Goal: Task Accomplishment & Management: Manage account settings

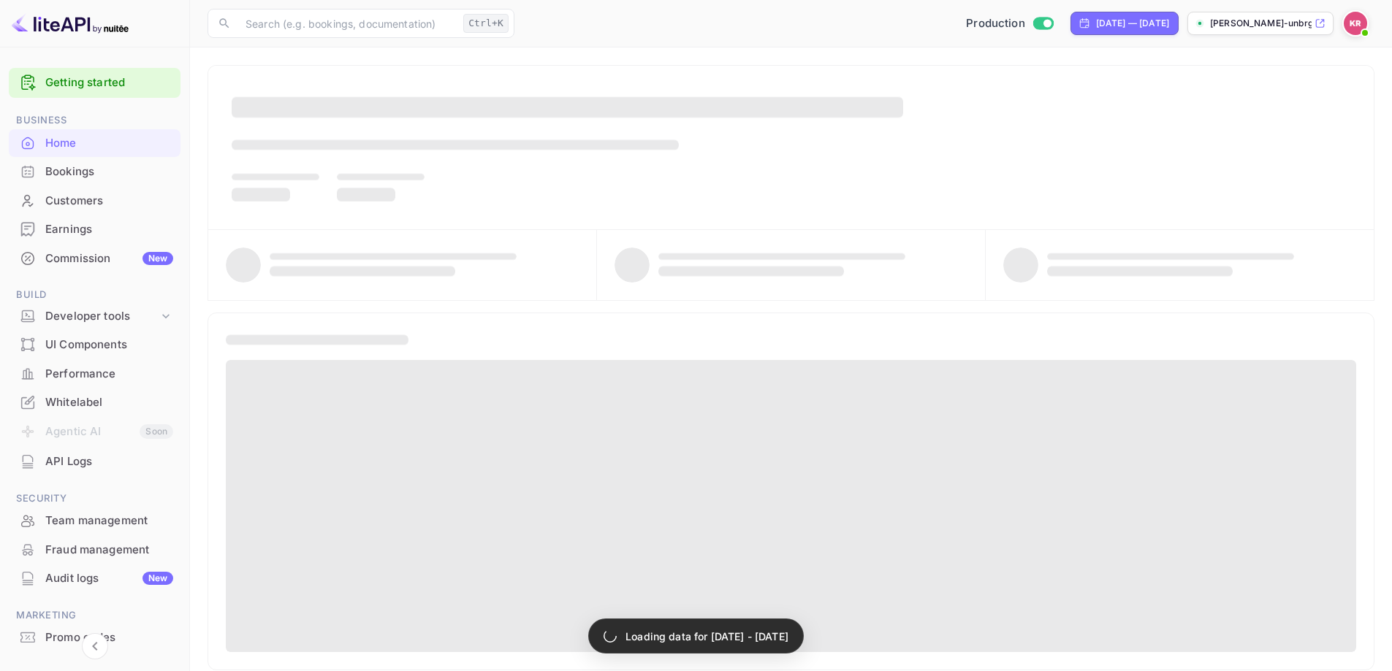
click at [83, 169] on div "Bookings" at bounding box center [109, 172] width 128 height 17
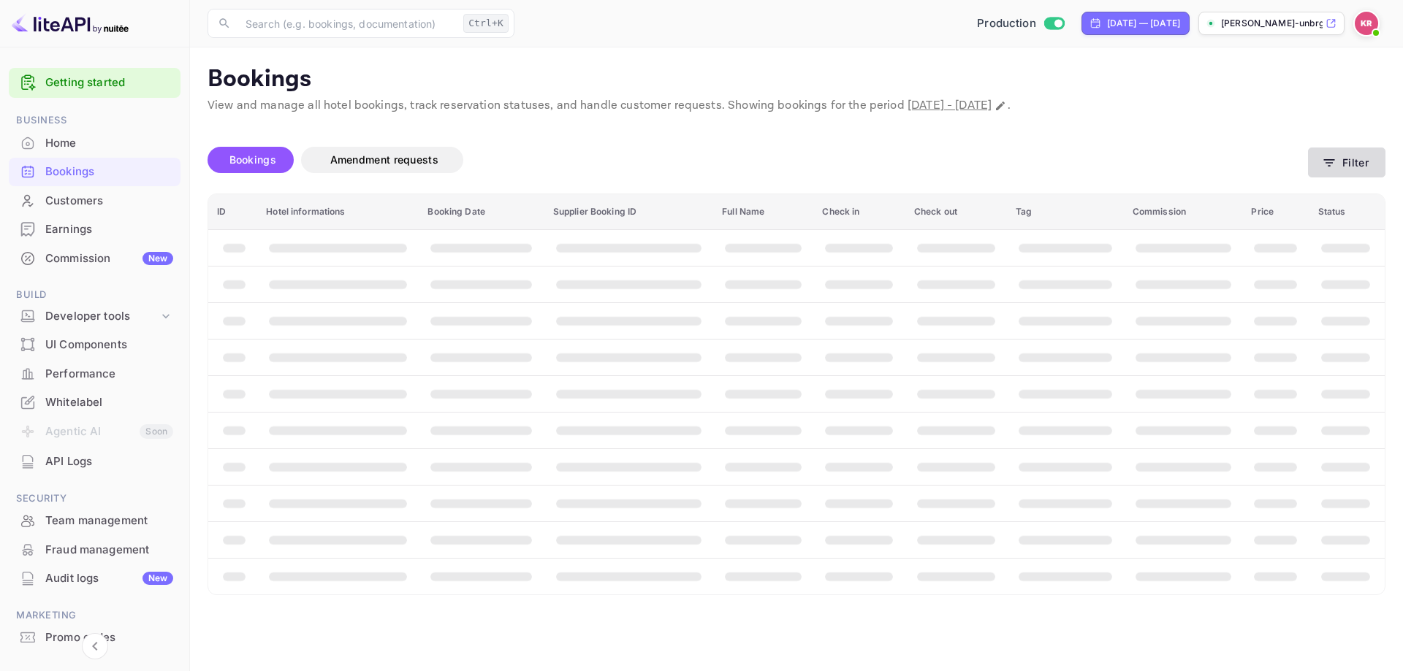
click at [1357, 156] on button "Filter" at bounding box center [1346, 163] width 77 height 30
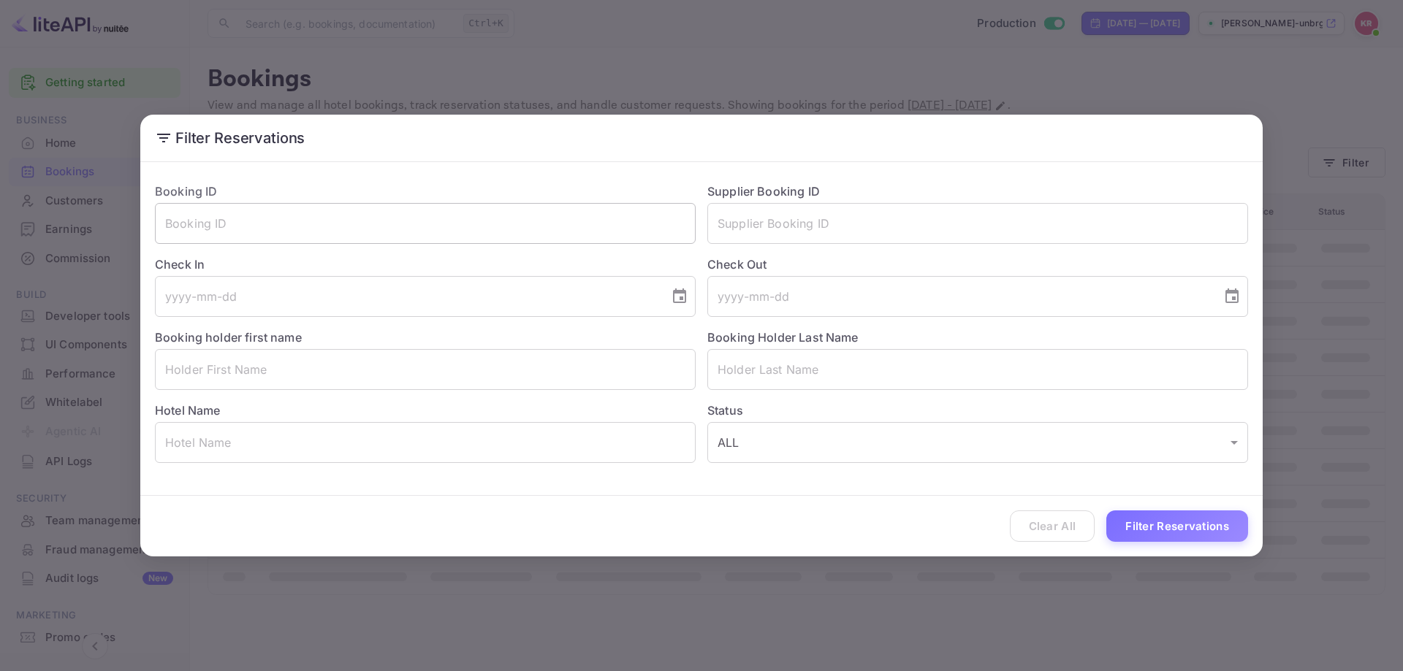
drag, startPoint x: 440, startPoint y: 256, endPoint x: 435, endPoint y: 238, distance: 18.8
click at [438, 250] on div "Check In ​" at bounding box center [419, 280] width 552 height 73
click at [432, 230] on input "text" at bounding box center [425, 223] width 541 height 41
paste input "vMRrmhZb9"
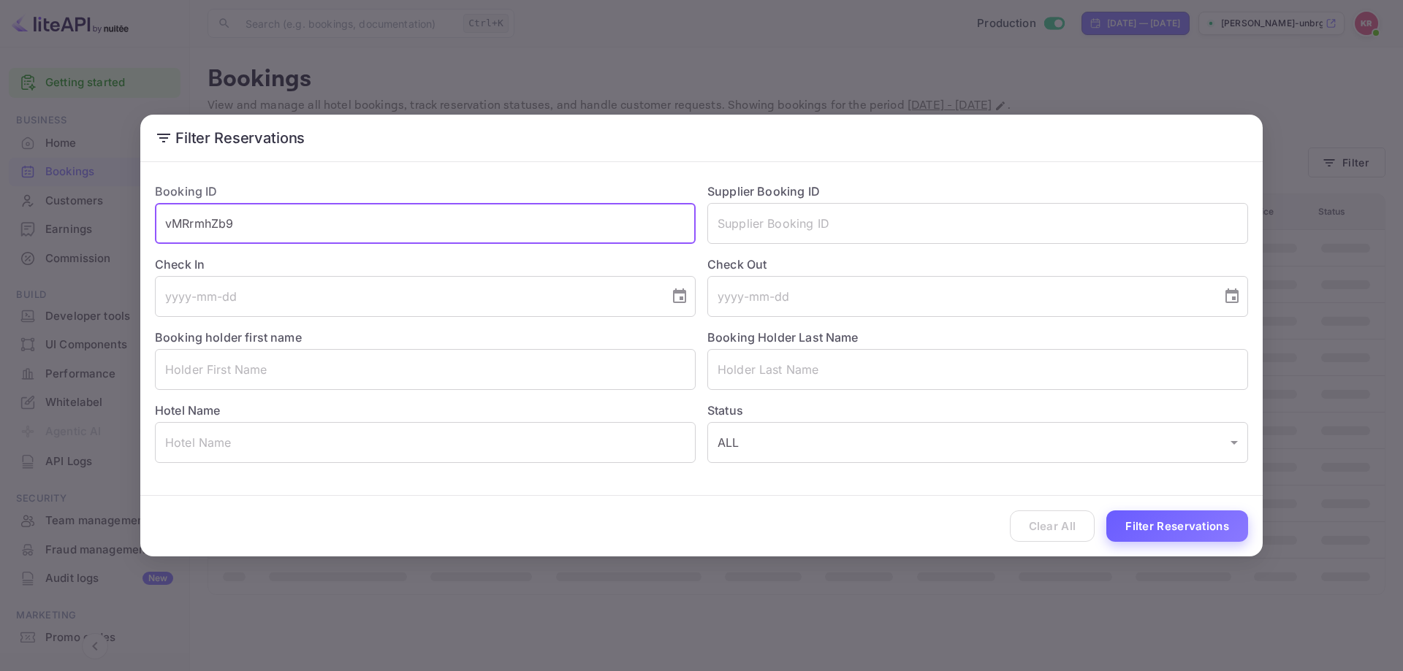
click at [1154, 535] on button "Filter Reservations" at bounding box center [1177, 526] width 142 height 31
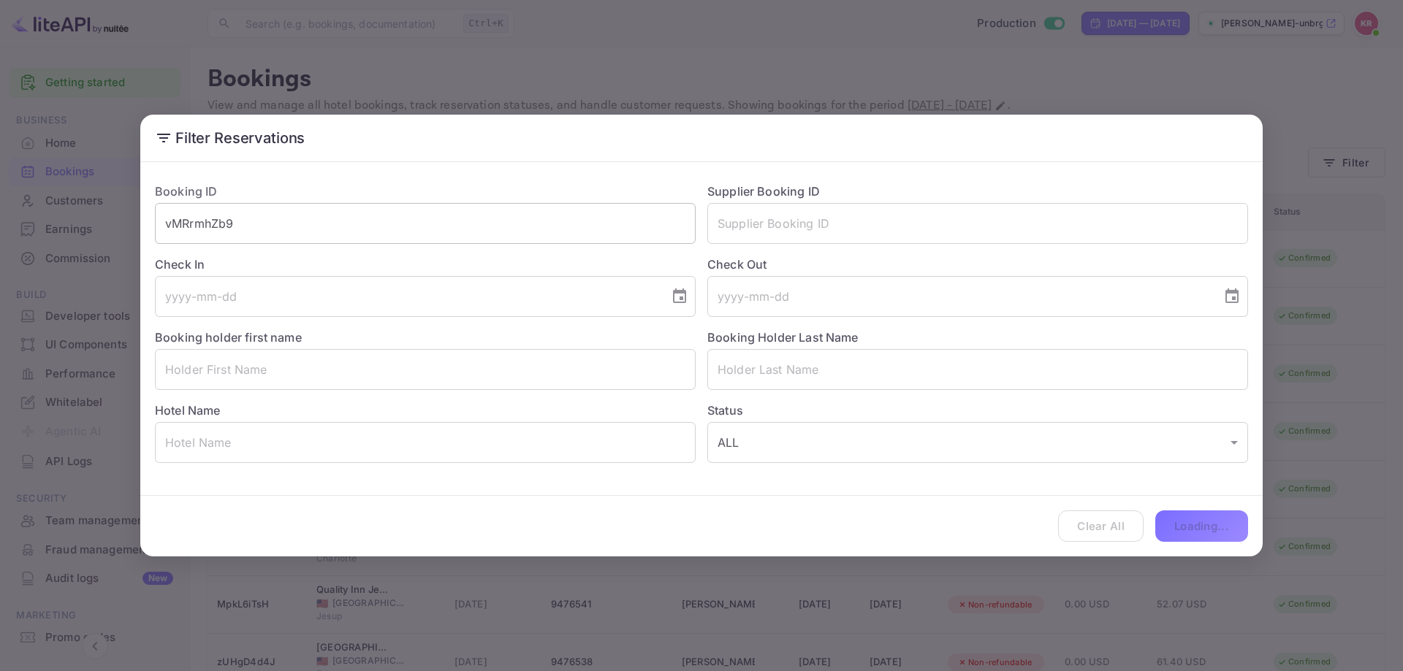
click at [342, 210] on input "vMRrmhZb9" at bounding box center [425, 223] width 541 height 41
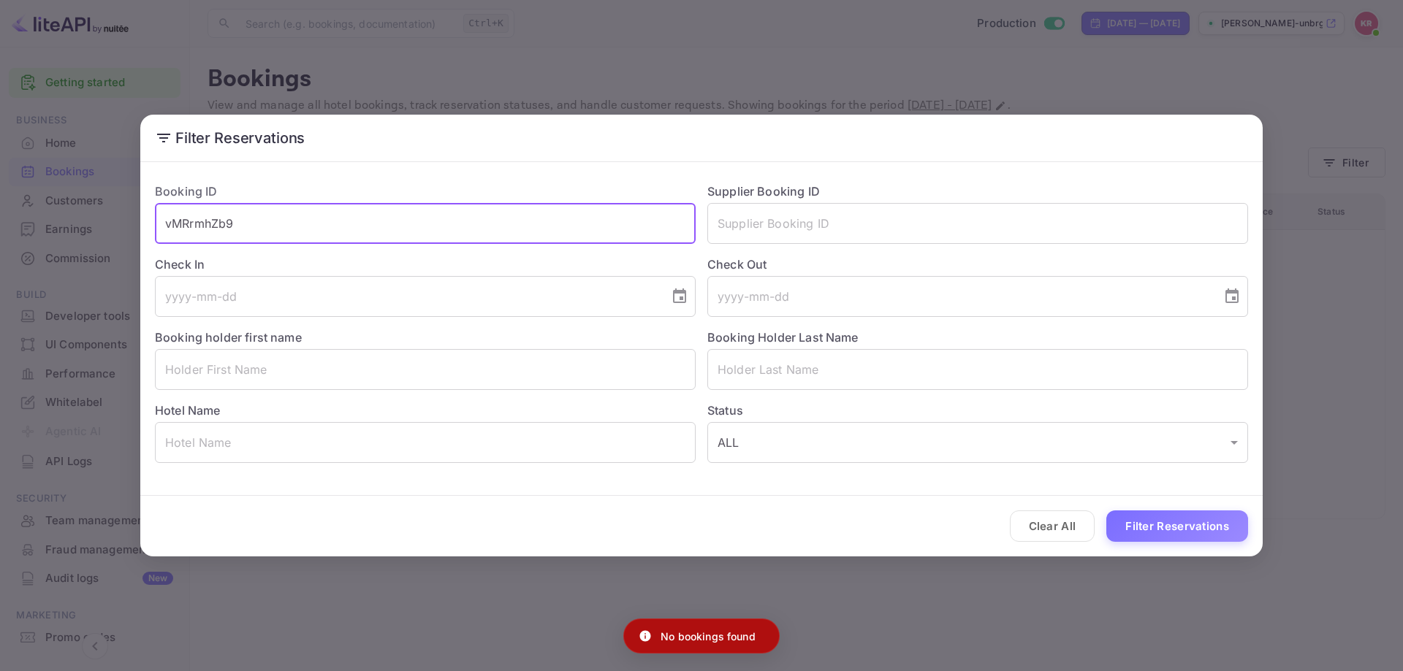
type input "vMRrmhZb9"
click at [1106, 511] on button "Filter Reservations" at bounding box center [1177, 526] width 142 height 31
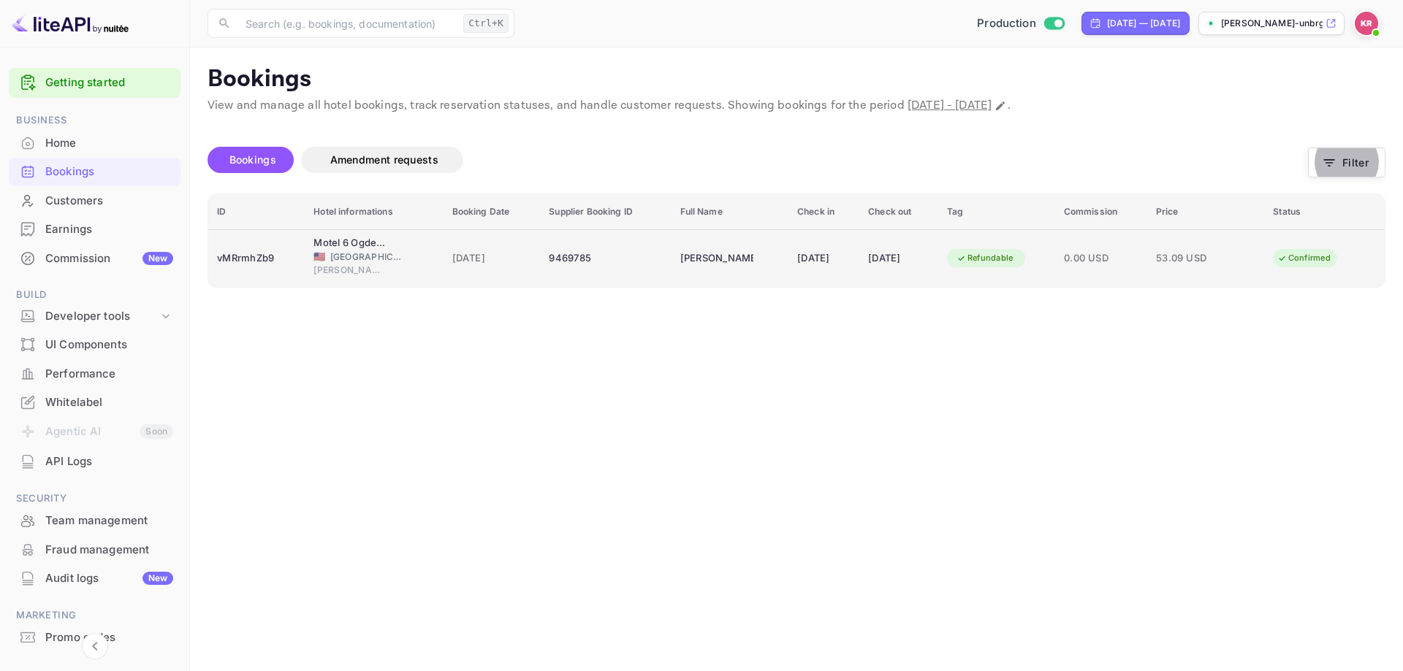
click at [811, 276] on td "22 Sep 2025" at bounding box center [823, 258] width 71 height 58
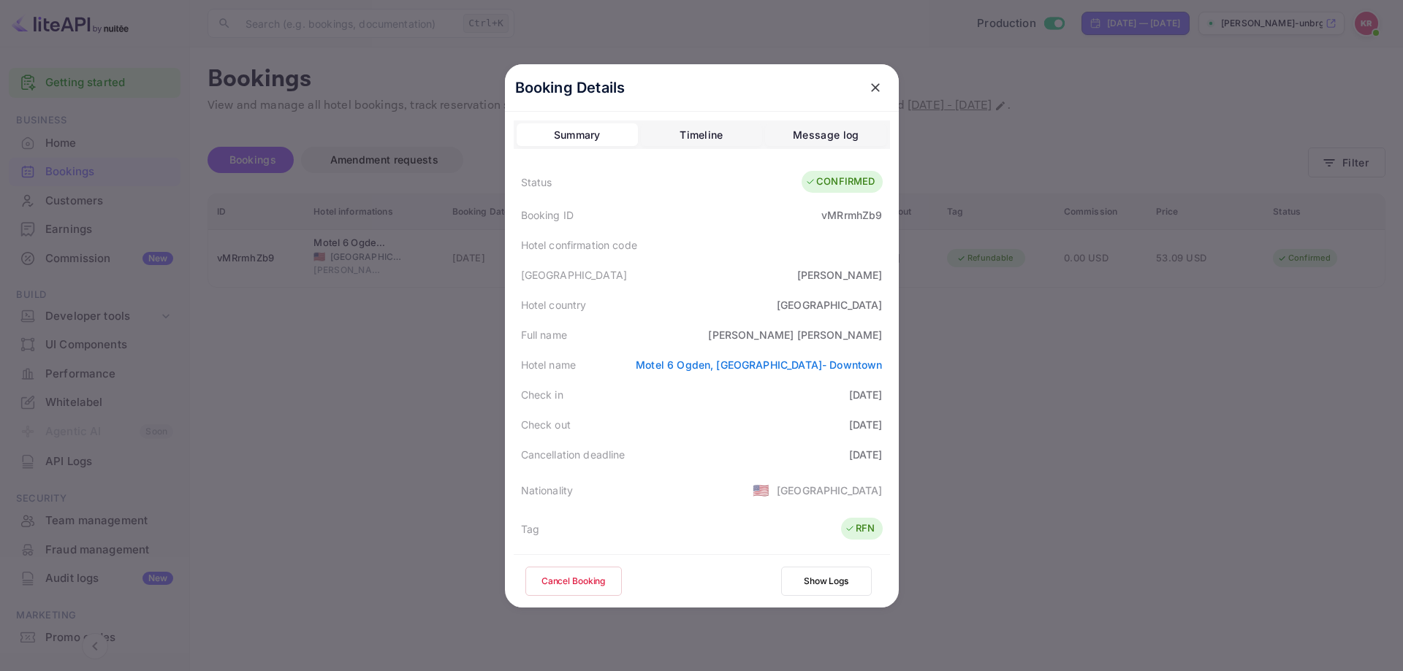
click at [691, 131] on div "Timeline" at bounding box center [700, 135] width 43 height 18
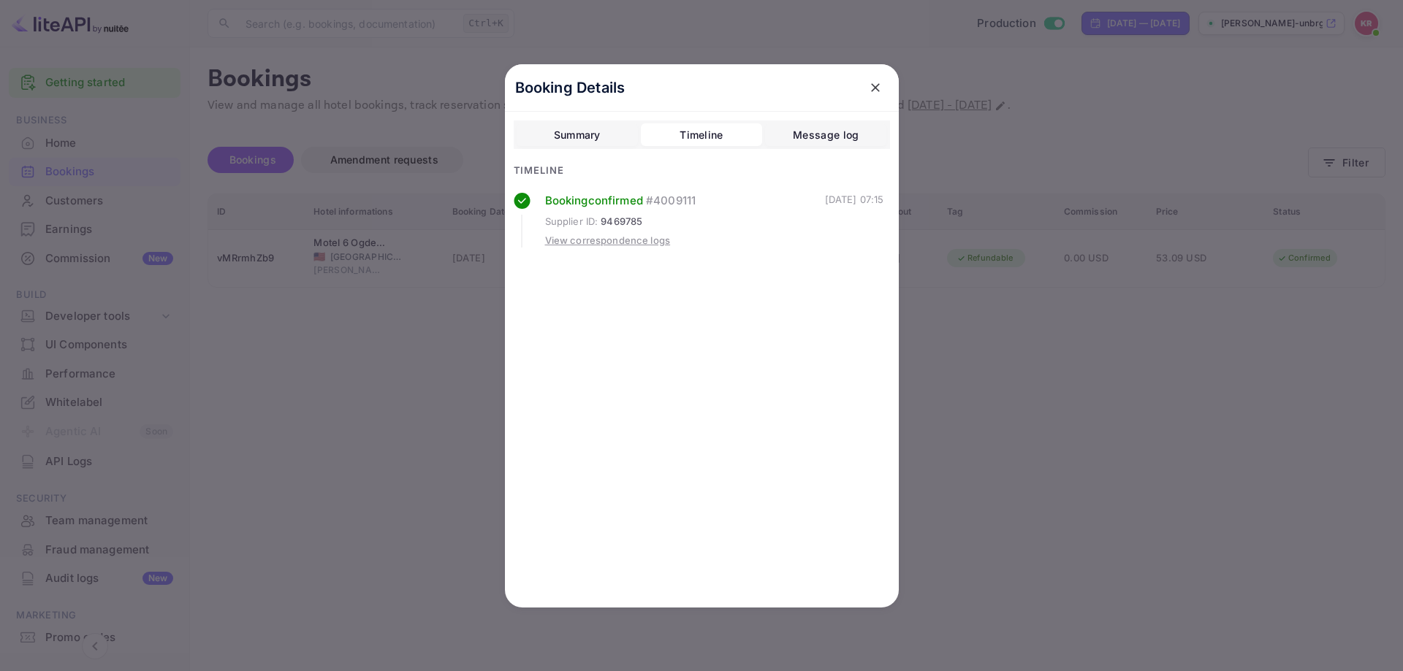
click at [589, 126] on div "Summary" at bounding box center [577, 135] width 47 height 18
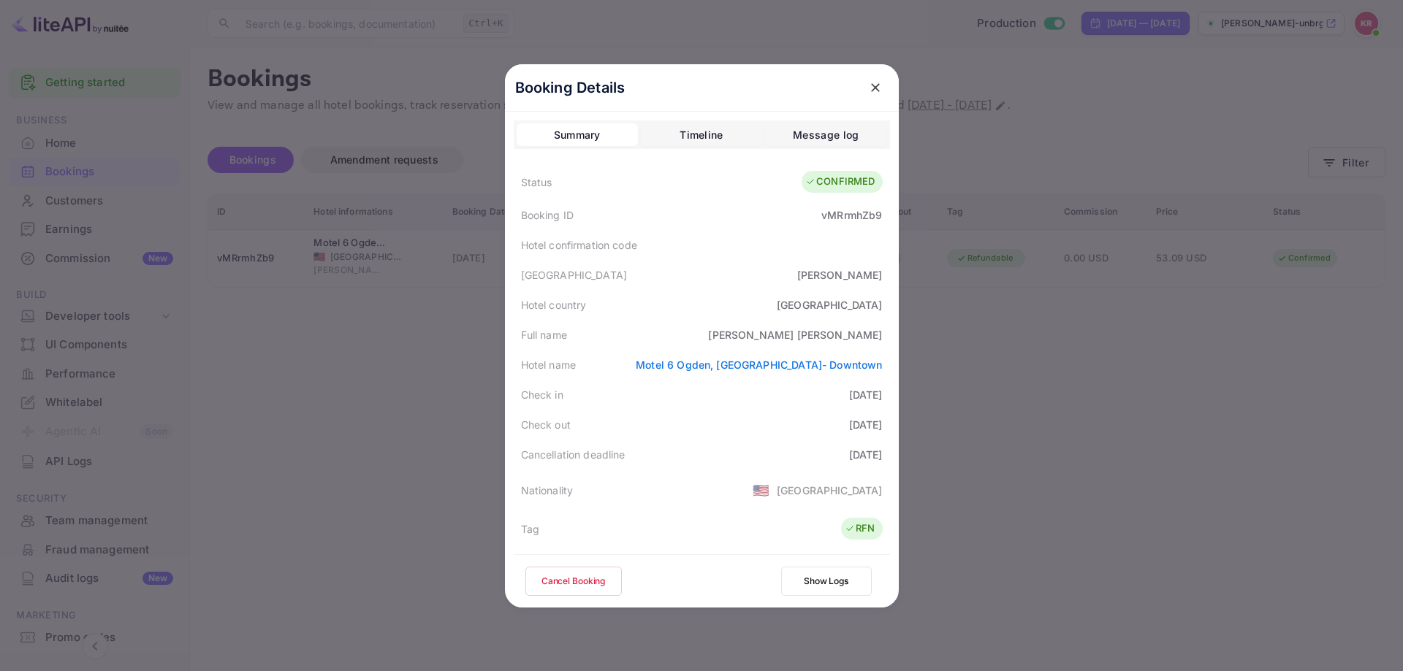
click at [842, 218] on div "vMRrmhZb9" at bounding box center [851, 214] width 61 height 15
copy div "vMRrmhZb9"
click at [1070, 299] on div at bounding box center [701, 335] width 1403 height 671
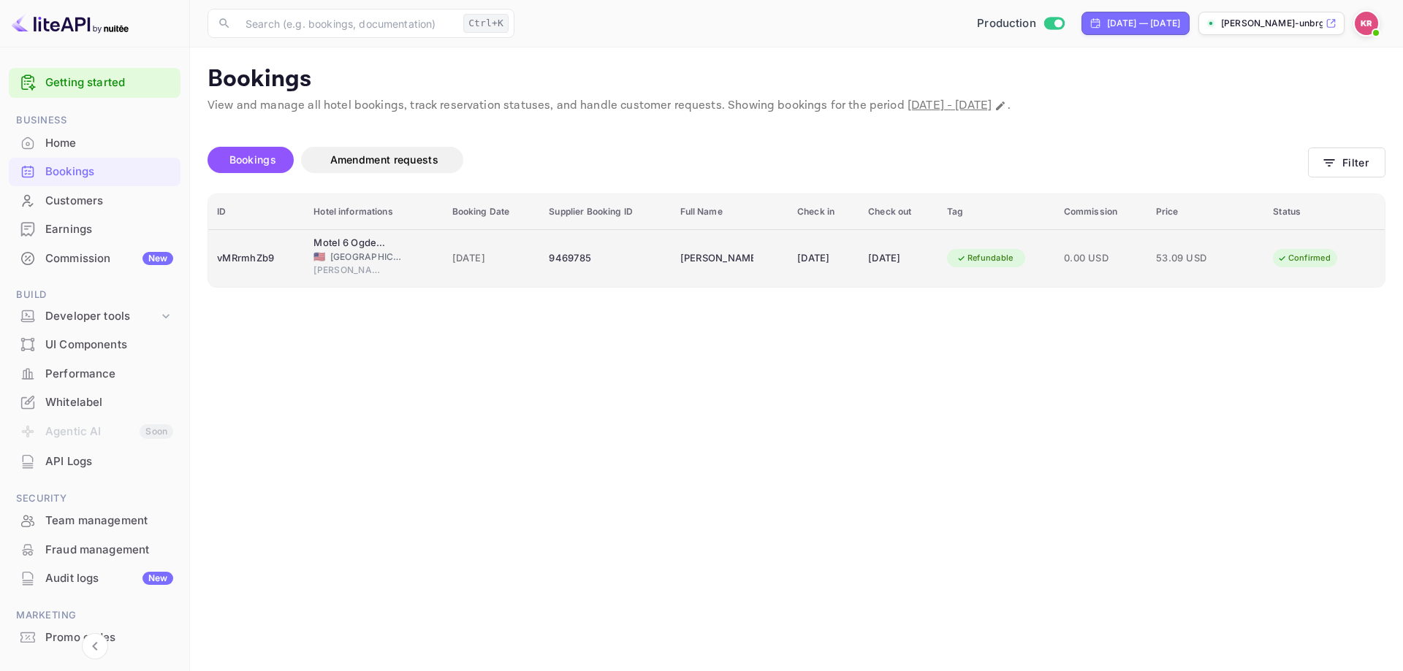
click at [845, 267] on div "[DATE]" at bounding box center [823, 258] width 53 height 23
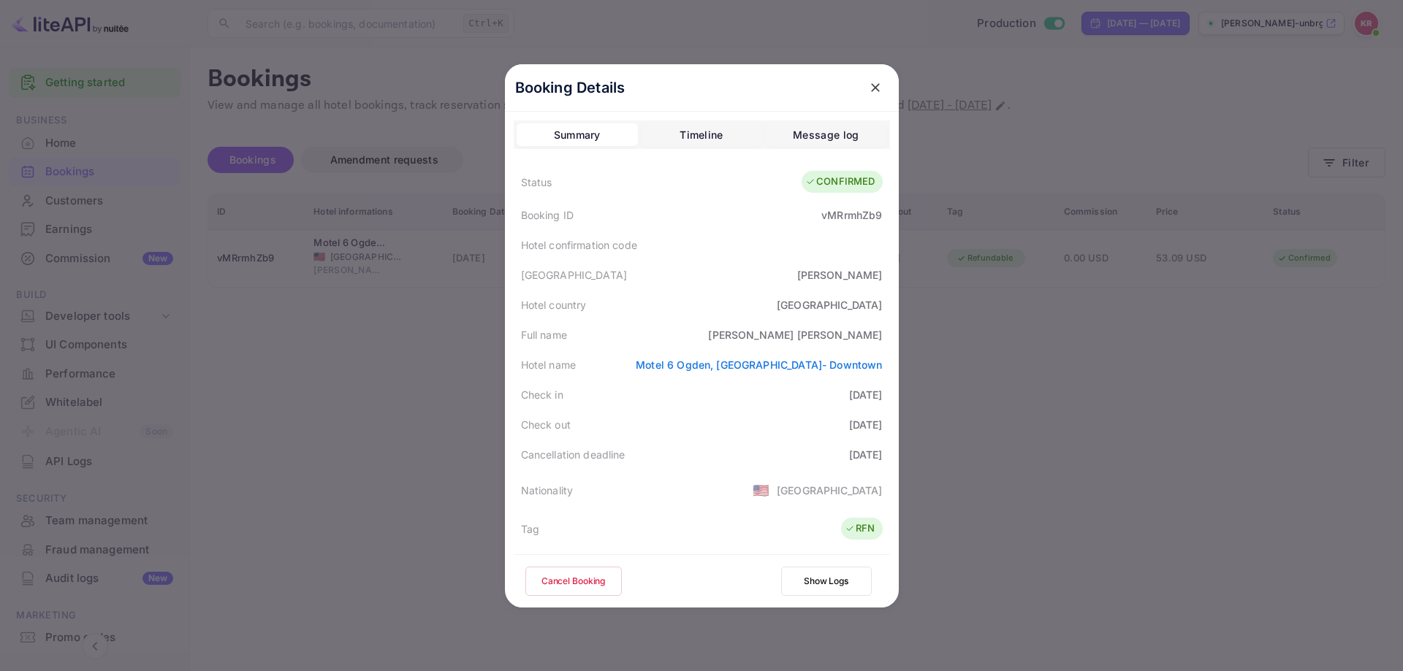
click at [560, 579] on button "Cancel Booking" at bounding box center [573, 581] width 96 height 29
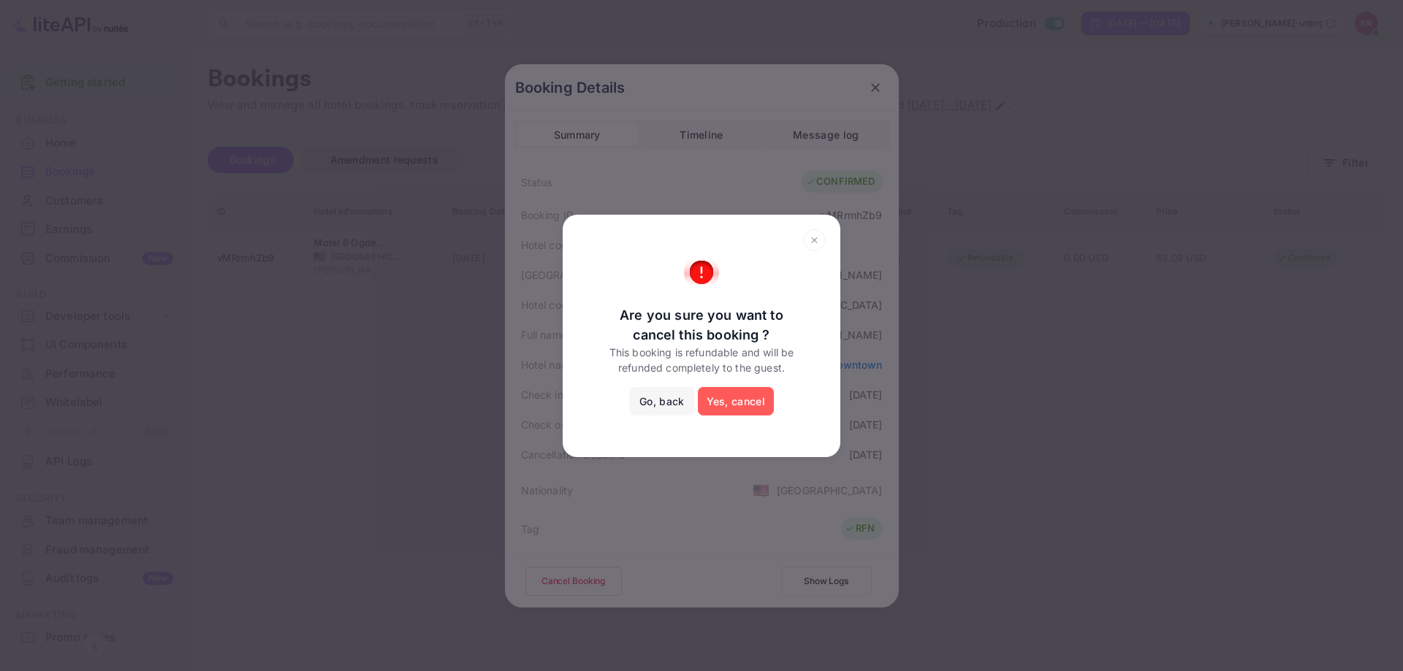
click at [721, 397] on button "Yes, cancel" at bounding box center [736, 401] width 76 height 29
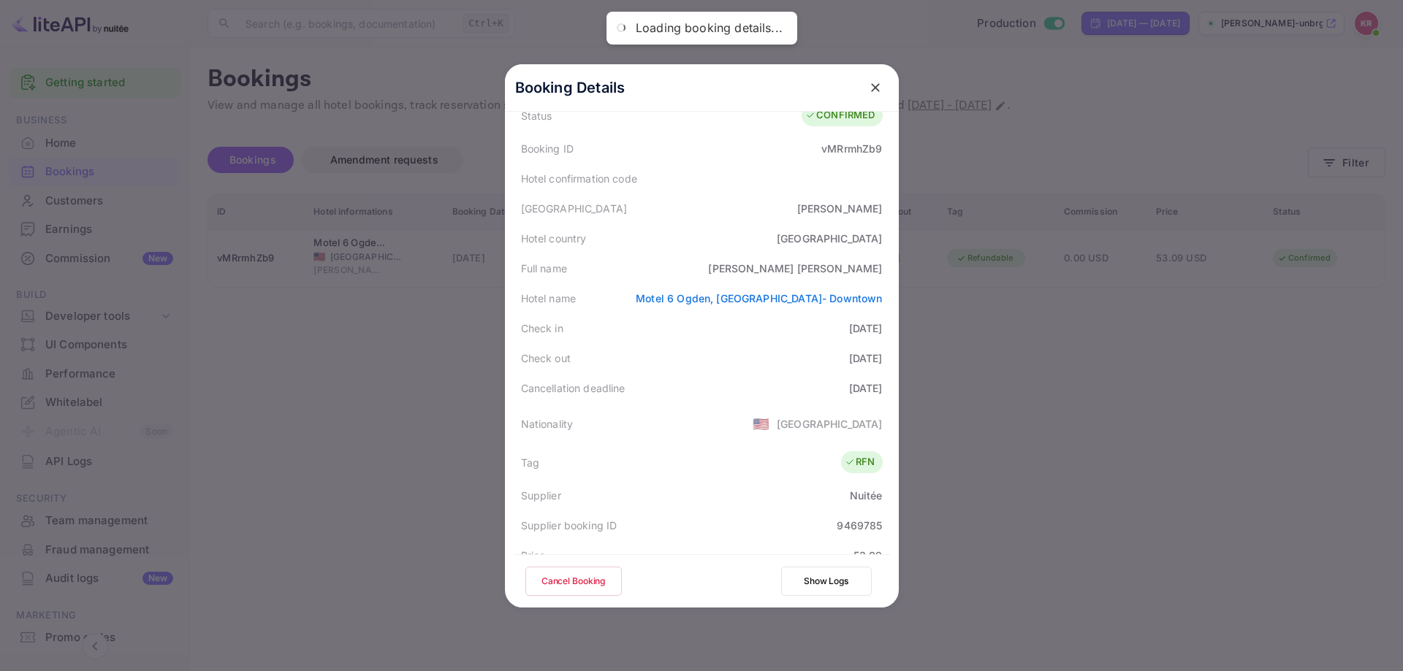
scroll to position [146, 0]
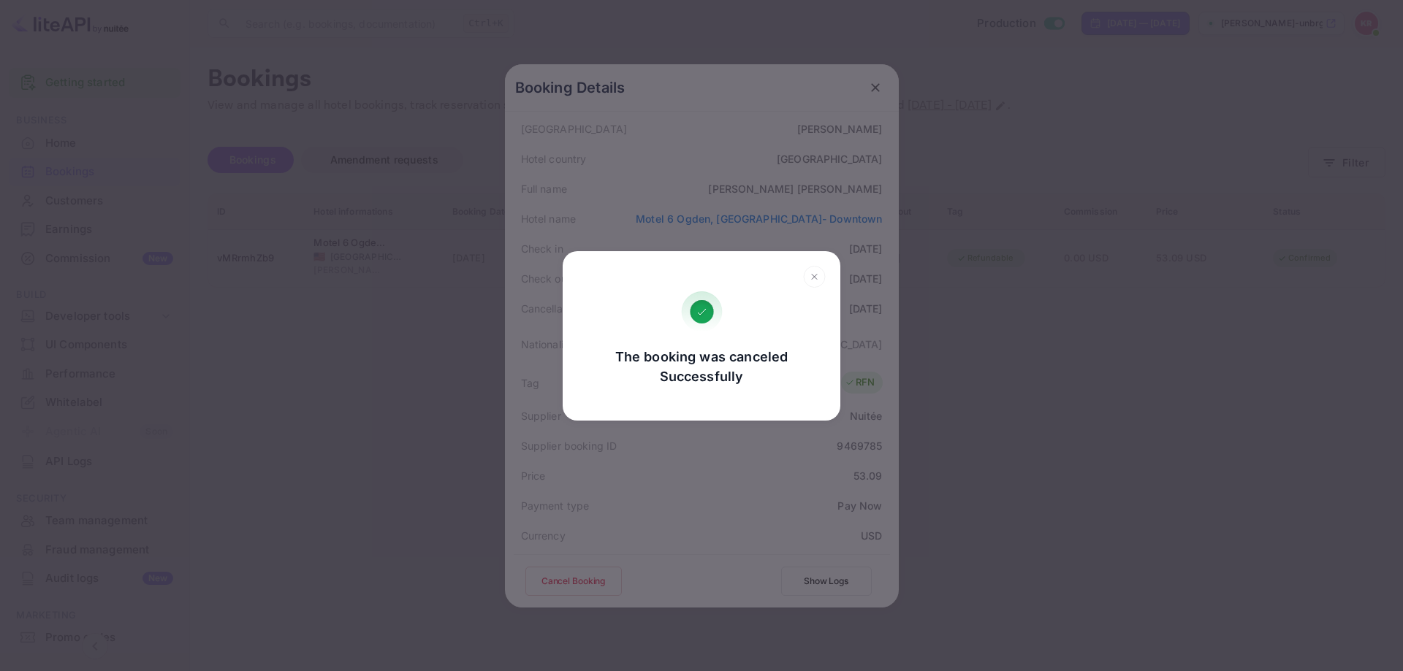
click at [1026, 161] on div "The booking was canceled Successfully Go, back Yes, cancel" at bounding box center [701, 335] width 1403 height 671
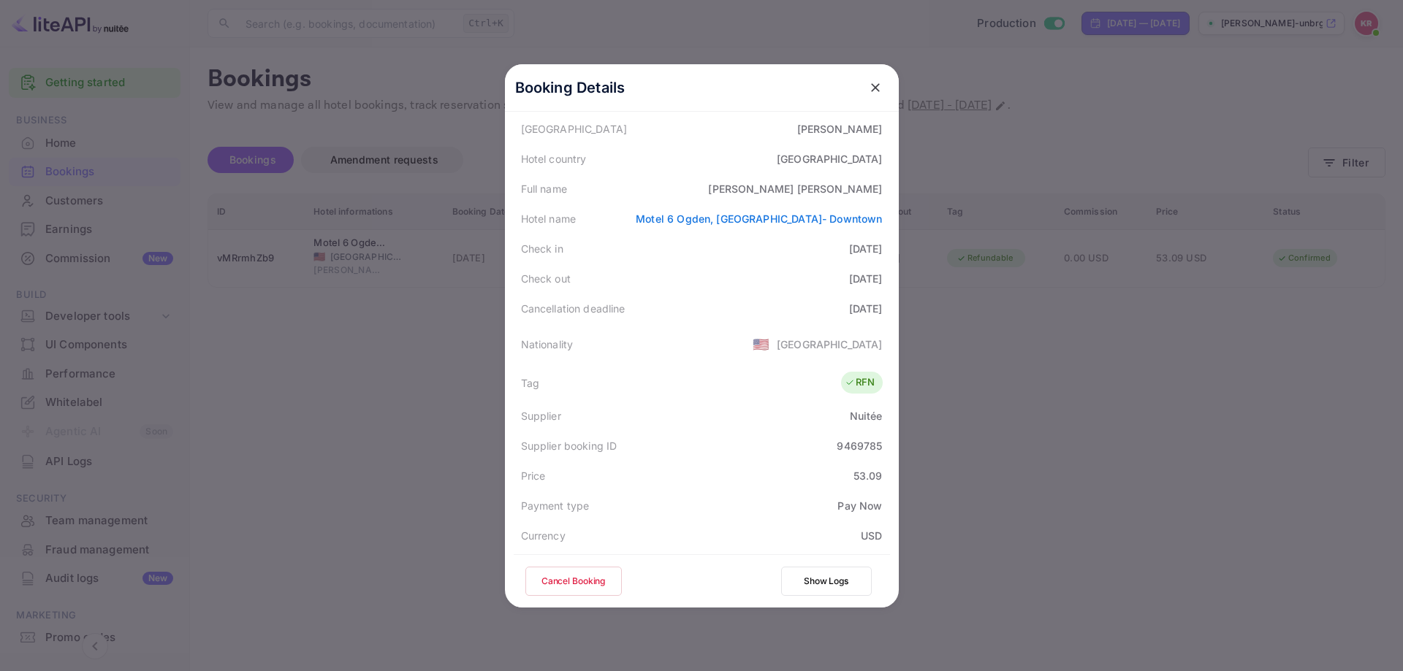
click at [1061, 213] on div at bounding box center [701, 335] width 1403 height 671
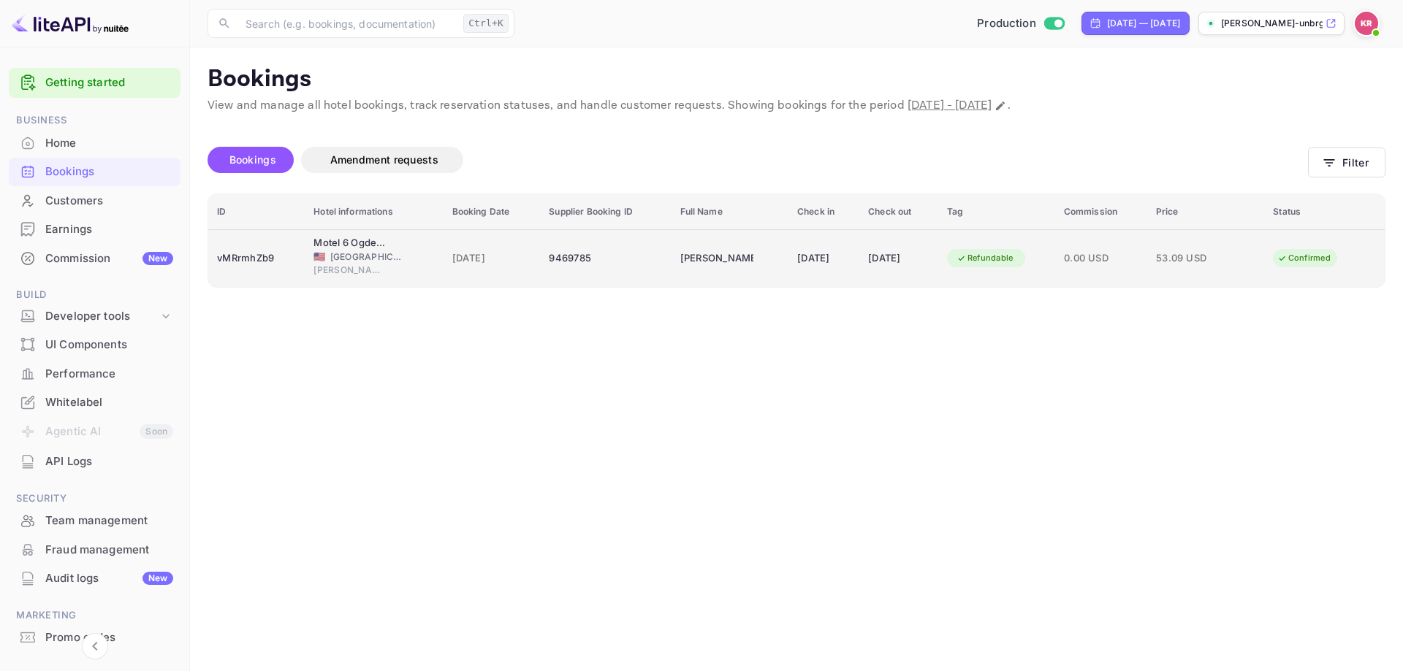
click at [340, 261] on span "[GEOGRAPHIC_DATA]" at bounding box center [366, 257] width 73 height 13
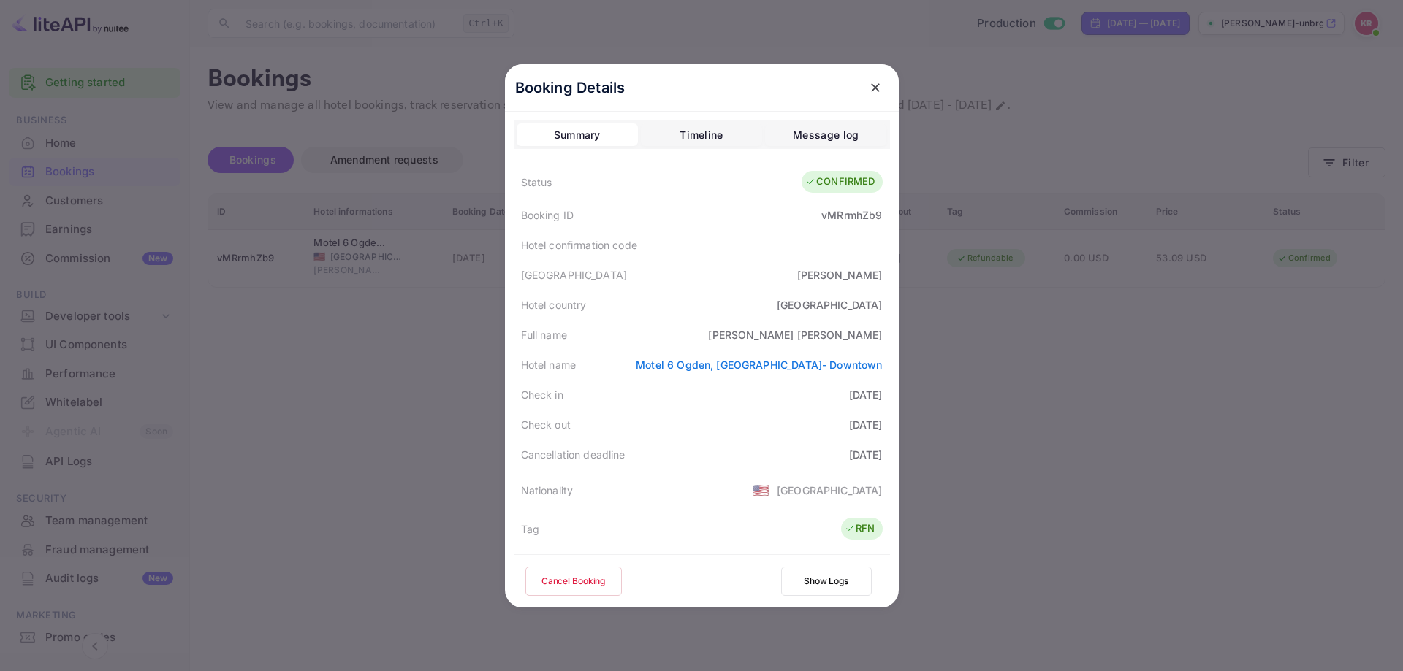
click at [826, 215] on div "vMRrmhZb9" at bounding box center [851, 214] width 61 height 15
copy div "vMRrmhZb9"
click at [313, 337] on div at bounding box center [701, 335] width 1403 height 671
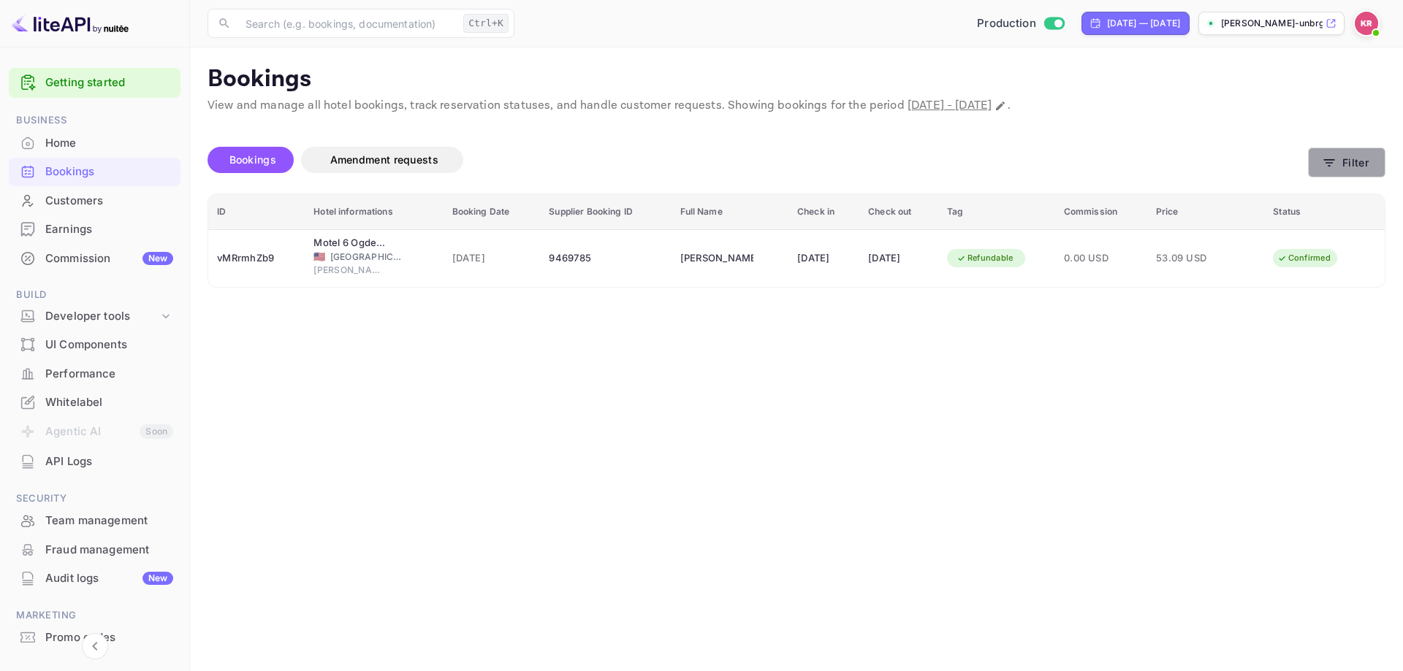
click at [1320, 161] on button "Filter" at bounding box center [1346, 163] width 77 height 30
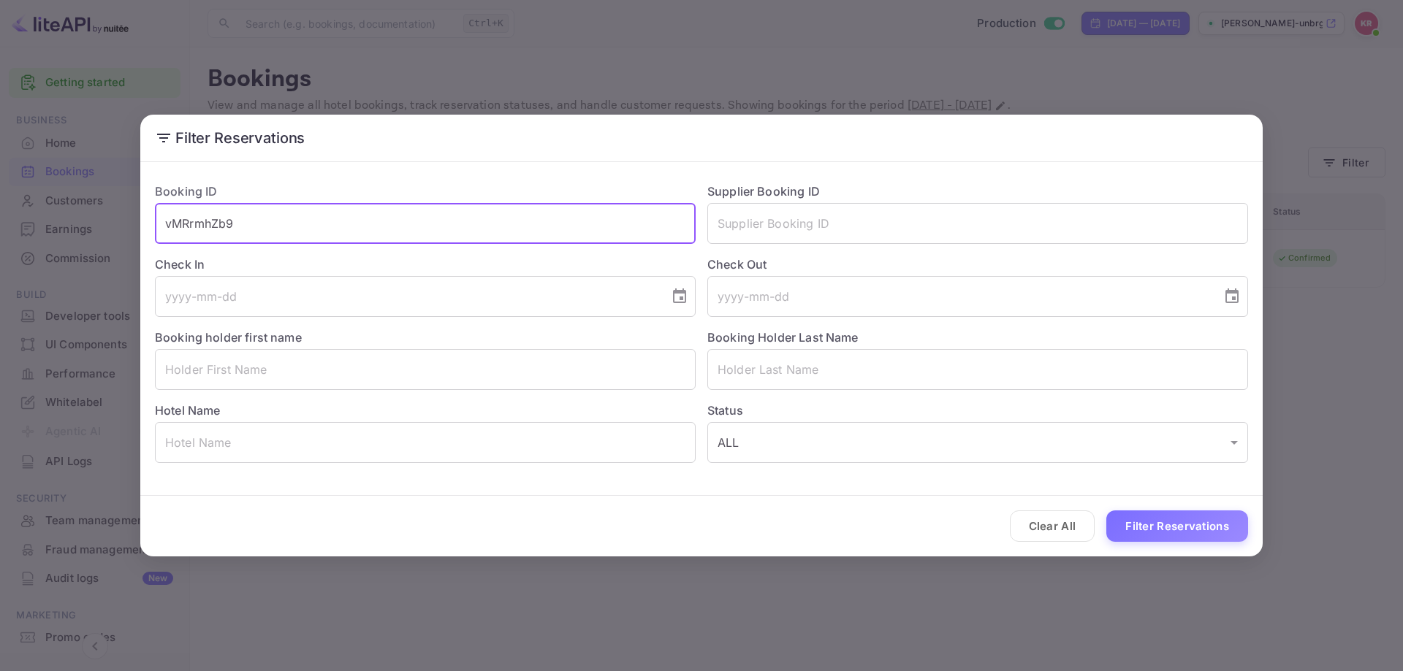
click at [408, 232] on input "vMRrmhZb9" at bounding box center [425, 223] width 541 height 41
click at [407, 231] on input "vMRrmhZb9" at bounding box center [425, 223] width 541 height 41
click at [407, 230] on input "vMRrmhZb9" at bounding box center [425, 223] width 541 height 41
click at [1172, 527] on button "Filter Reservations" at bounding box center [1177, 526] width 142 height 31
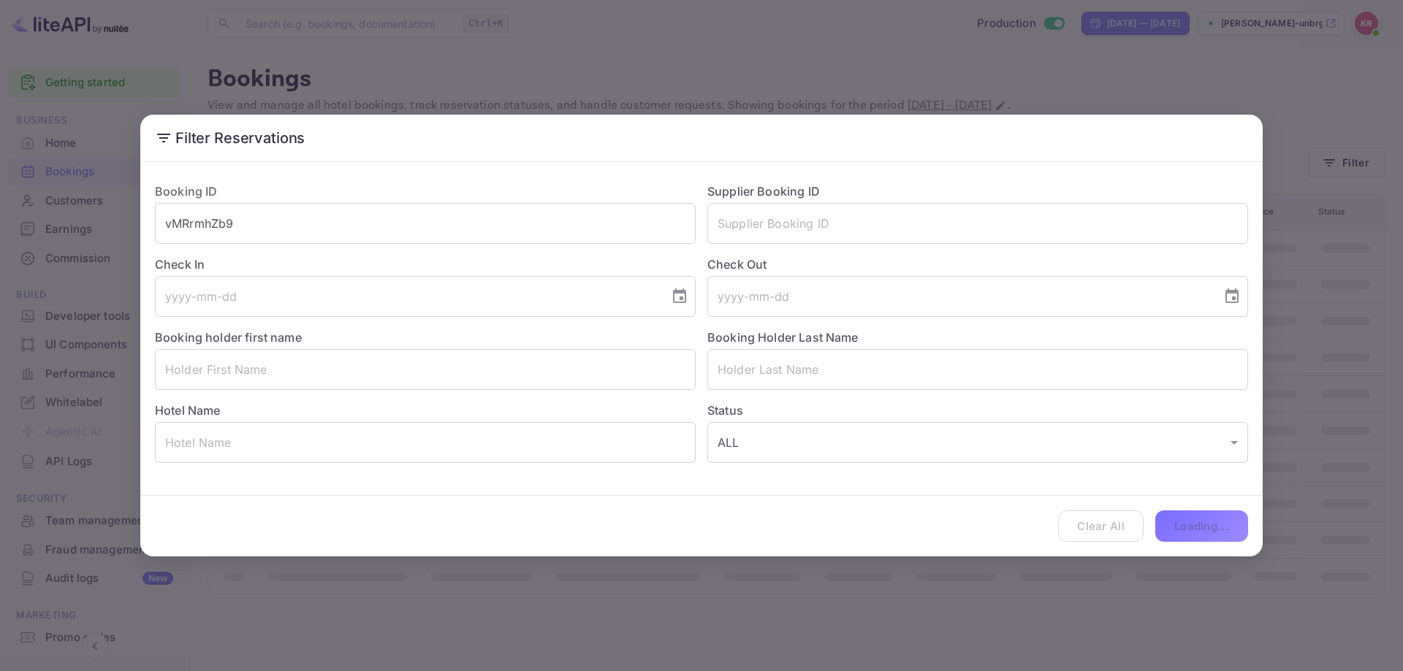
click at [1327, 487] on div "Filter Reservations Booking ID vMRrmhZb9 ​ Supplier Booking ID ​ Check In ​ Che…" at bounding box center [701, 335] width 1403 height 671
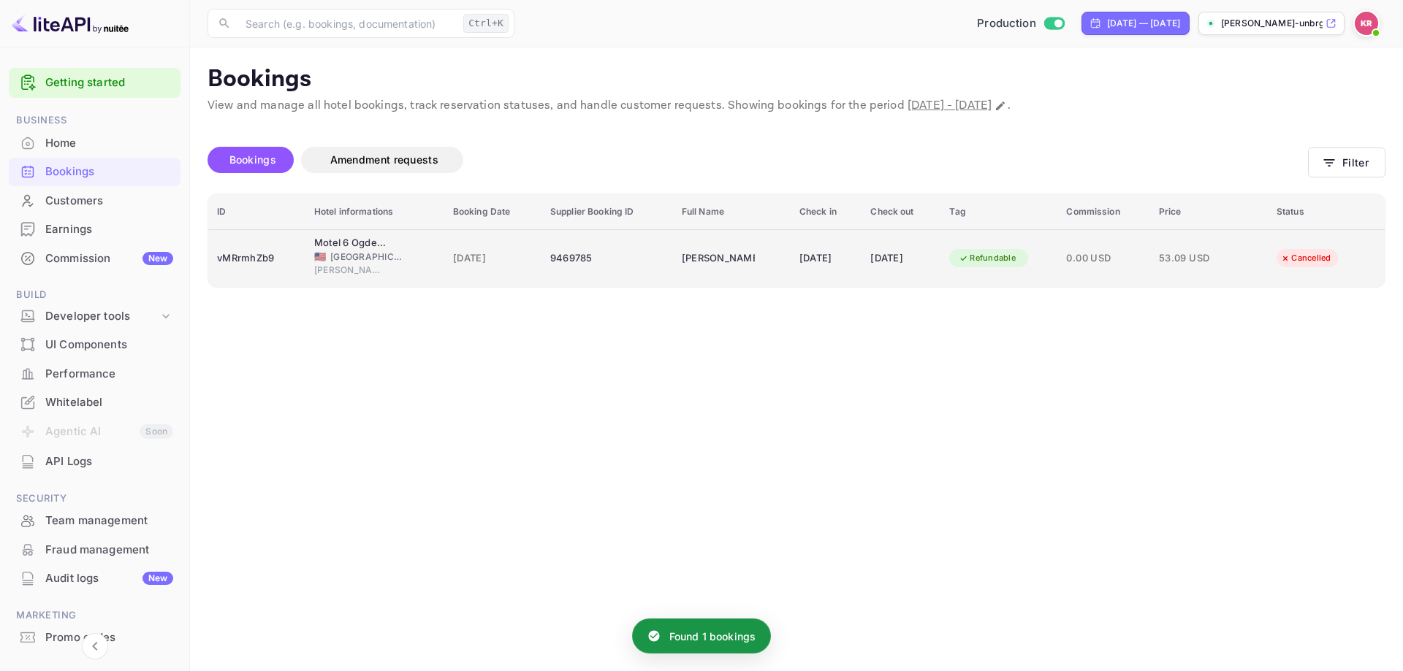
click at [828, 260] on div "22 Sep 2025" at bounding box center [825, 258] width 53 height 23
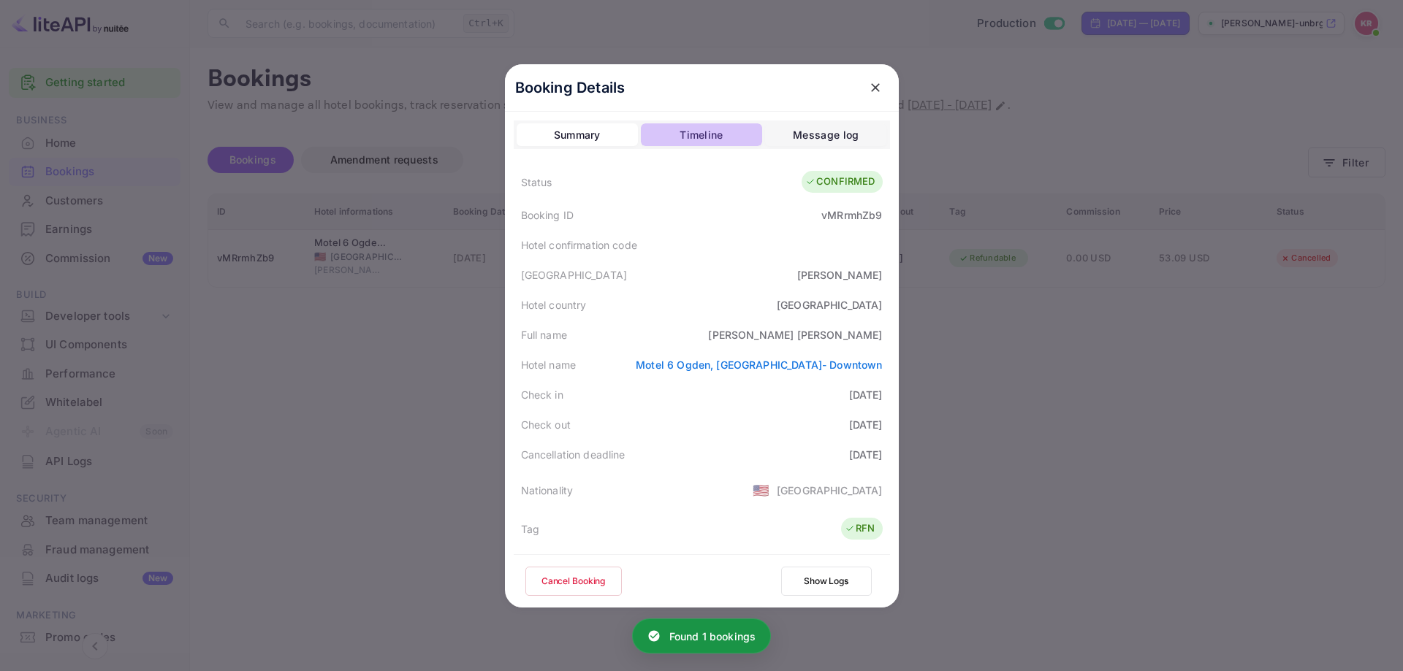
click at [698, 137] on div "Timeline" at bounding box center [700, 135] width 43 height 18
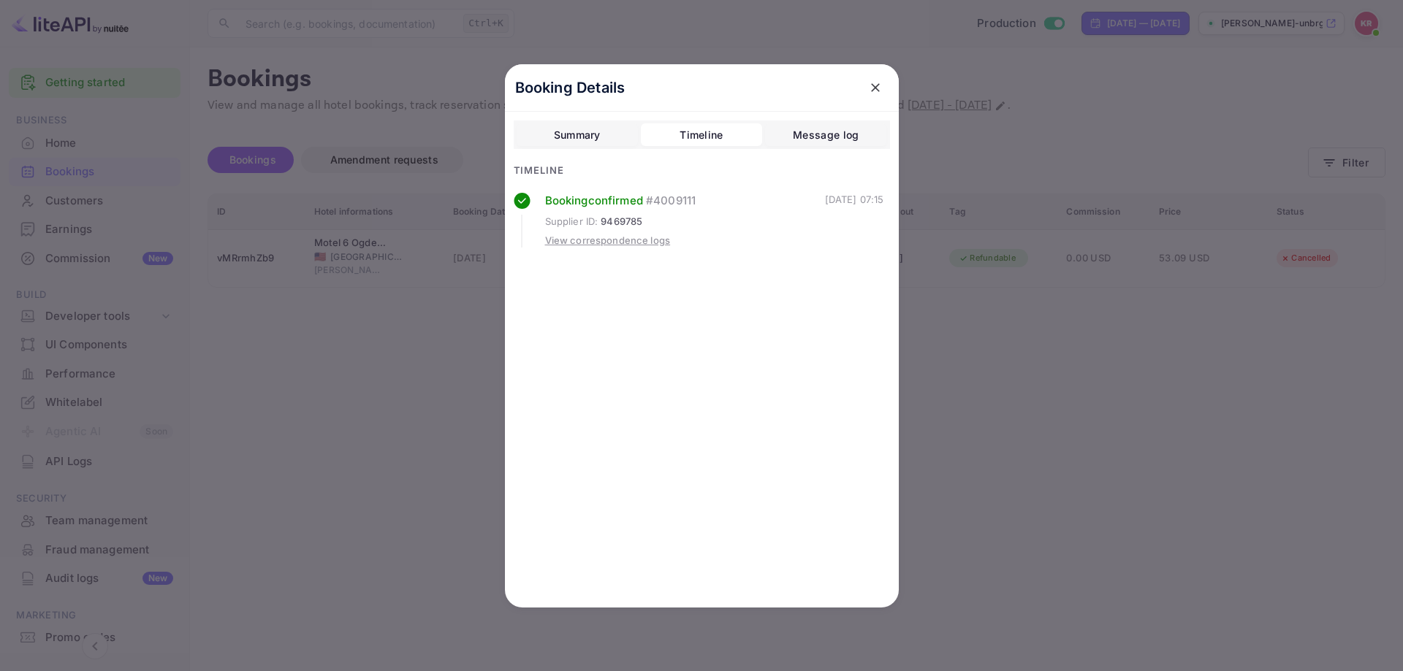
click at [1075, 414] on div at bounding box center [701, 335] width 1403 height 671
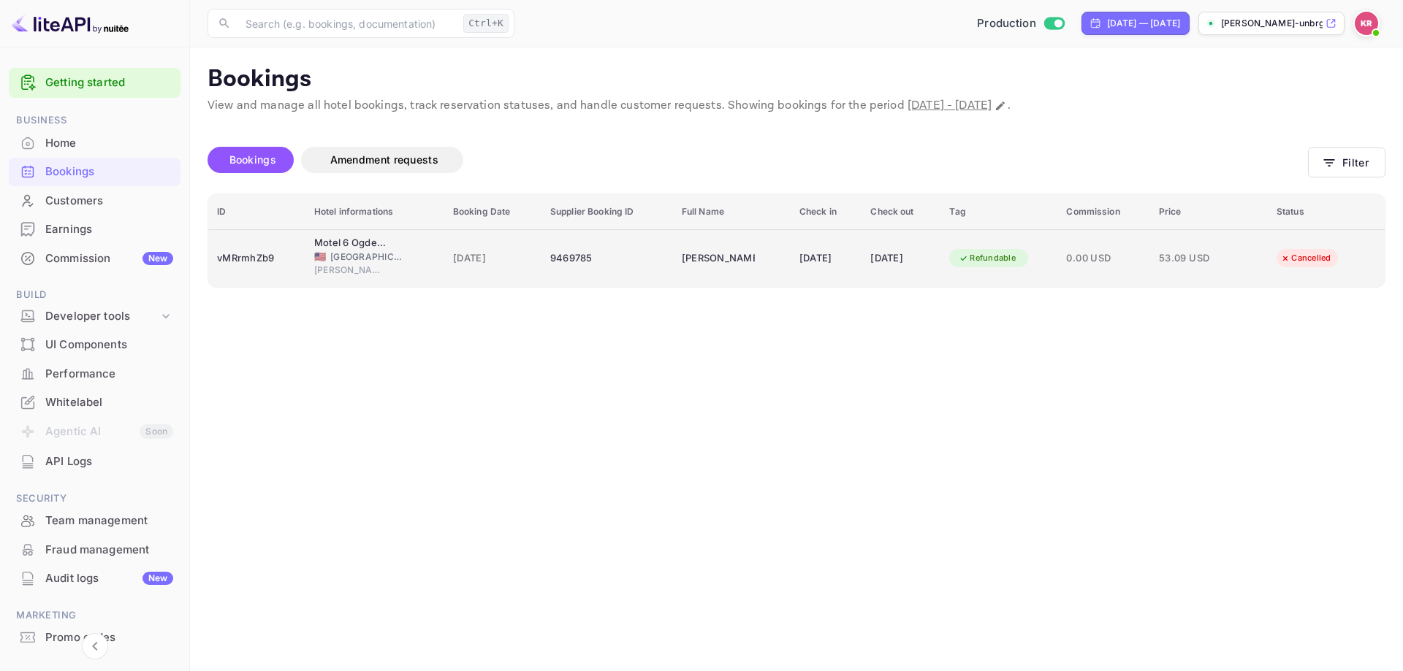
click at [896, 259] on div "[DATE]" at bounding box center [900, 258] width 61 height 23
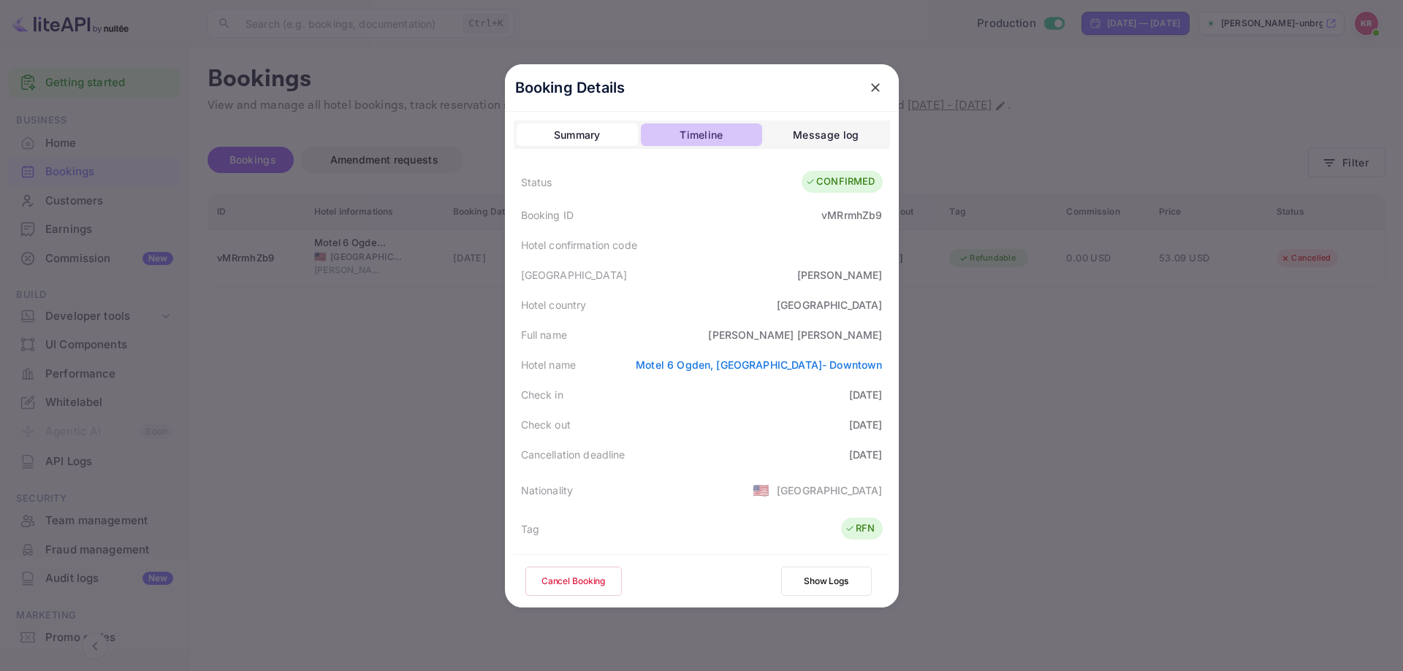
click at [691, 137] on div "Timeline" at bounding box center [700, 135] width 43 height 18
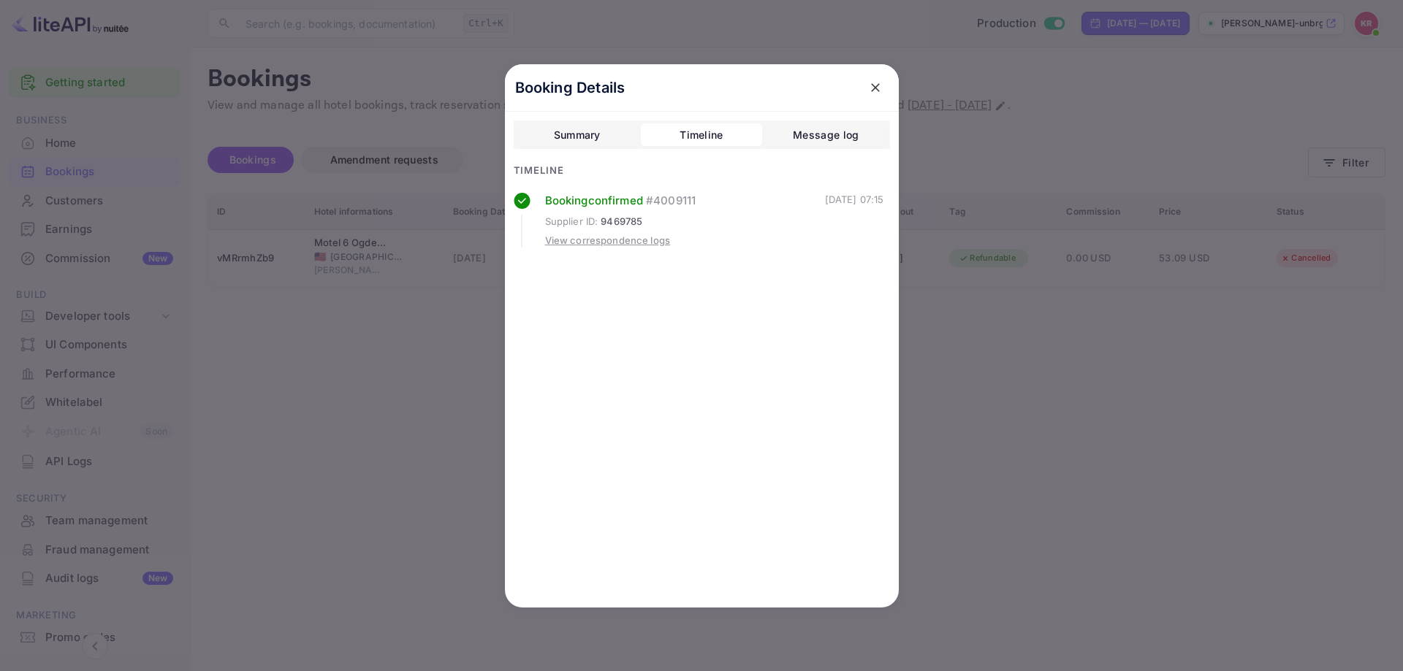
click at [660, 238] on div "View correspondence logs" at bounding box center [608, 241] width 126 height 15
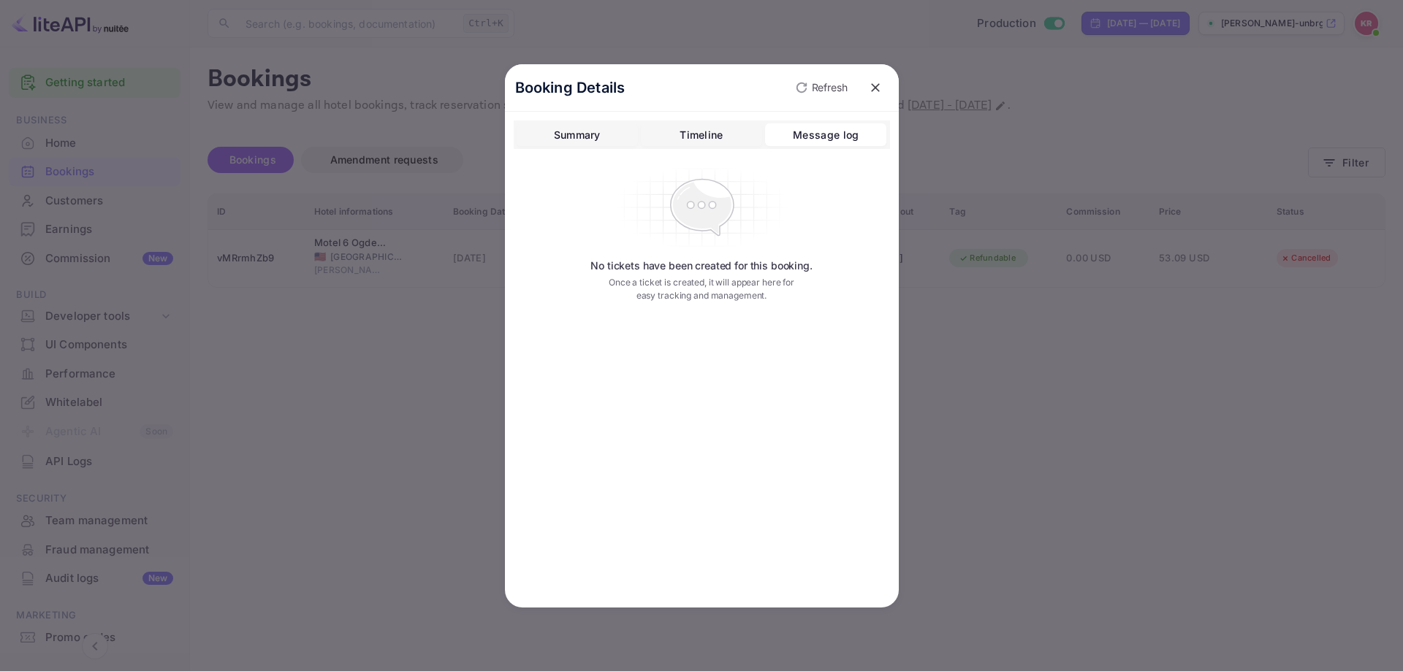
click at [701, 134] on div "Timeline" at bounding box center [700, 135] width 43 height 18
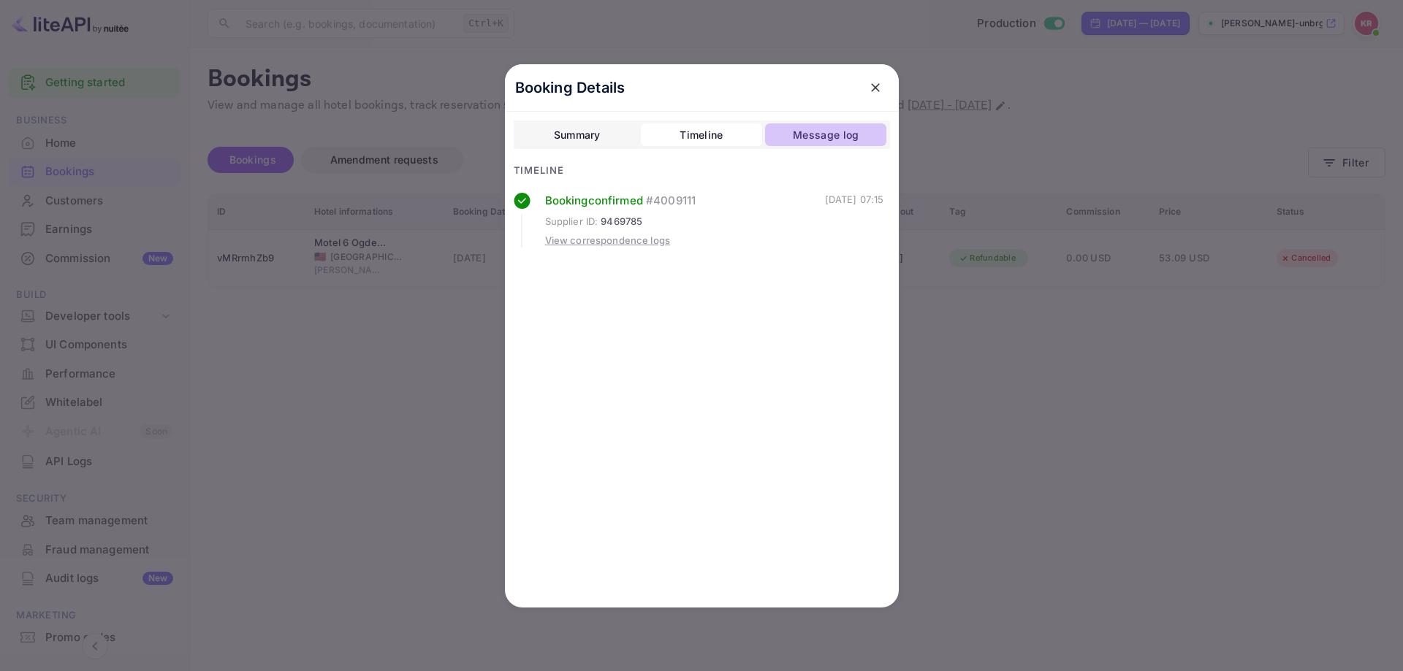
click at [790, 137] on button "Message log" at bounding box center [825, 134] width 121 height 23
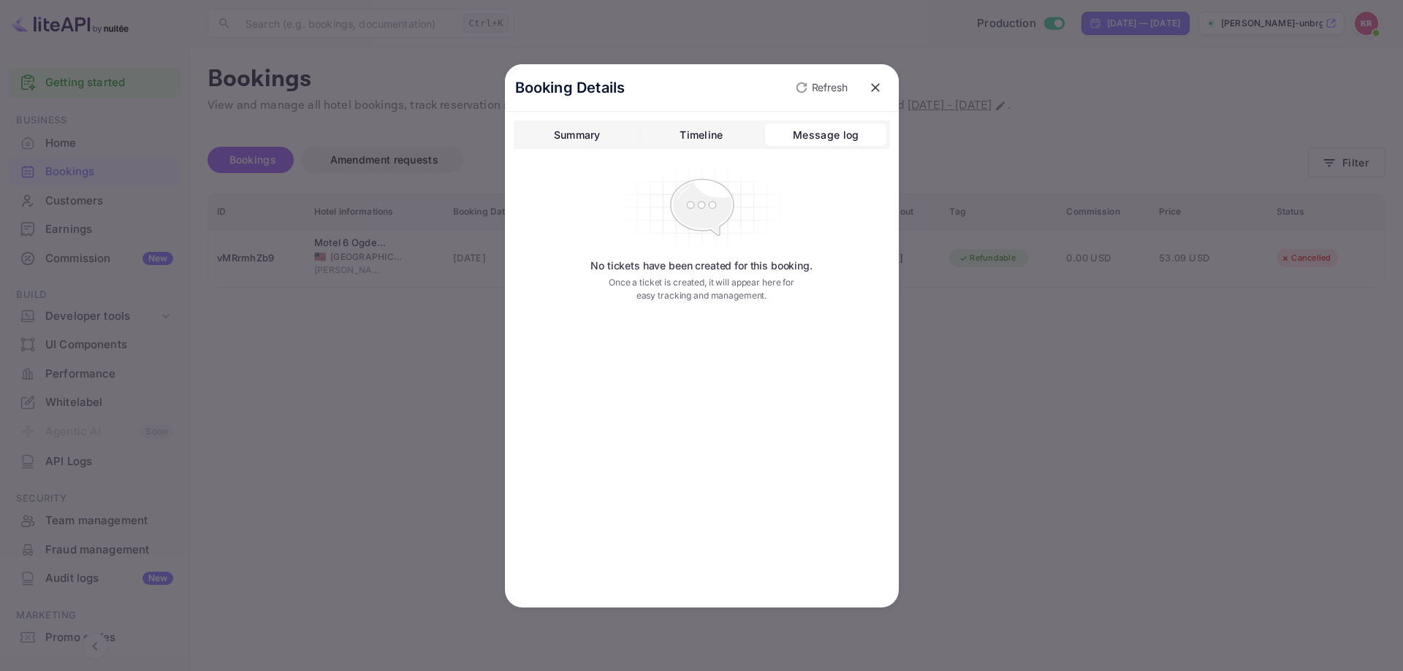
click at [449, 323] on div at bounding box center [701, 335] width 1403 height 671
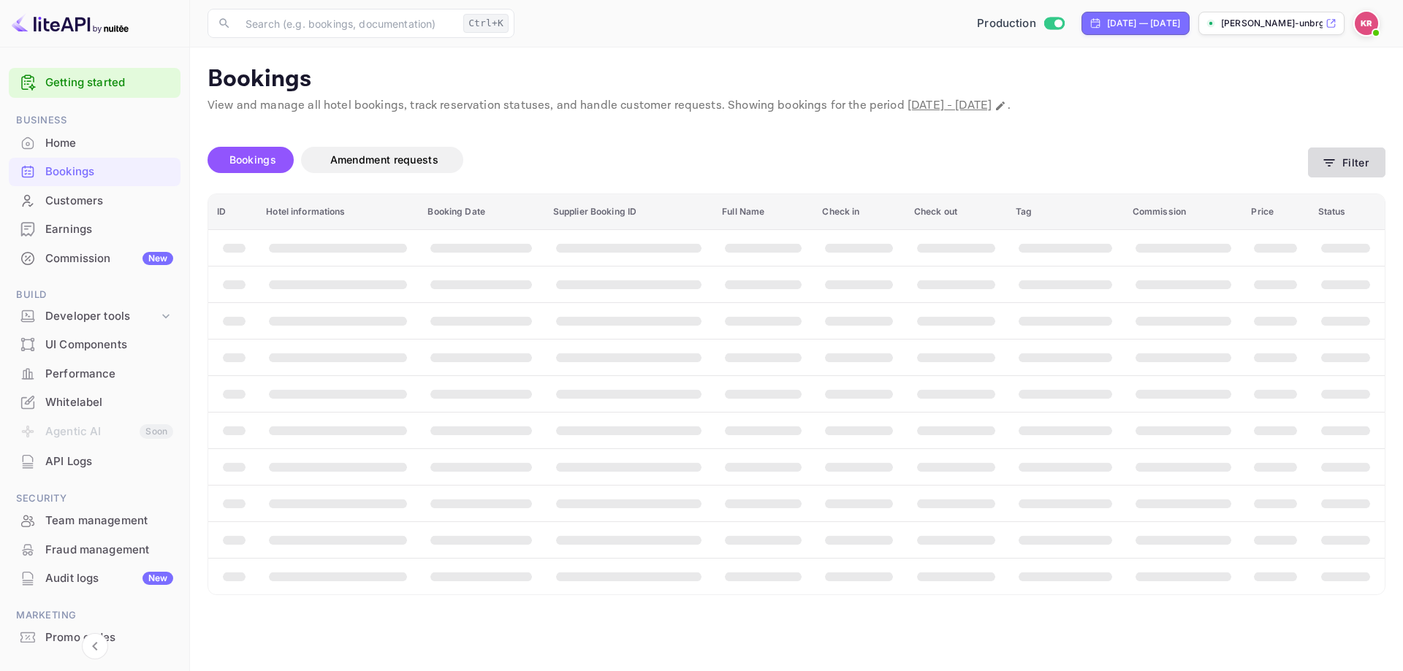
click at [1336, 161] on icon "button" at bounding box center [1328, 163] width 15 height 15
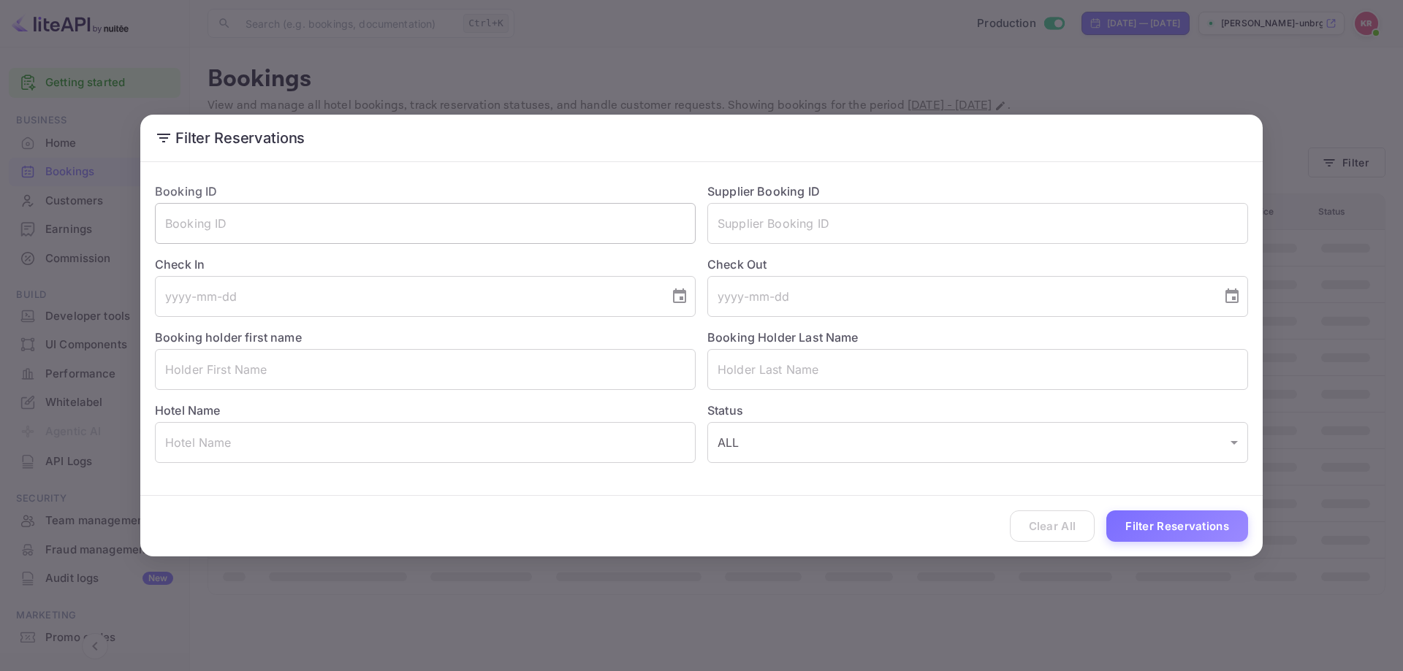
click at [375, 225] on input "text" at bounding box center [425, 223] width 541 height 41
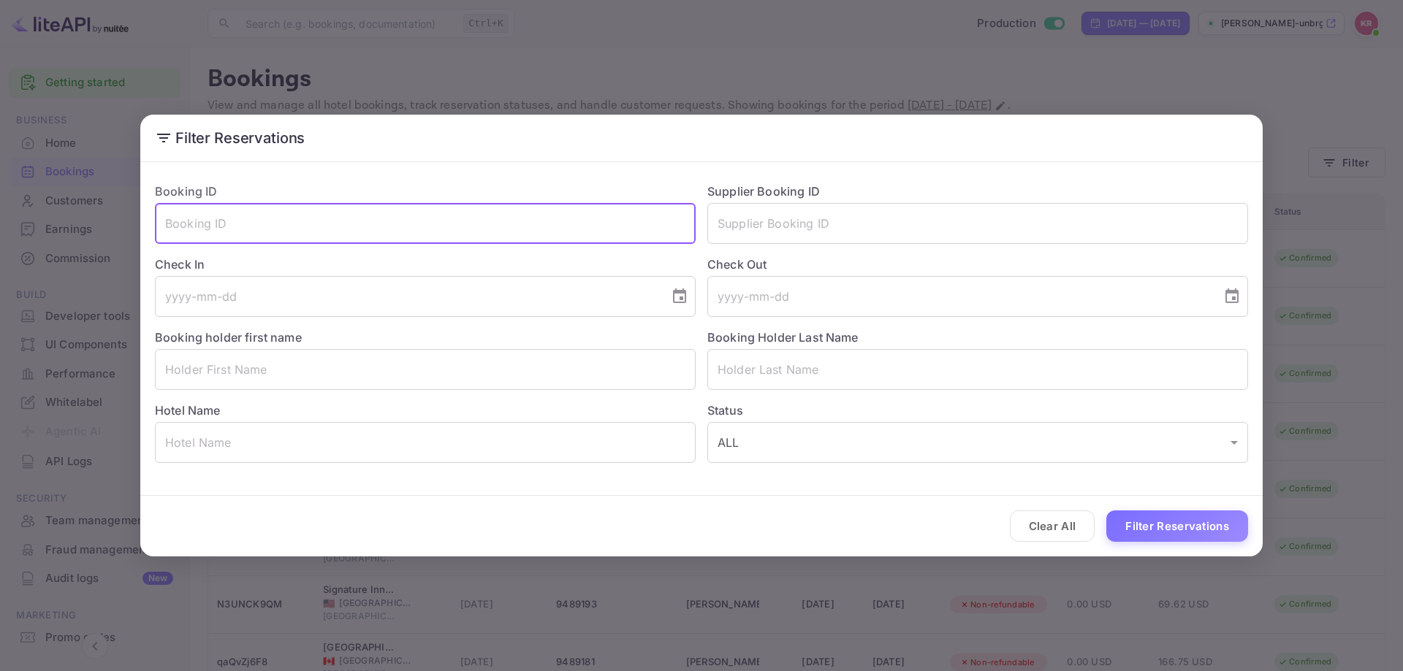
paste input "vMRrmhZb9"
type input "vMRrmhZb9"
click at [1178, 531] on button "Filter Reservations" at bounding box center [1177, 526] width 142 height 31
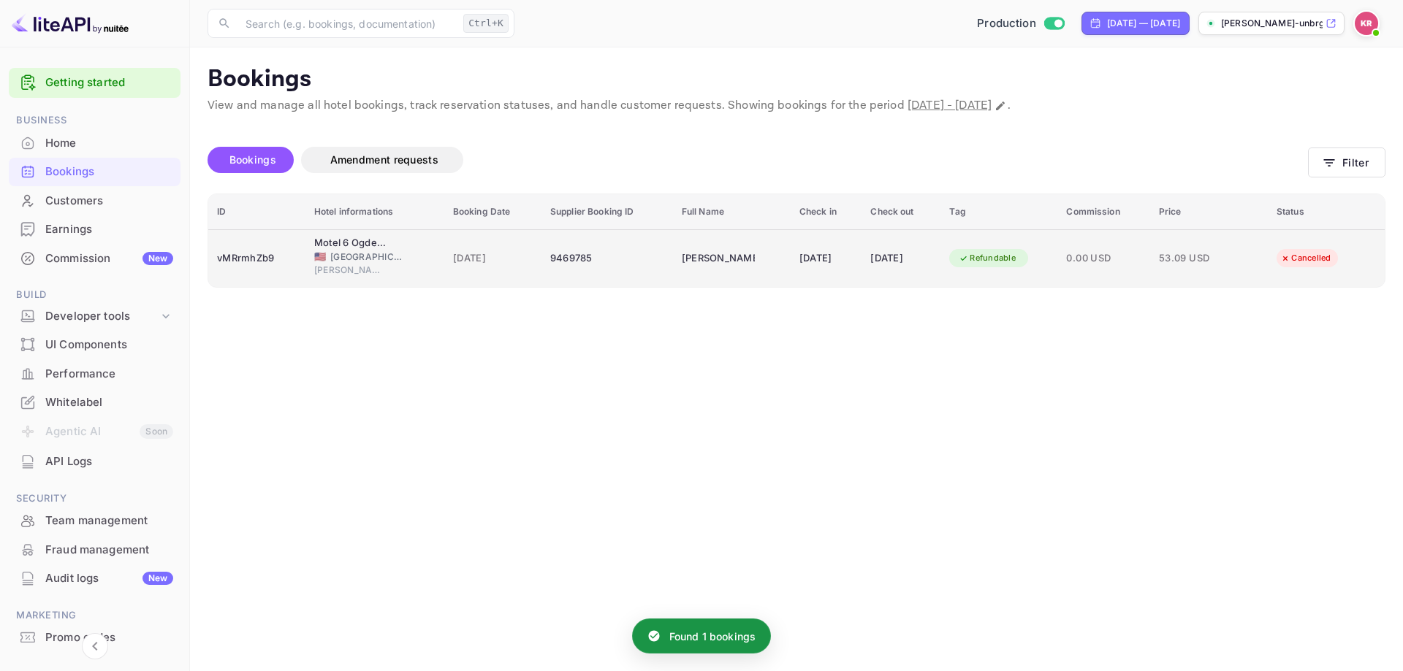
click at [799, 253] on div "22 Sep 2025" at bounding box center [825, 258] width 53 height 23
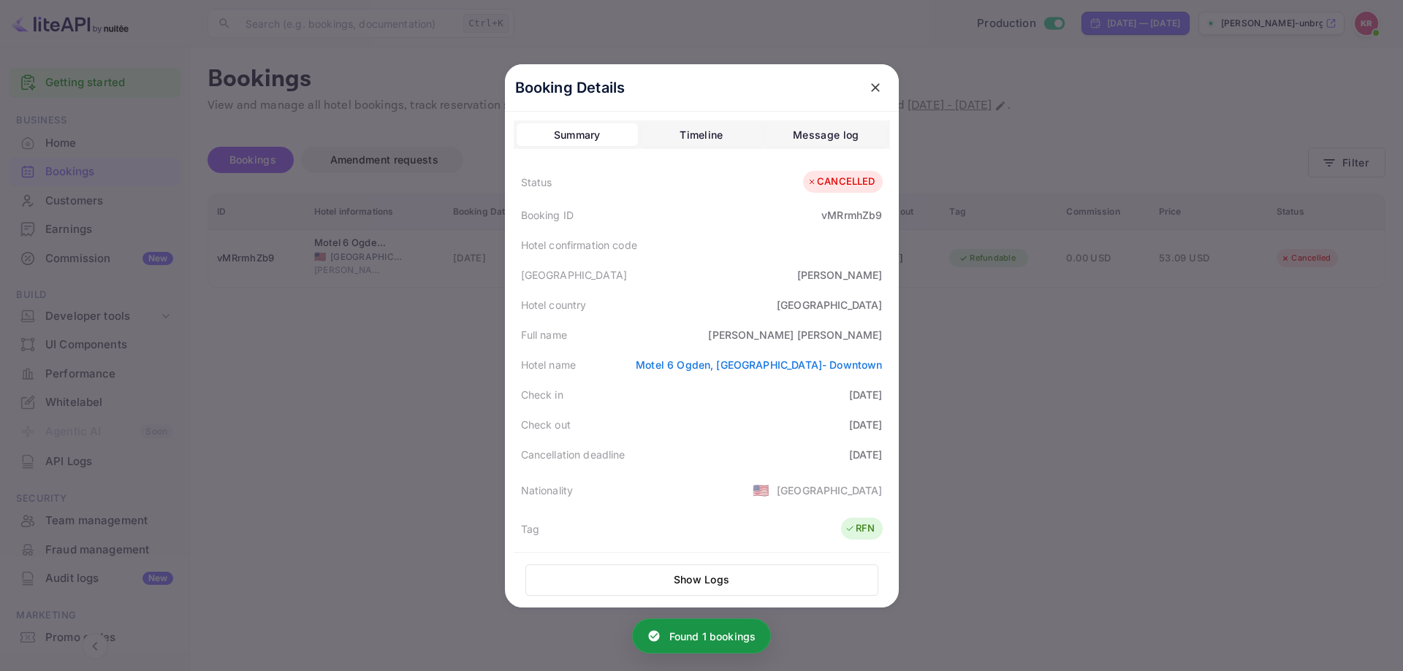
click at [684, 132] on div "Timeline" at bounding box center [700, 135] width 43 height 18
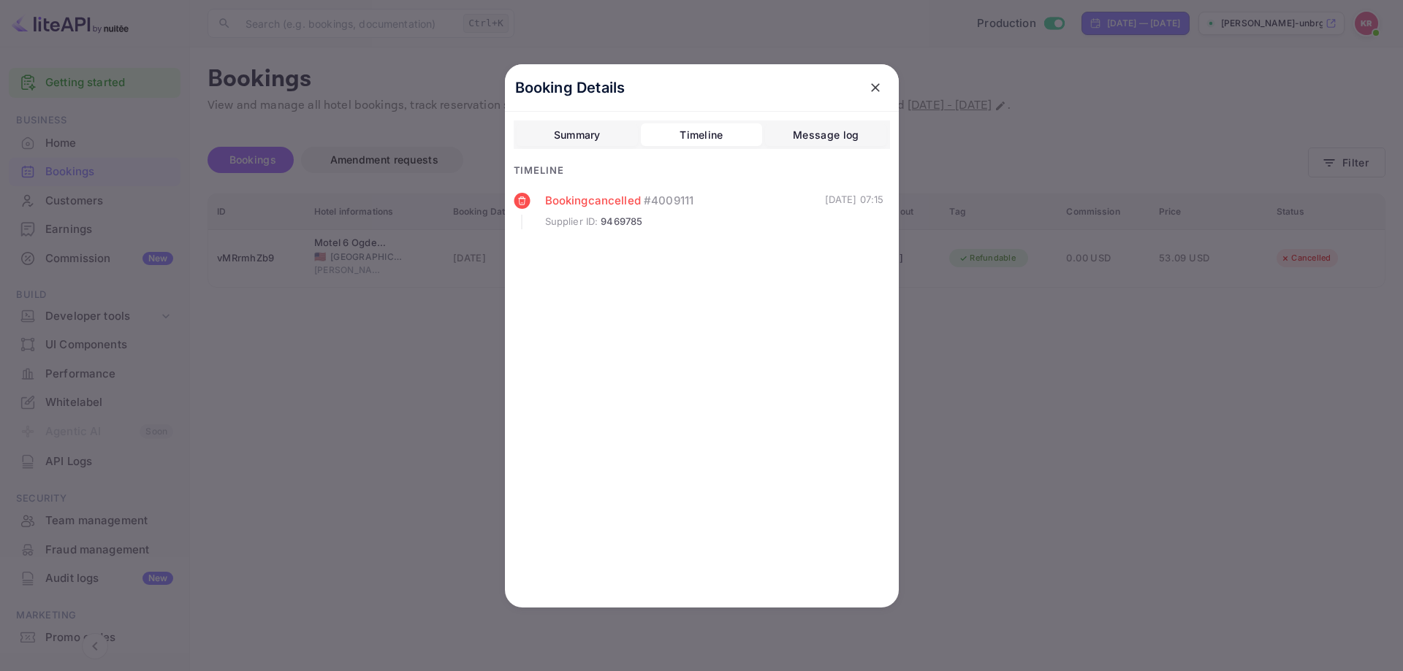
click at [1194, 367] on div at bounding box center [701, 335] width 1403 height 671
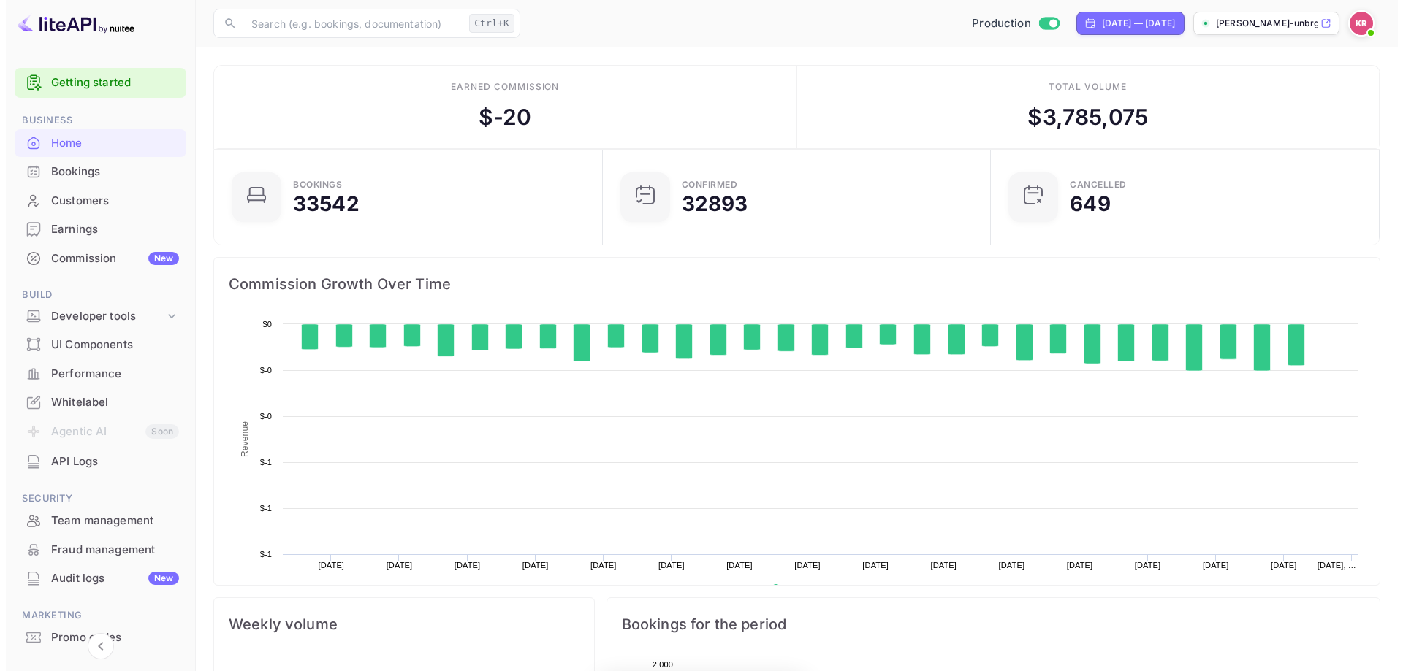
scroll to position [226, 368]
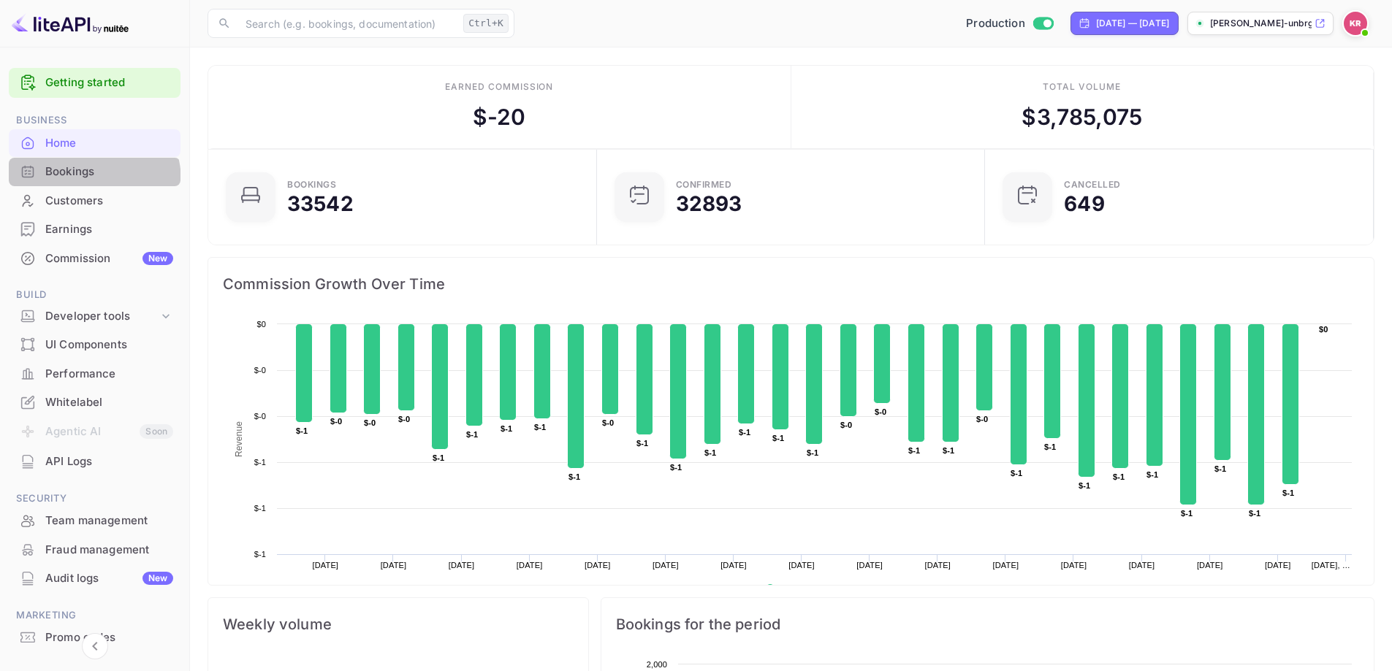
click at [83, 181] on div "Bookings" at bounding box center [95, 172] width 172 height 28
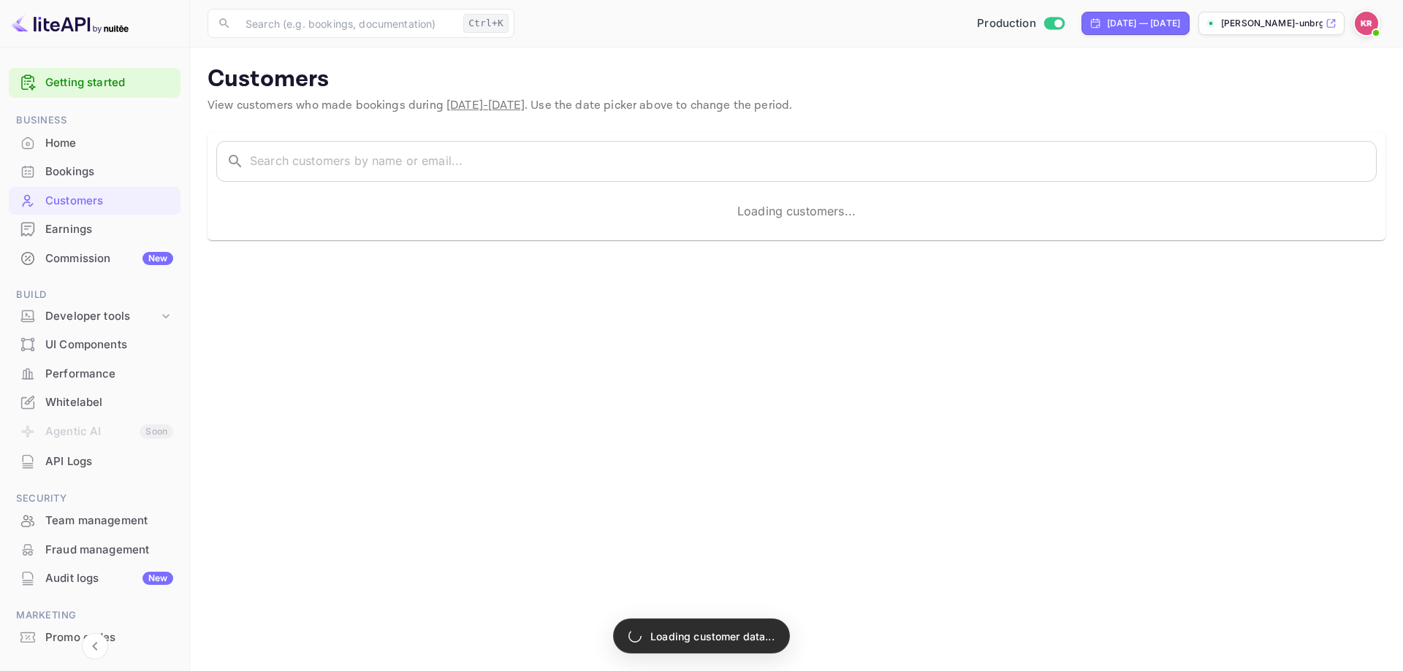
click at [93, 181] on div "Bookings" at bounding box center [95, 172] width 172 height 28
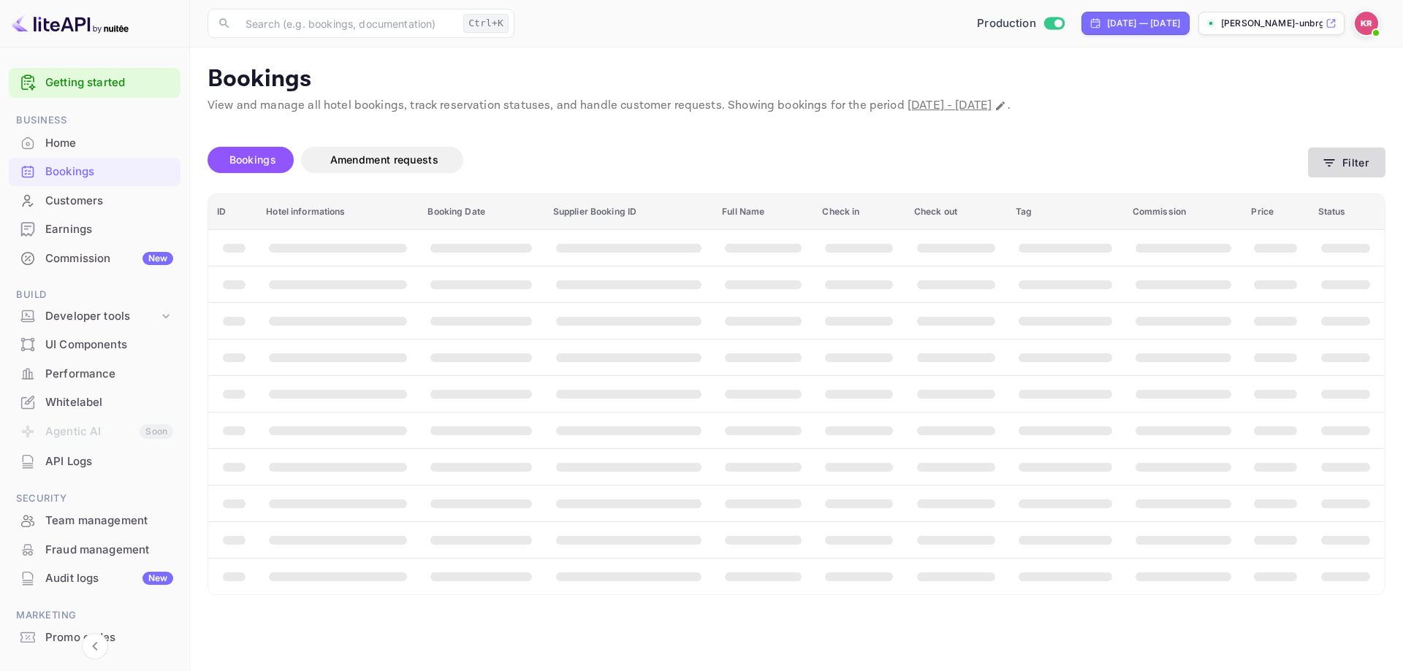
click at [1329, 170] on button "Filter" at bounding box center [1346, 163] width 77 height 30
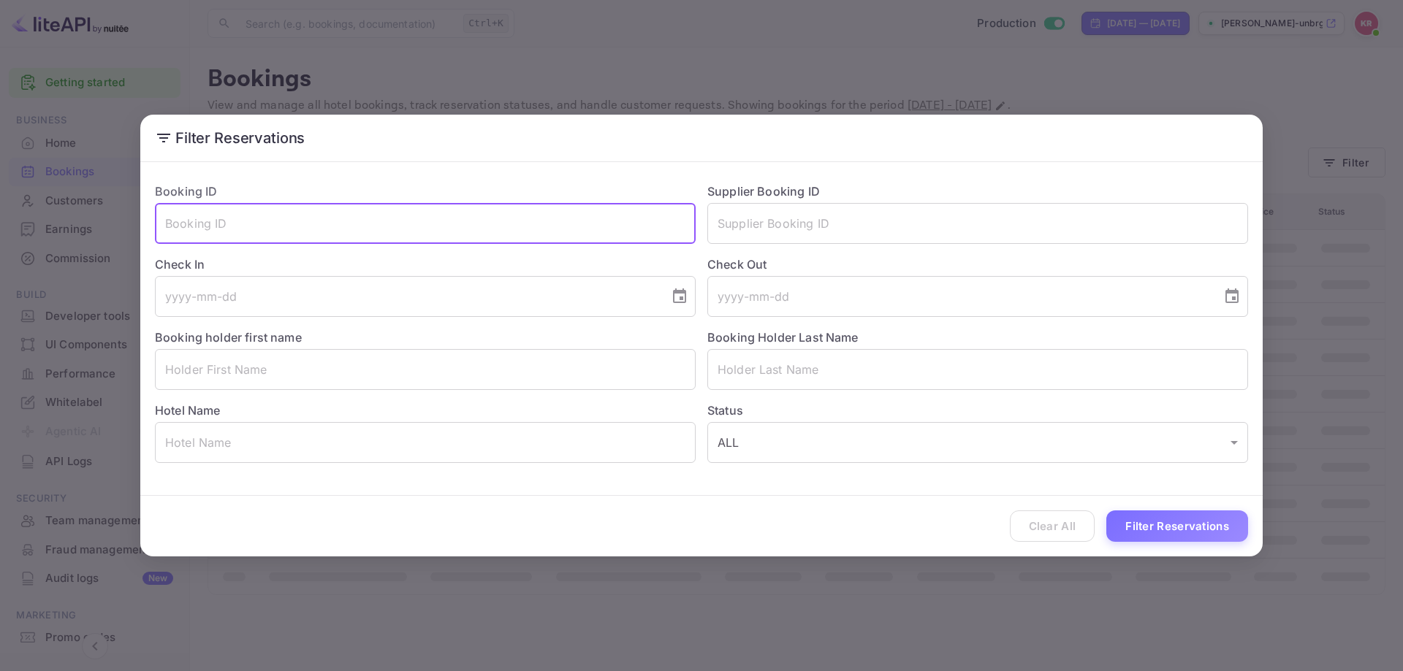
click at [386, 222] on input "text" at bounding box center [425, 223] width 541 height 41
paste input "ACuLN5IIK"
type input "ACuLN5IIK"
click at [1106, 511] on button "Filter Reservations" at bounding box center [1177, 526] width 142 height 31
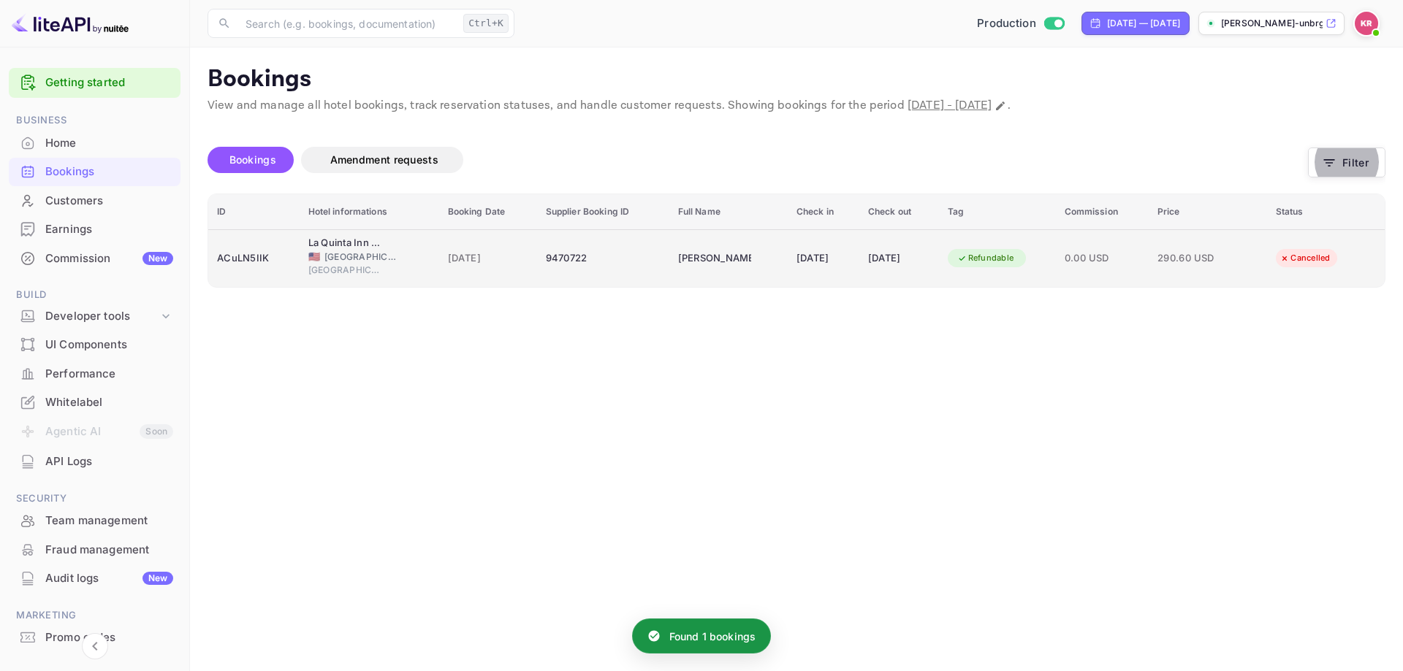
click at [1129, 259] on span "0.00 USD" at bounding box center [1101, 259] width 75 height 16
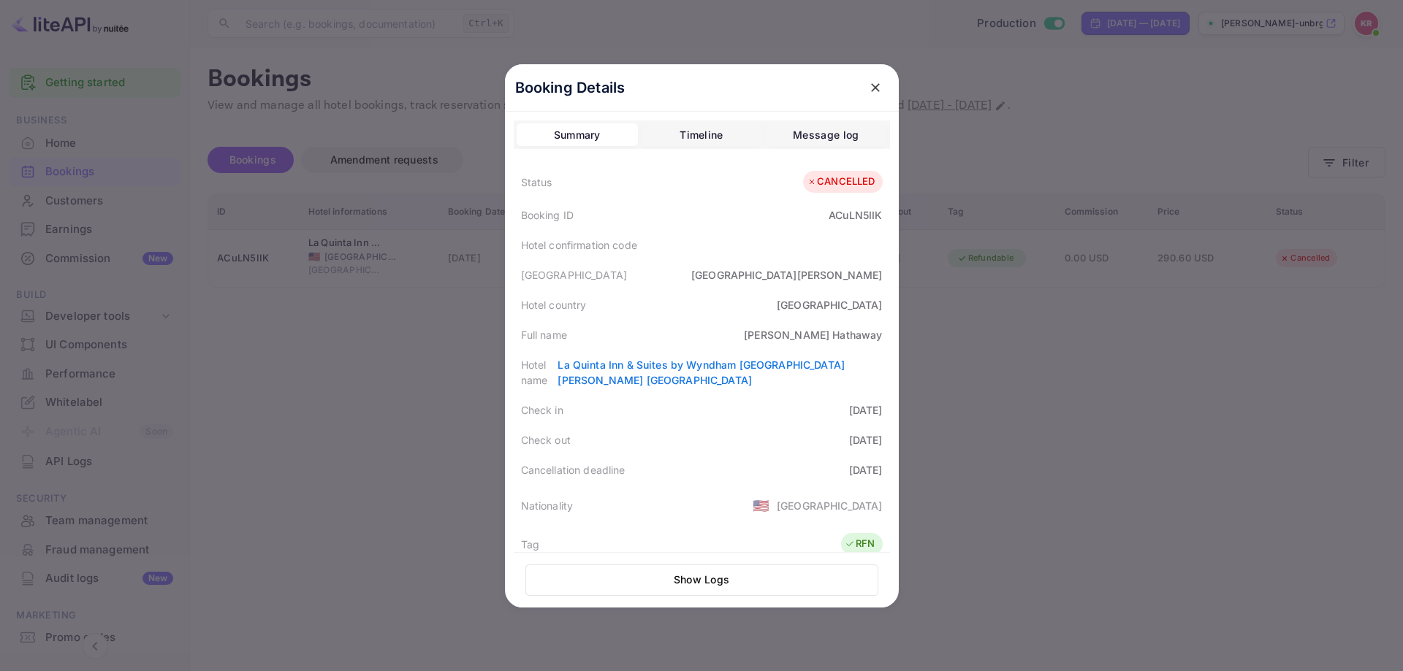
click at [698, 121] on div "Summary Timeline Message log" at bounding box center [702, 135] width 376 height 29
click at [697, 127] on div "Timeline" at bounding box center [700, 135] width 43 height 18
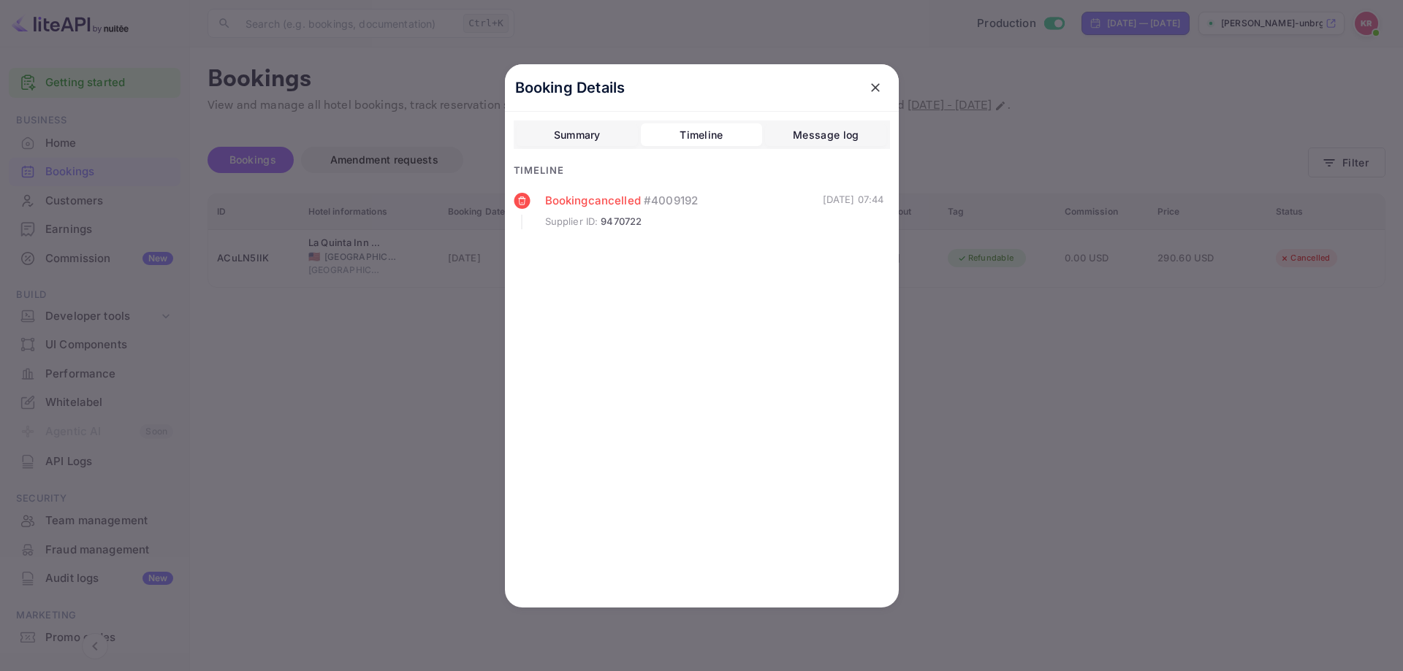
click at [964, 351] on div at bounding box center [701, 335] width 1403 height 671
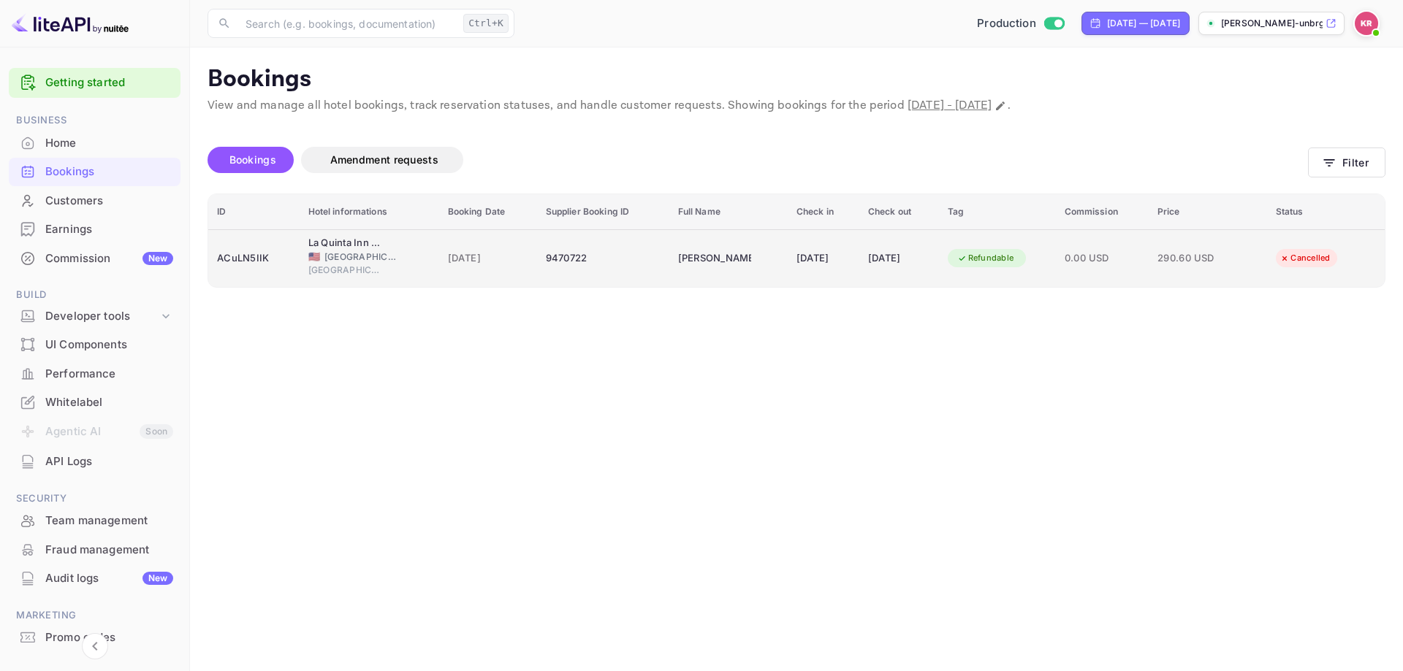
click at [511, 253] on td "[DATE]" at bounding box center [488, 258] width 98 height 58
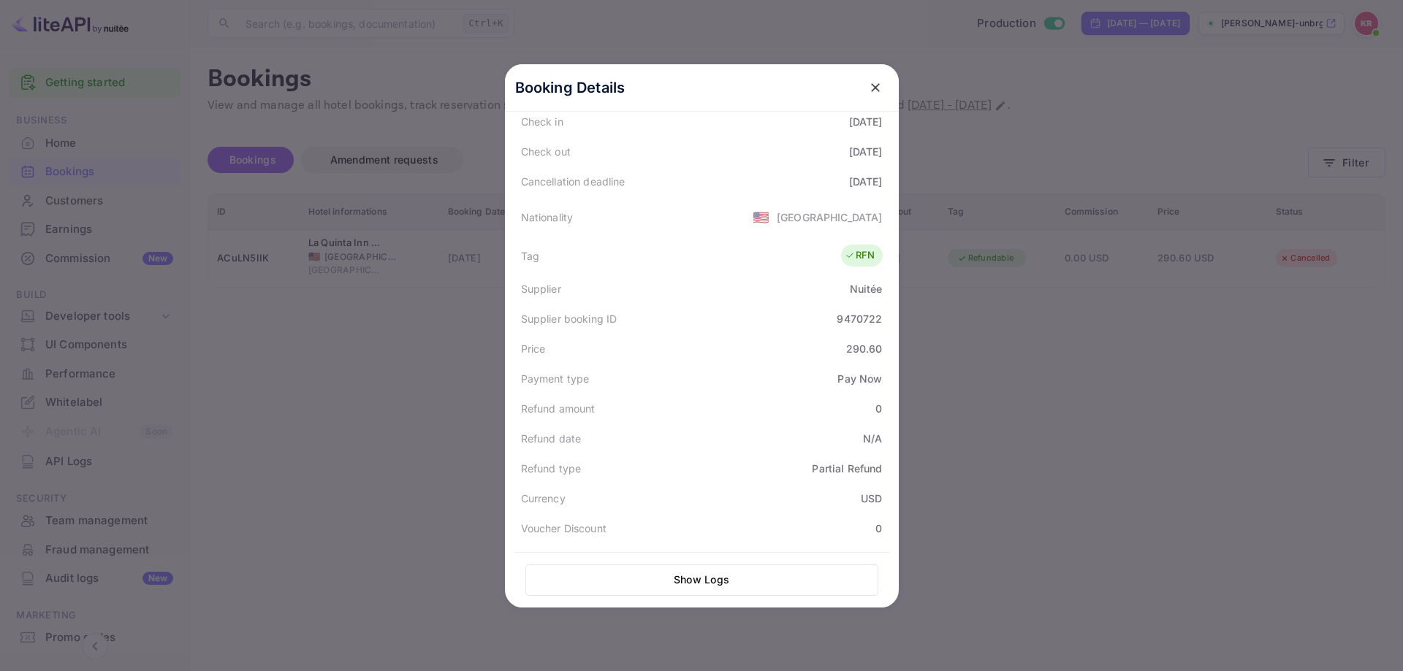
scroll to position [146, 0]
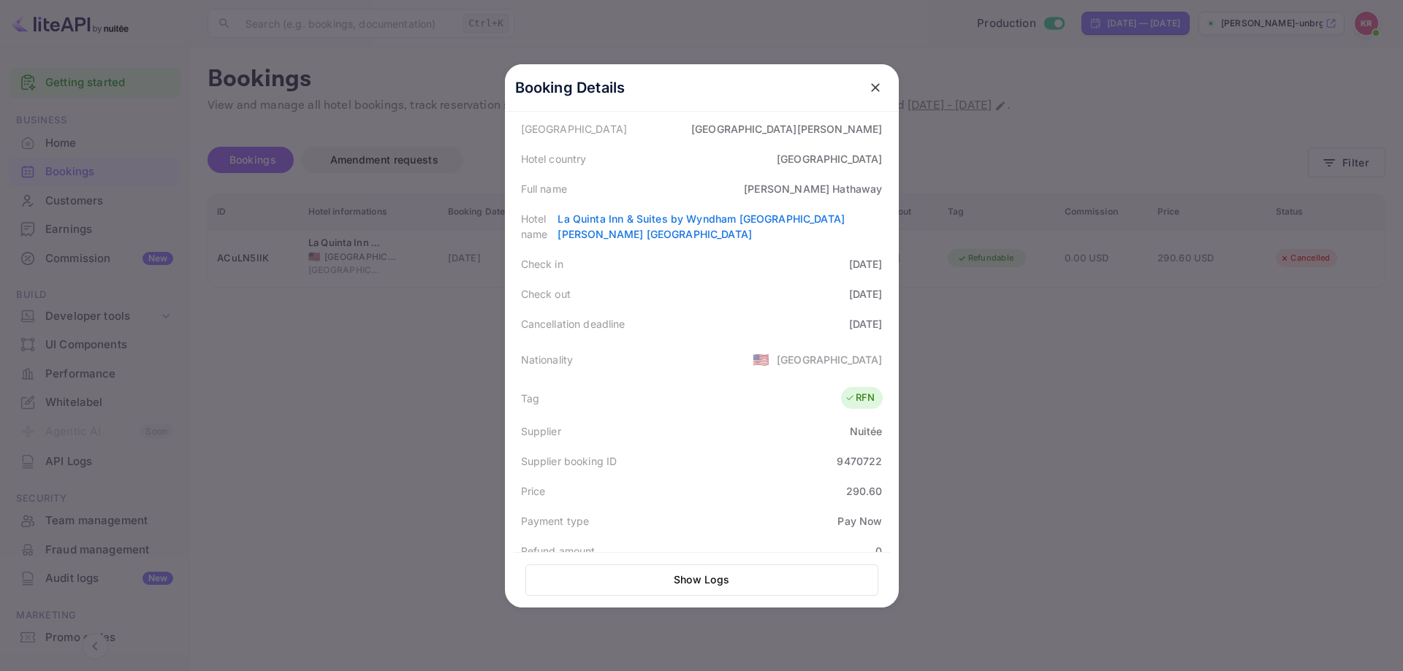
click at [1198, 398] on div at bounding box center [701, 335] width 1403 height 671
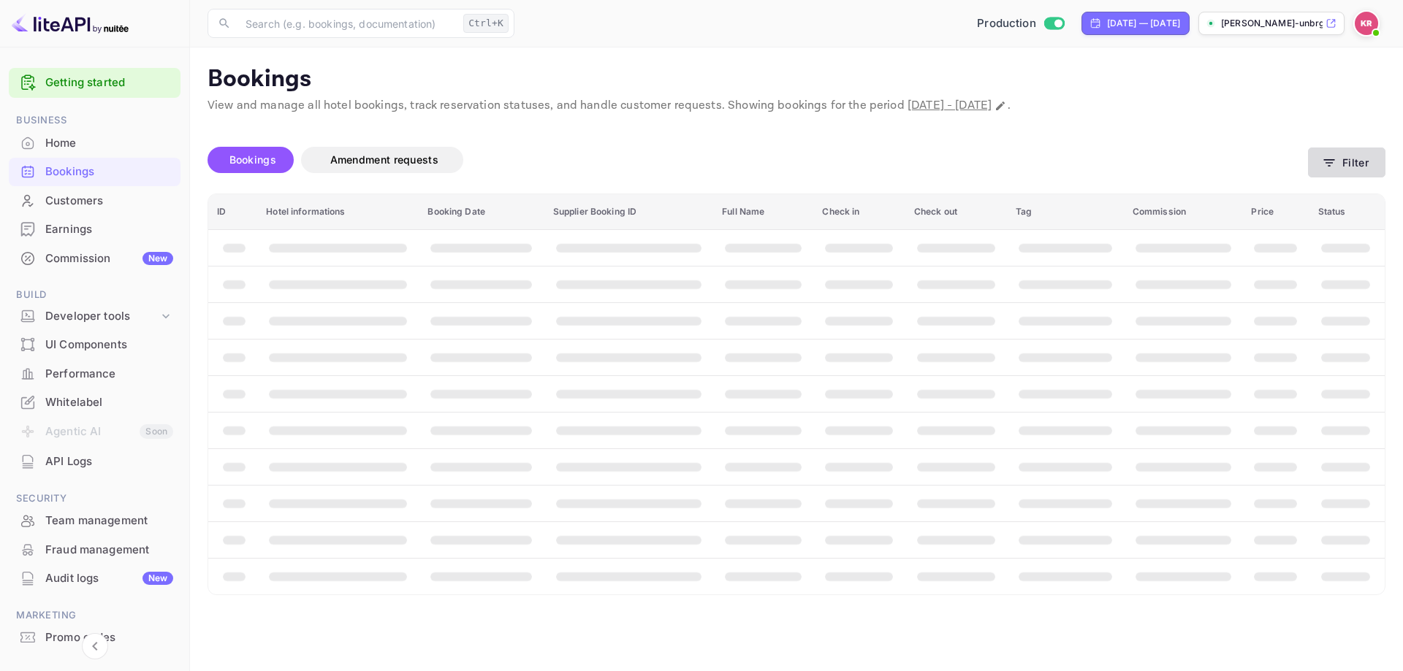
click at [1324, 162] on icon "button" at bounding box center [1328, 163] width 15 height 15
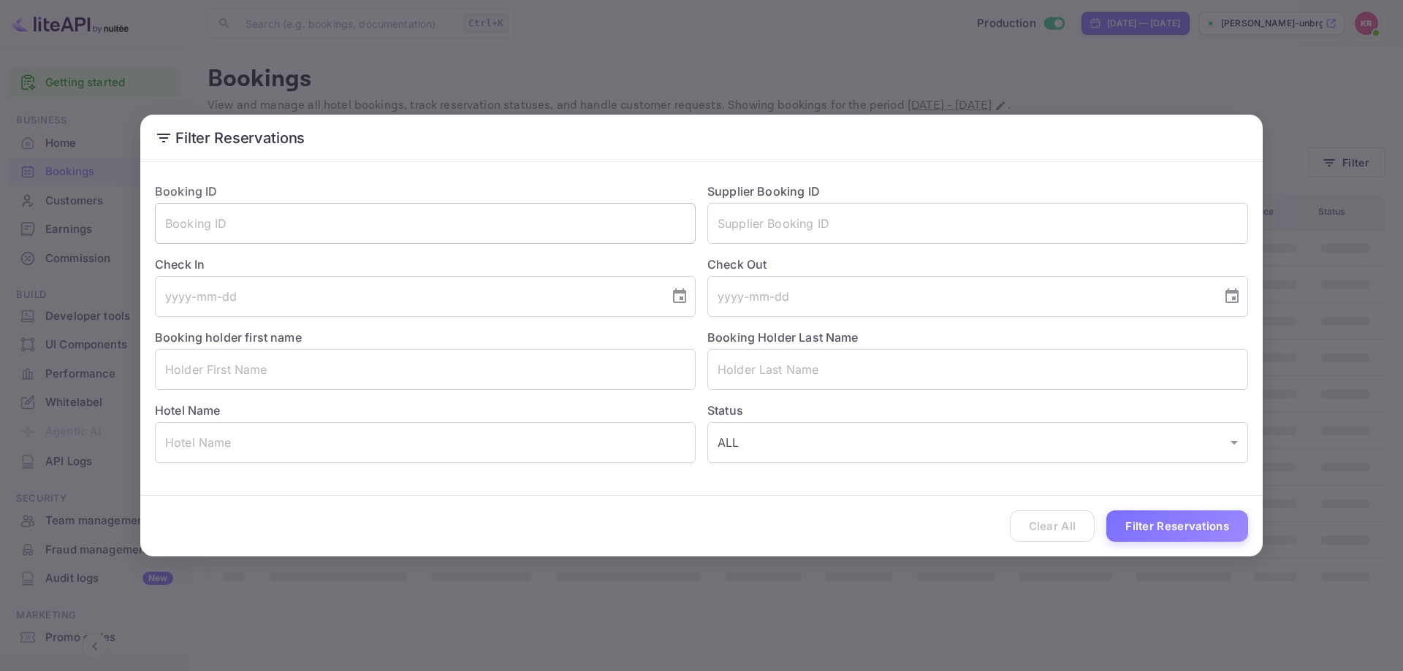
click at [313, 205] on input "text" at bounding box center [425, 223] width 541 height 41
paste input "ACuLN5IIK"
type input "ACuLN5IIK"
click at [1183, 506] on div "Clear All Filter Reservations" at bounding box center [701, 526] width 1122 height 61
click at [1186, 518] on button "Filter Reservations" at bounding box center [1177, 526] width 142 height 31
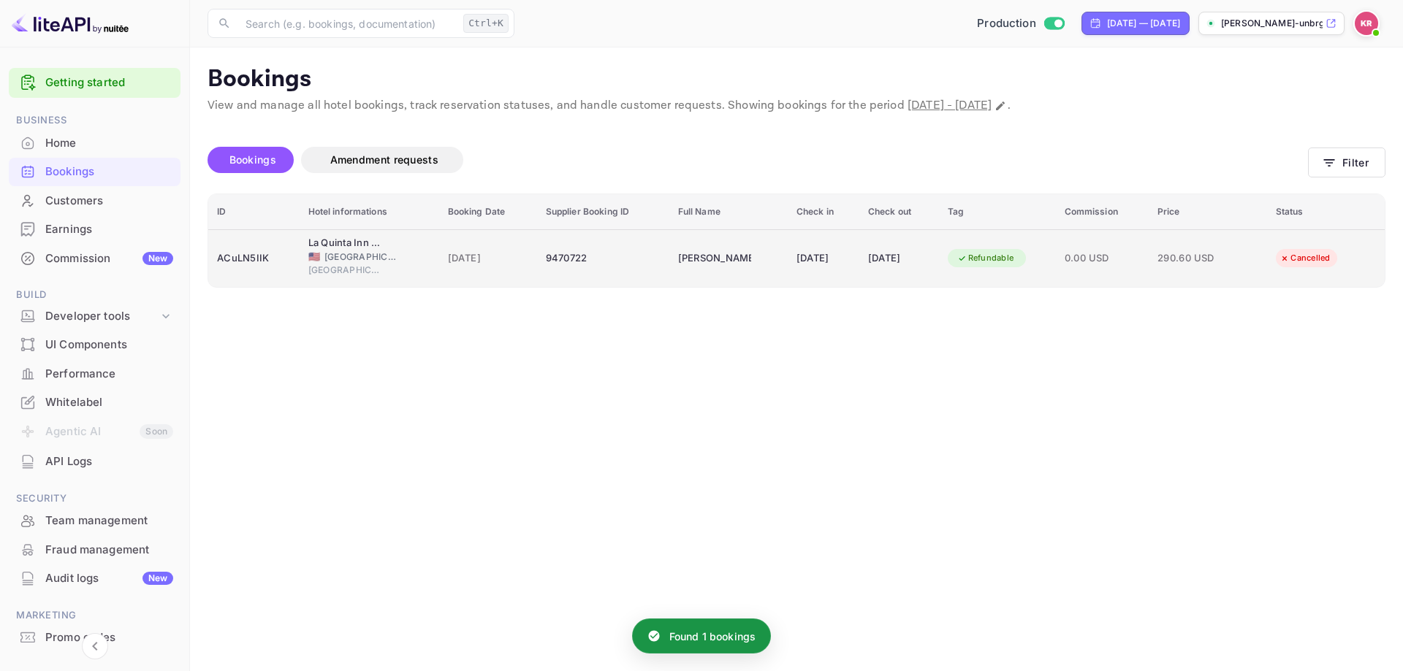
click at [803, 267] on div "[DATE]" at bounding box center [823, 258] width 54 height 23
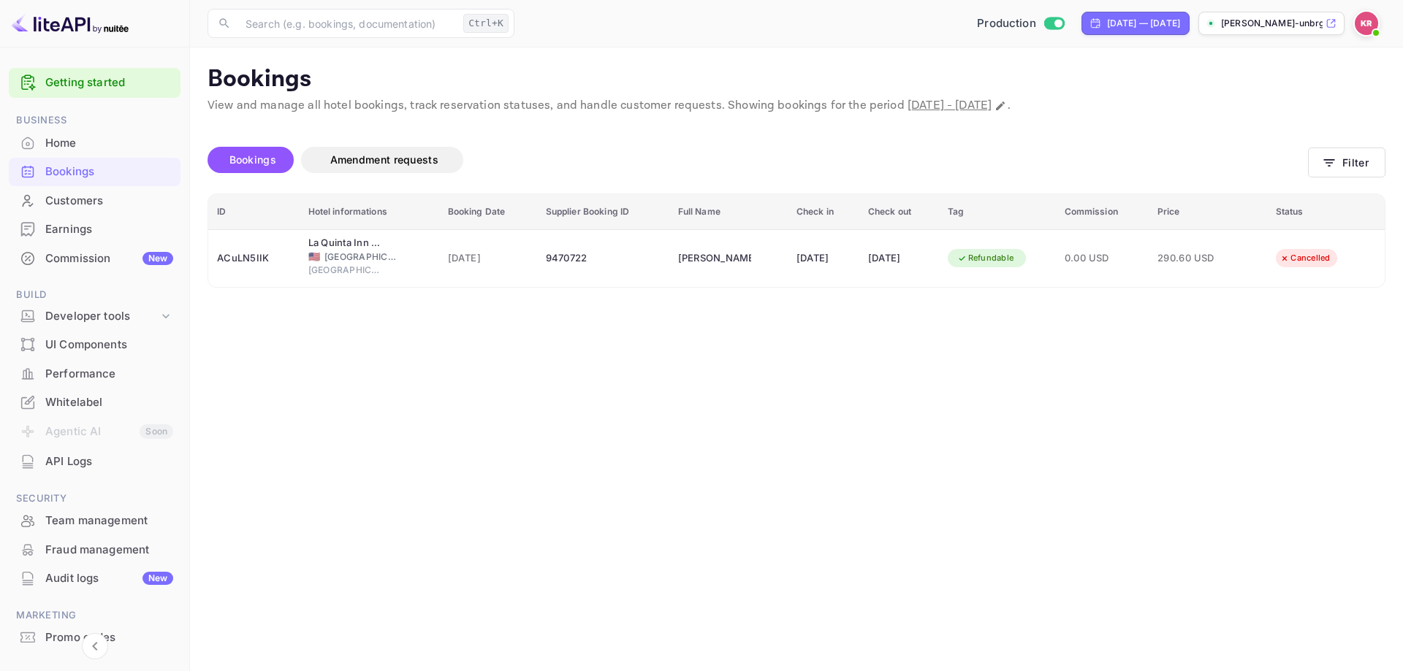
click at [1083, 253] on div at bounding box center [701, 335] width 1403 height 671
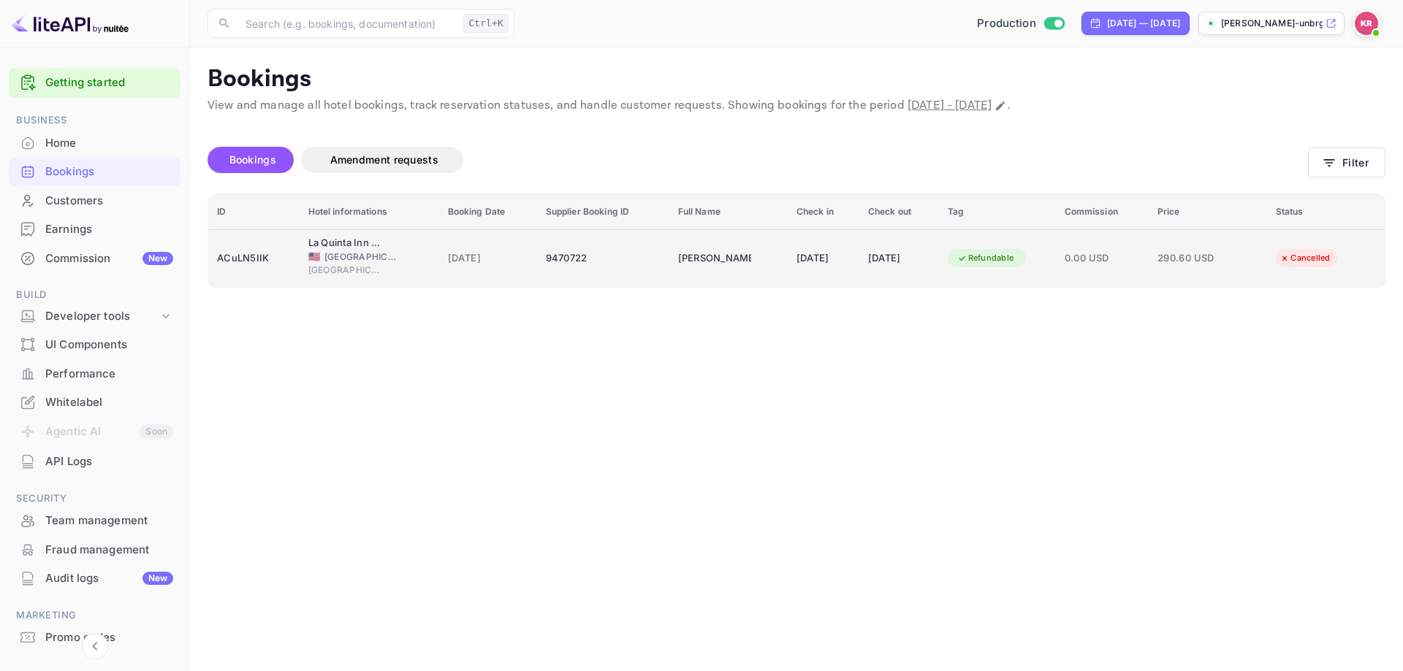
click at [1056, 265] on td "Refundable" at bounding box center [997, 258] width 117 height 58
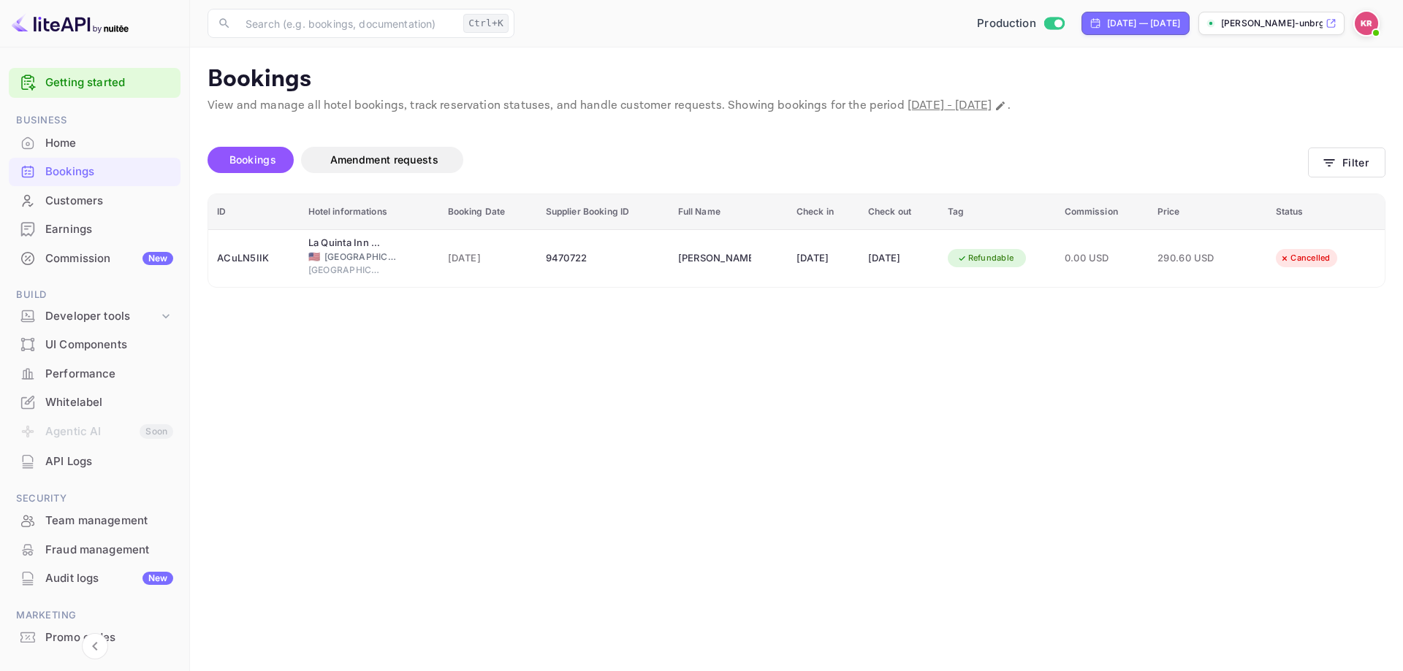
click at [1034, 332] on div at bounding box center [701, 335] width 1403 height 671
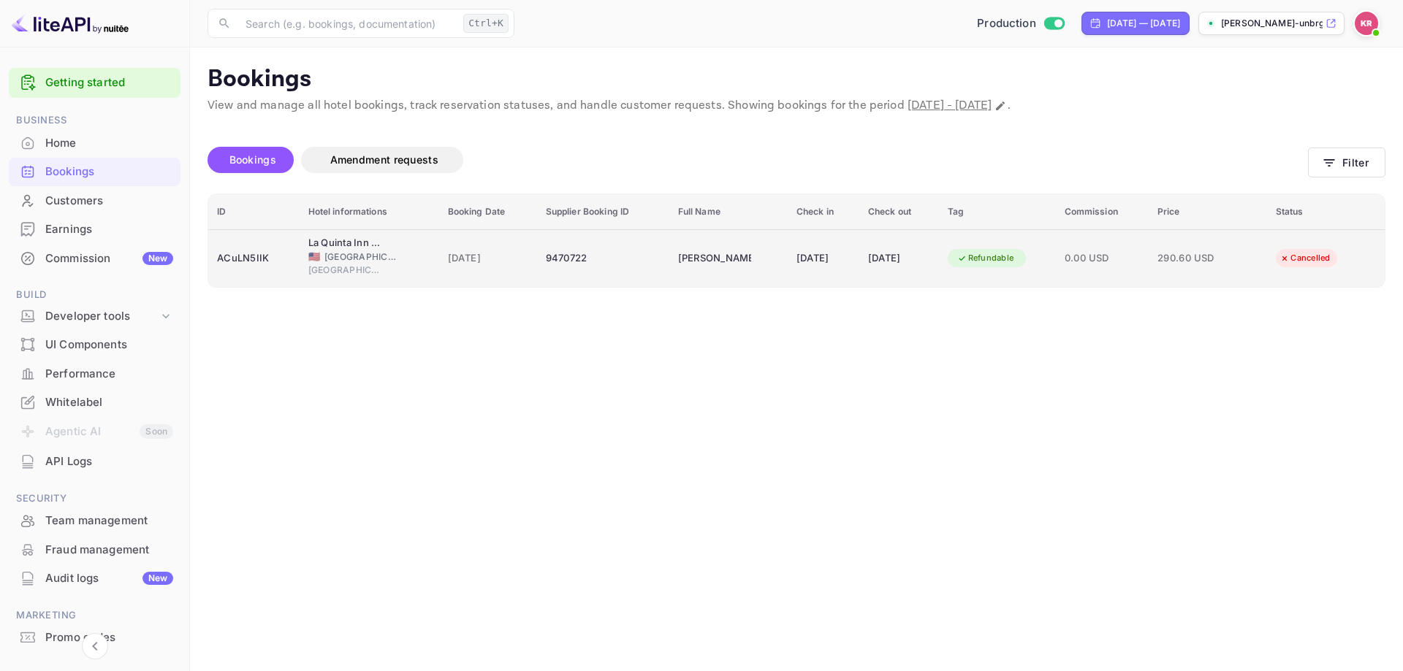
click at [712, 262] on div "[PERSON_NAME]" at bounding box center [714, 258] width 73 height 23
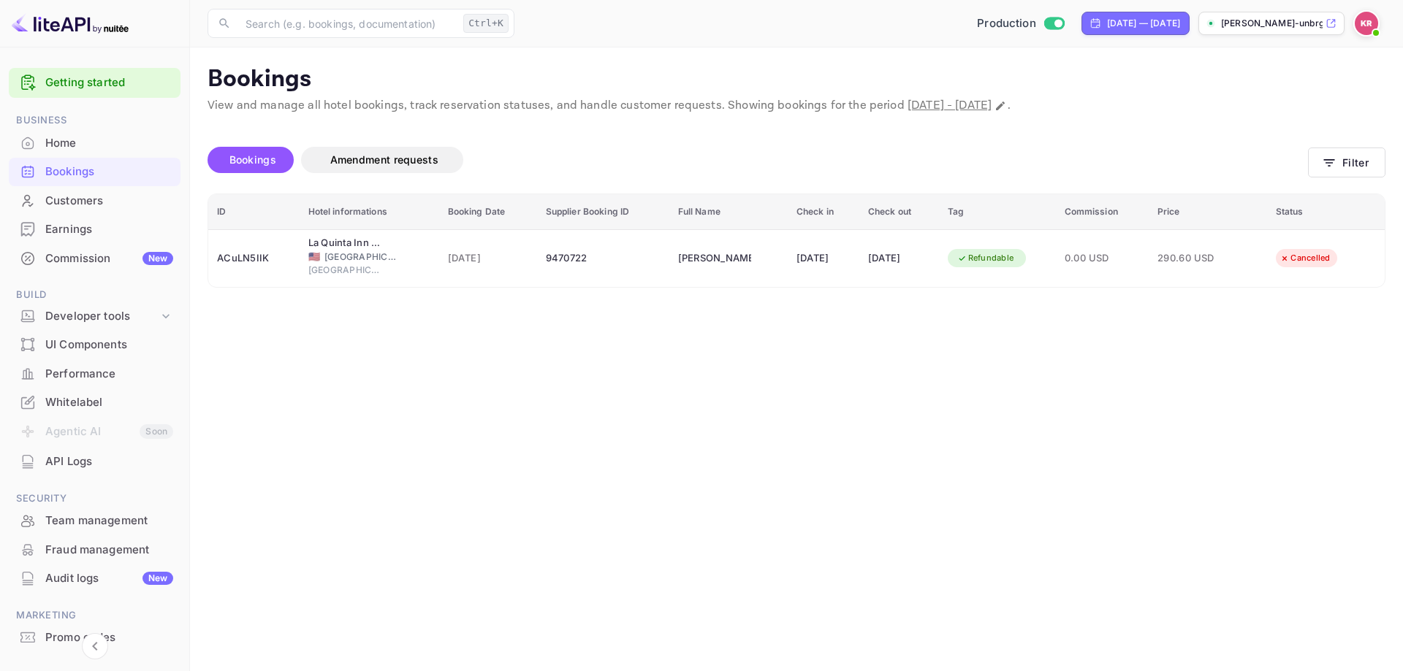
click at [1173, 408] on div at bounding box center [701, 335] width 1403 height 671
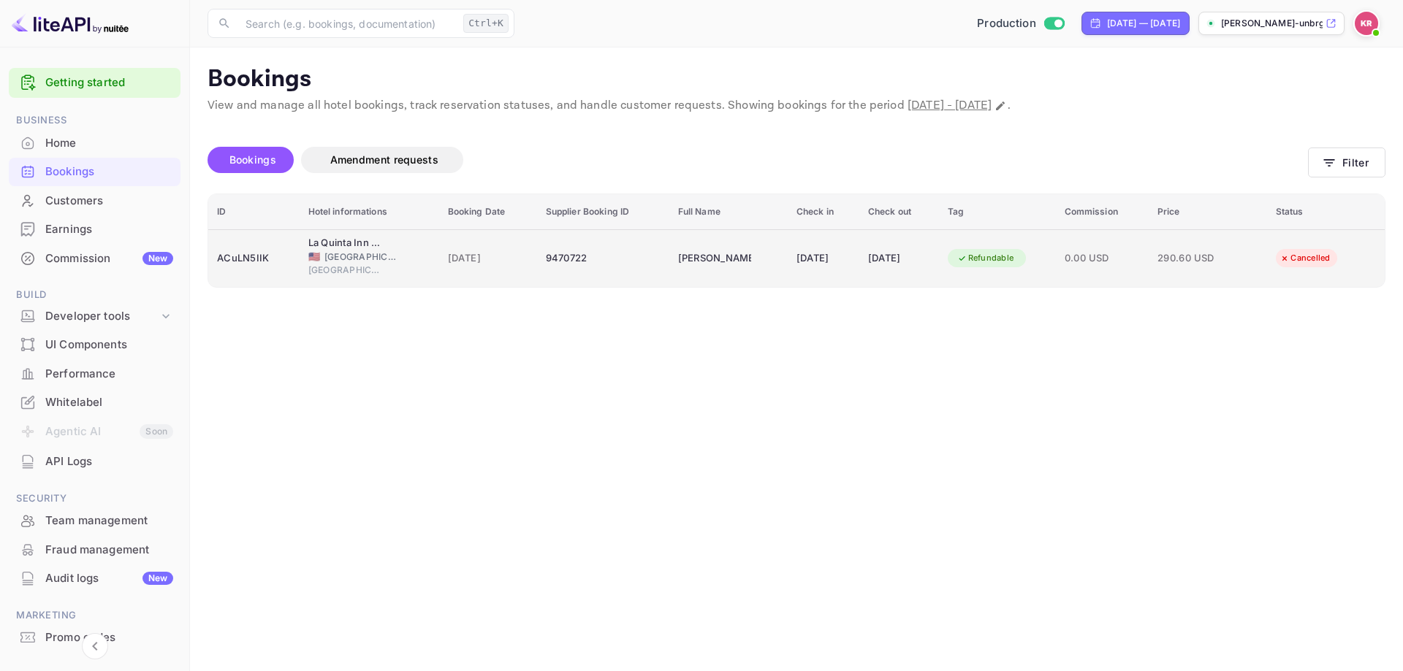
click at [1121, 234] on td "0.00 USD" at bounding box center [1102, 258] width 93 height 58
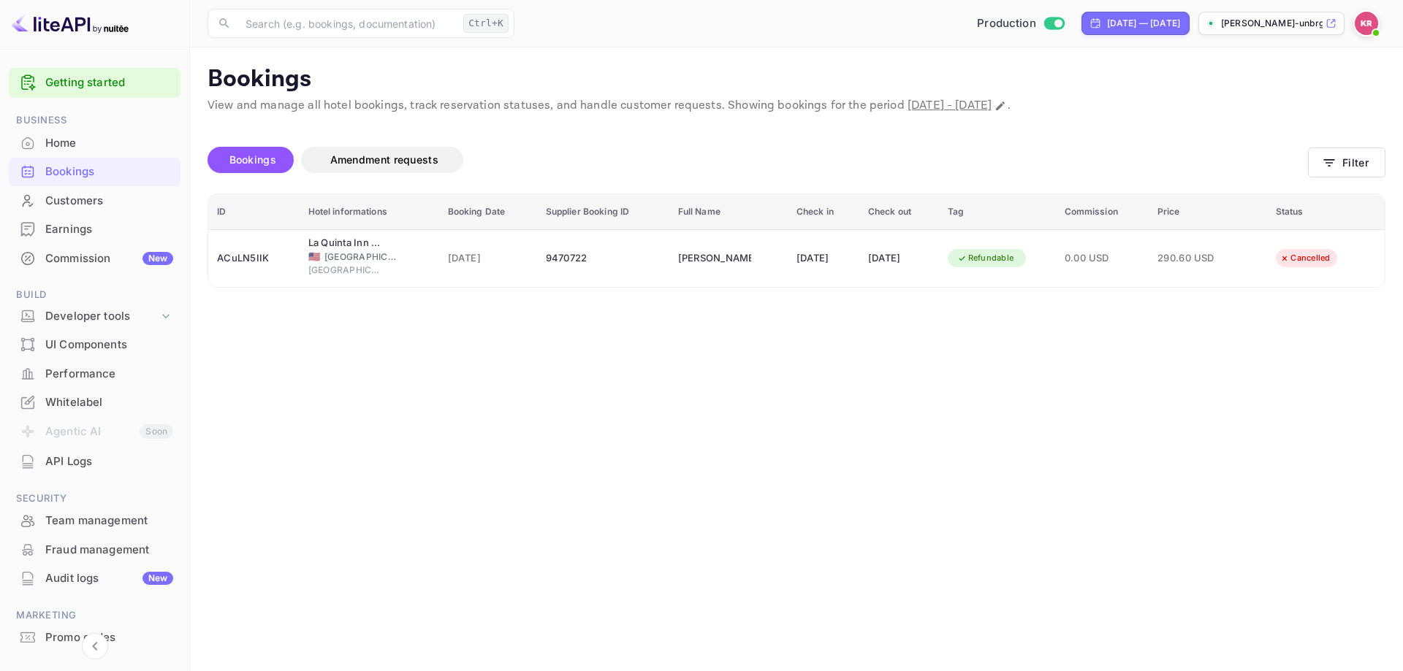
click at [1067, 339] on div at bounding box center [701, 335] width 1403 height 671
click at [828, 287] on div "ID Hotel informations Booking Date Supplier Booking ID Full Name Check in Check…" at bounding box center [796, 241] width 1178 height 94
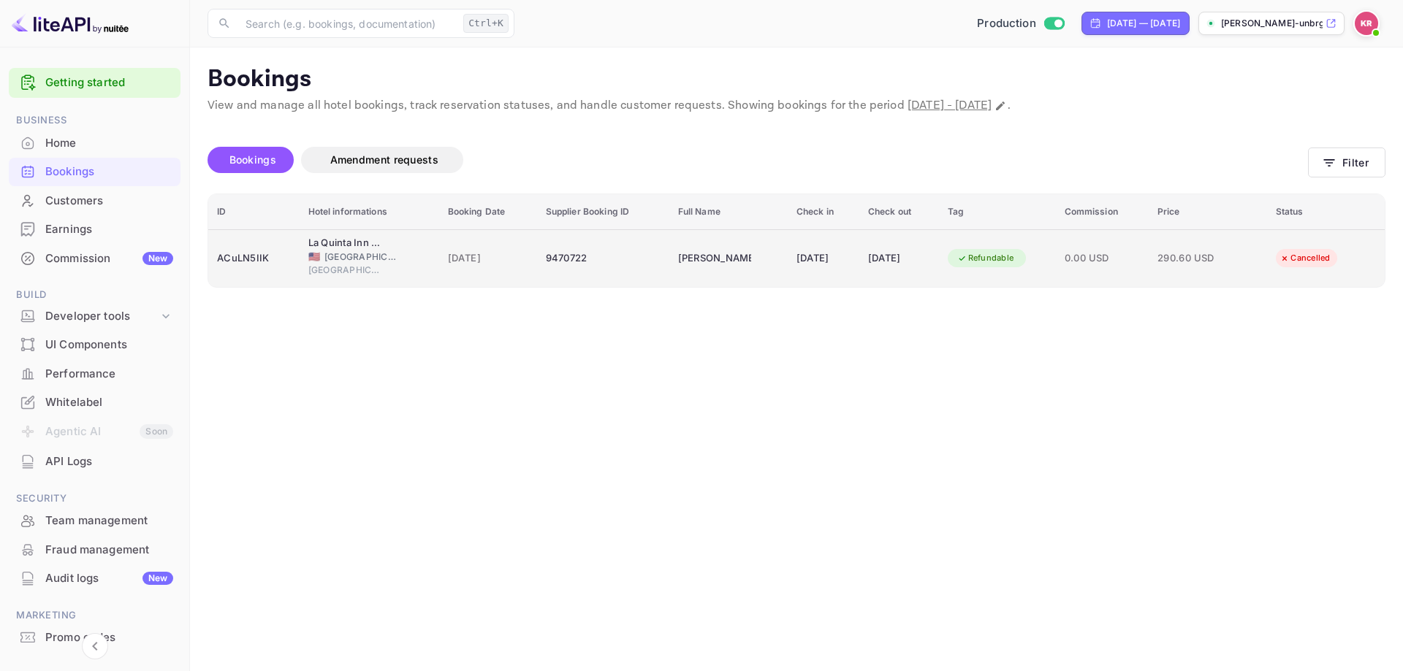
click at [814, 267] on div "[DATE]" at bounding box center [823, 258] width 54 height 23
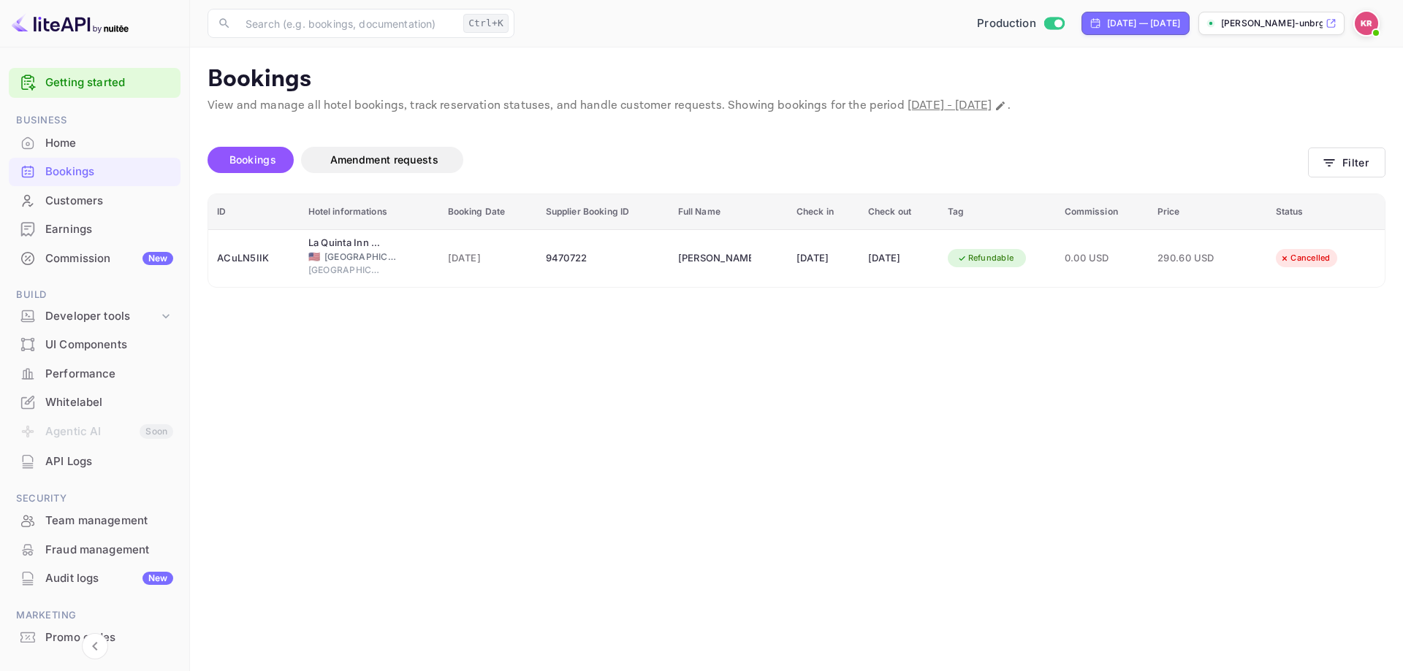
scroll to position [156, 0]
click at [946, 348] on div at bounding box center [701, 335] width 1403 height 671
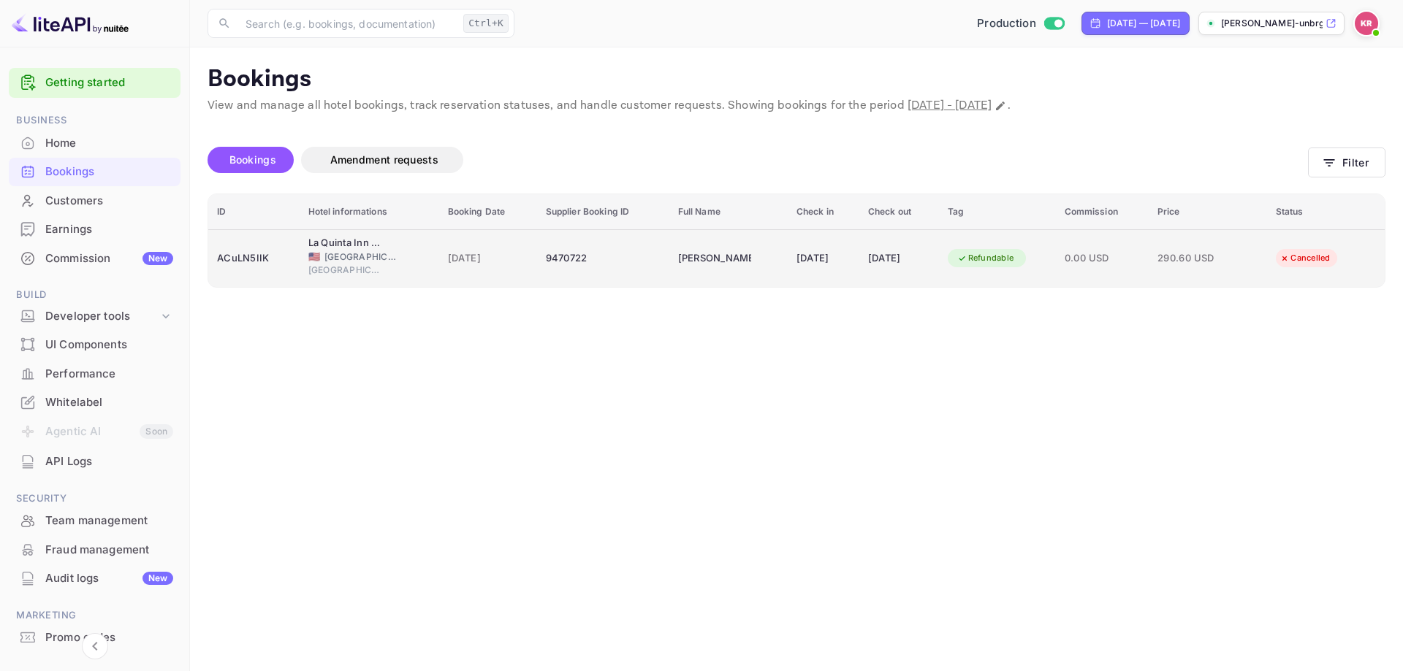
click at [245, 256] on div "ACuLN5IIK" at bounding box center [254, 258] width 74 height 23
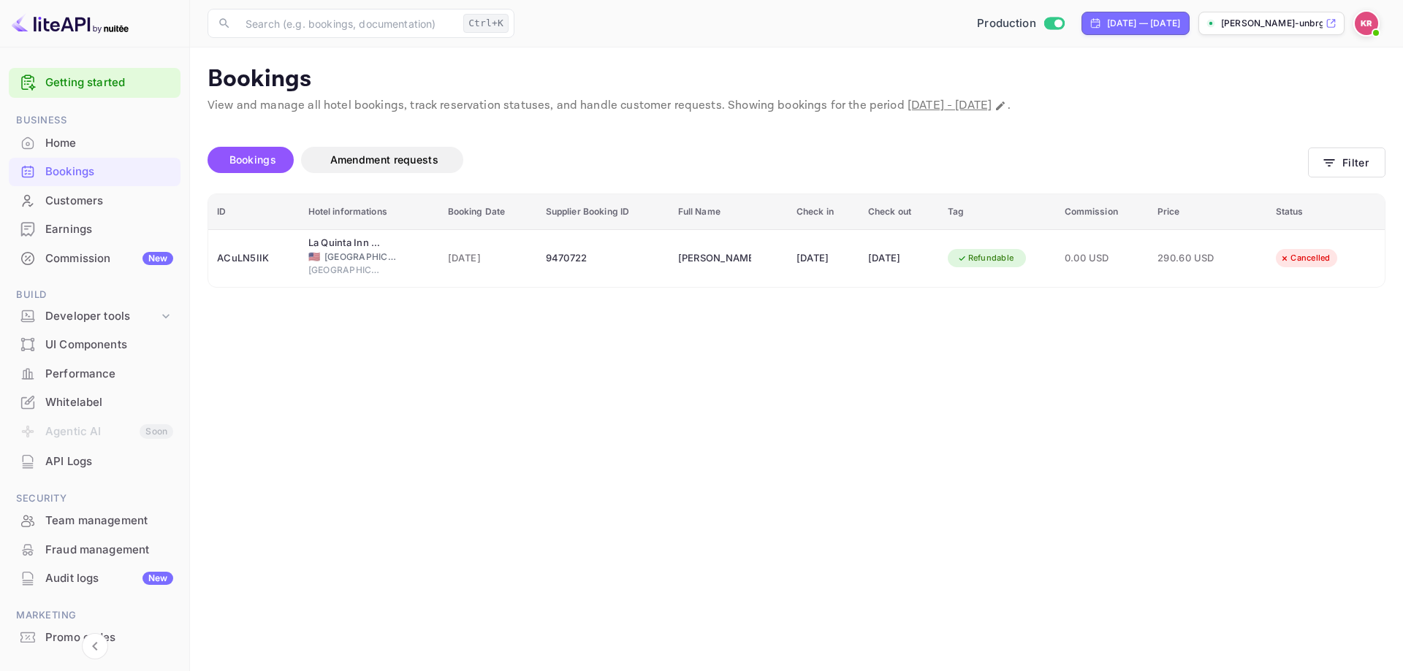
click at [1264, 369] on div at bounding box center [701, 335] width 1403 height 671
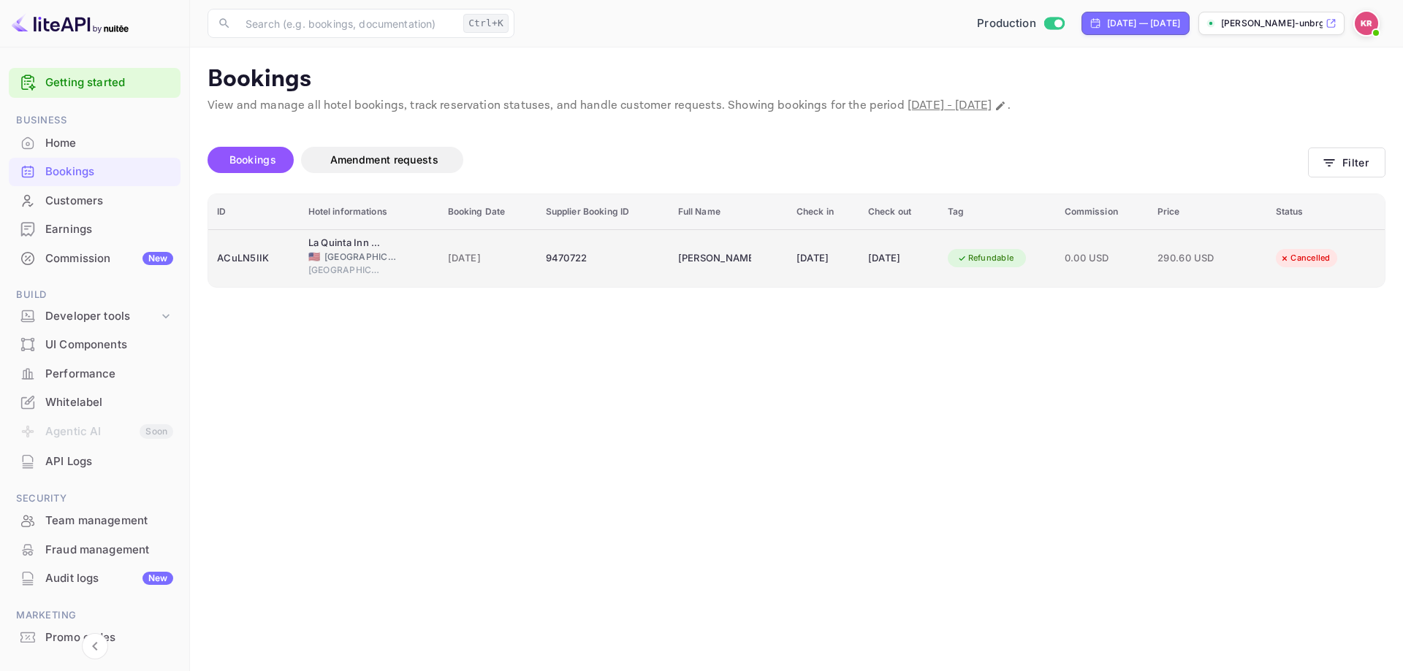
click at [1132, 267] on div "0.00 USD" at bounding box center [1101, 258] width 75 height 23
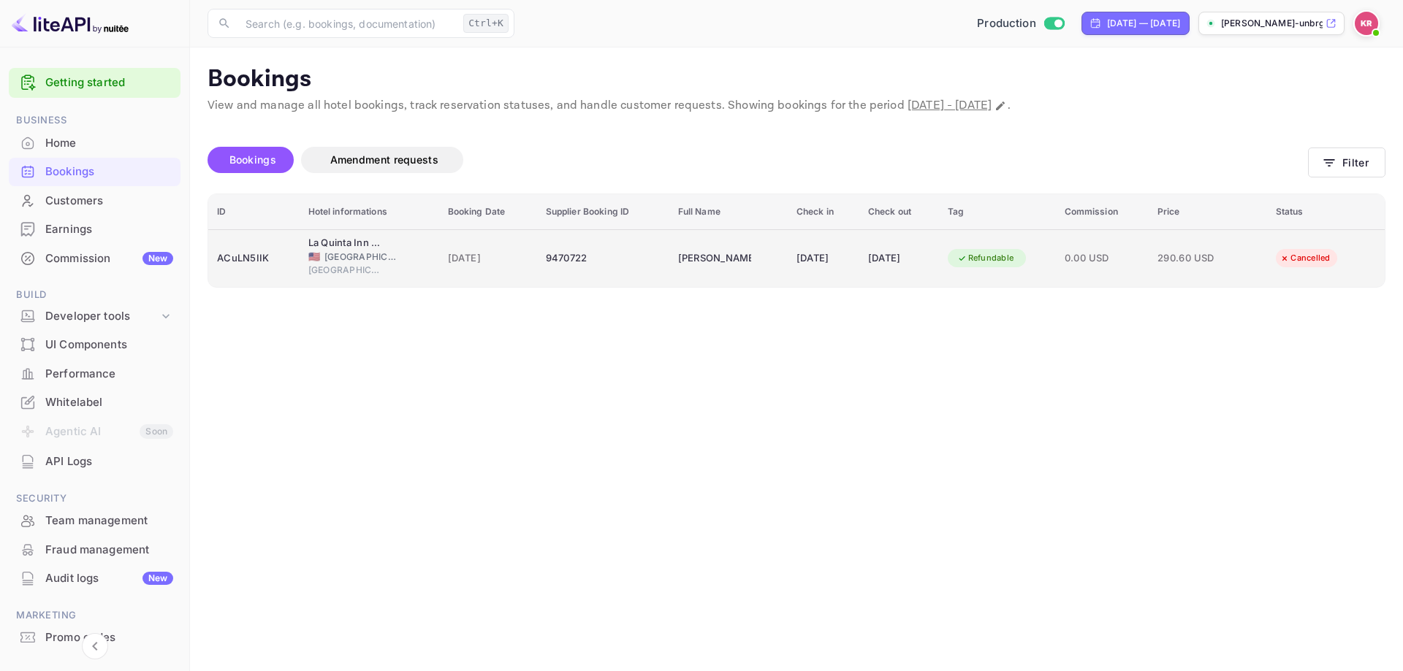
click at [730, 265] on td "Clifford Hathaway" at bounding box center [728, 258] width 118 height 58
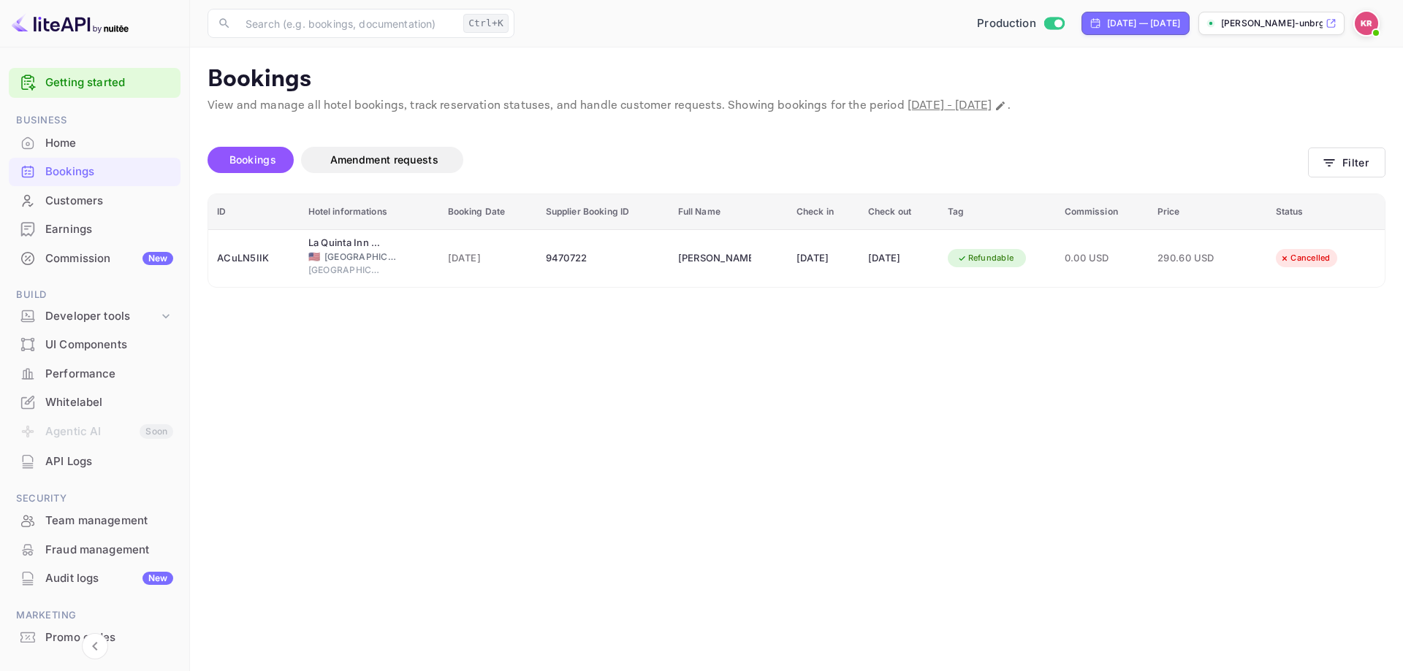
scroll to position [292, 0]
click at [310, 305] on div at bounding box center [701, 335] width 1403 height 671
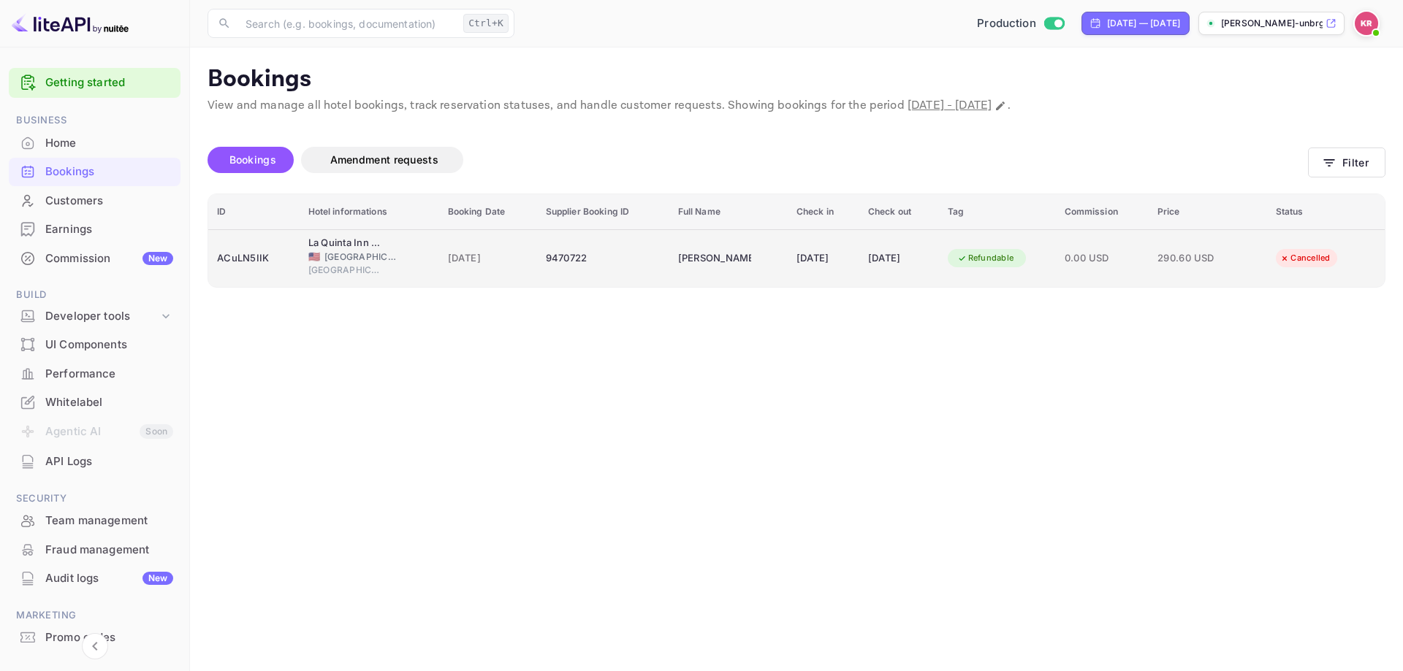
click at [249, 261] on div "ACuLN5IIK" at bounding box center [254, 258] width 74 height 23
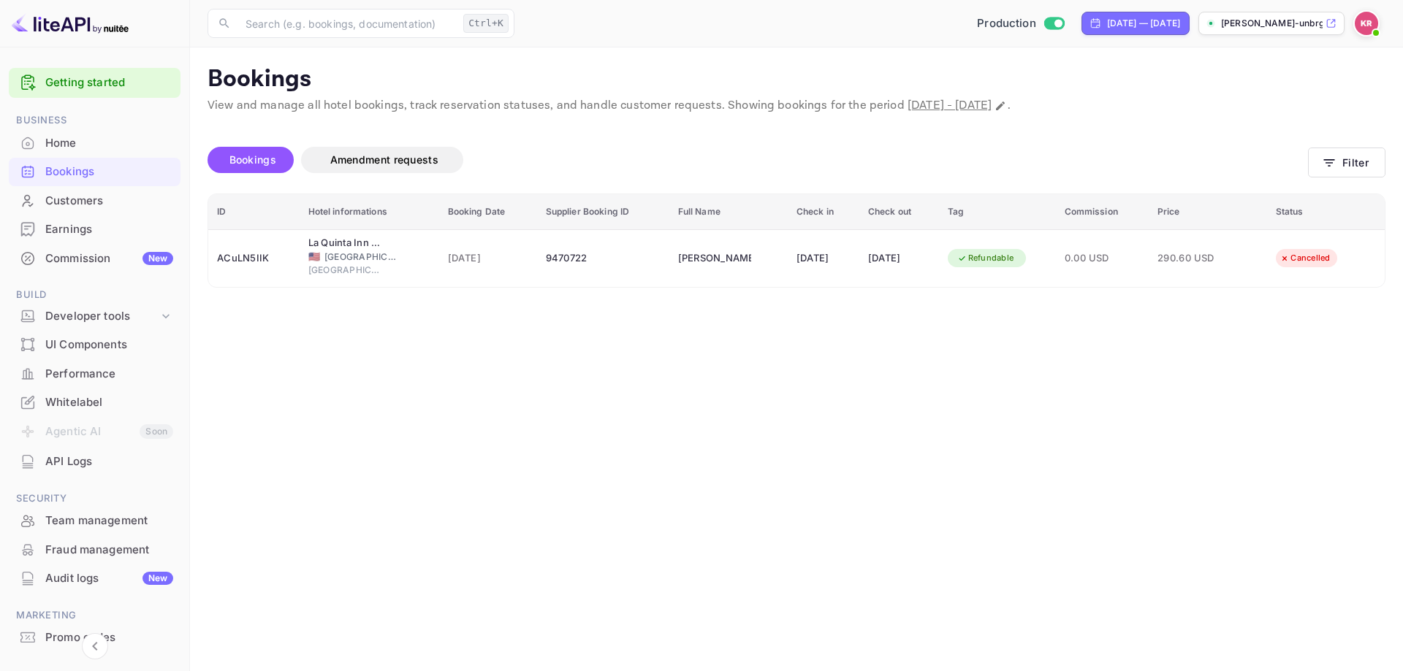
click at [238, 396] on div at bounding box center [701, 335] width 1403 height 671
click at [251, 200] on th "ID" at bounding box center [253, 212] width 91 height 36
click at [251, 213] on th "ID" at bounding box center [253, 212] width 91 height 36
click at [337, 229] on th "Hotel informations" at bounding box center [369, 212] width 140 height 36
click at [1343, 165] on button "Filter" at bounding box center [1346, 163] width 77 height 30
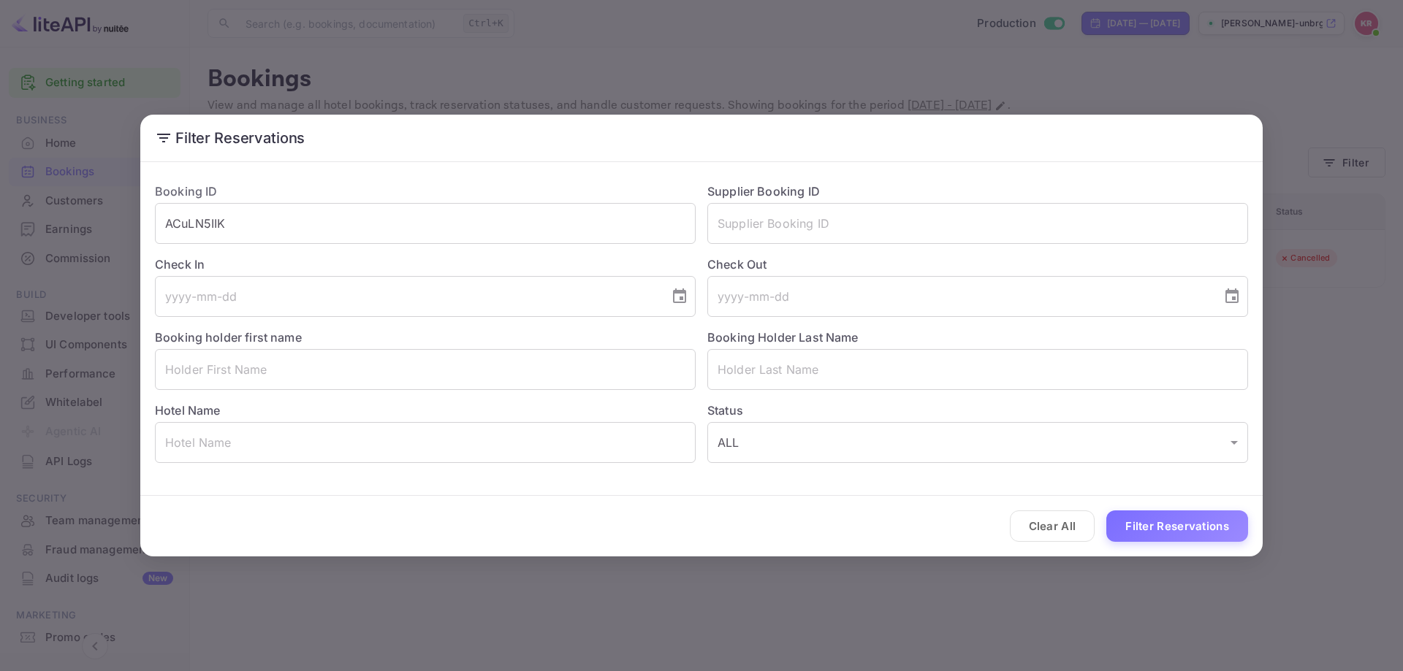
click at [890, 565] on div "Filter Reservations Booking ID ACuLN5IIK ​ Supplier Booking ID ​ Check In ​ Che…" at bounding box center [701, 335] width 1403 height 671
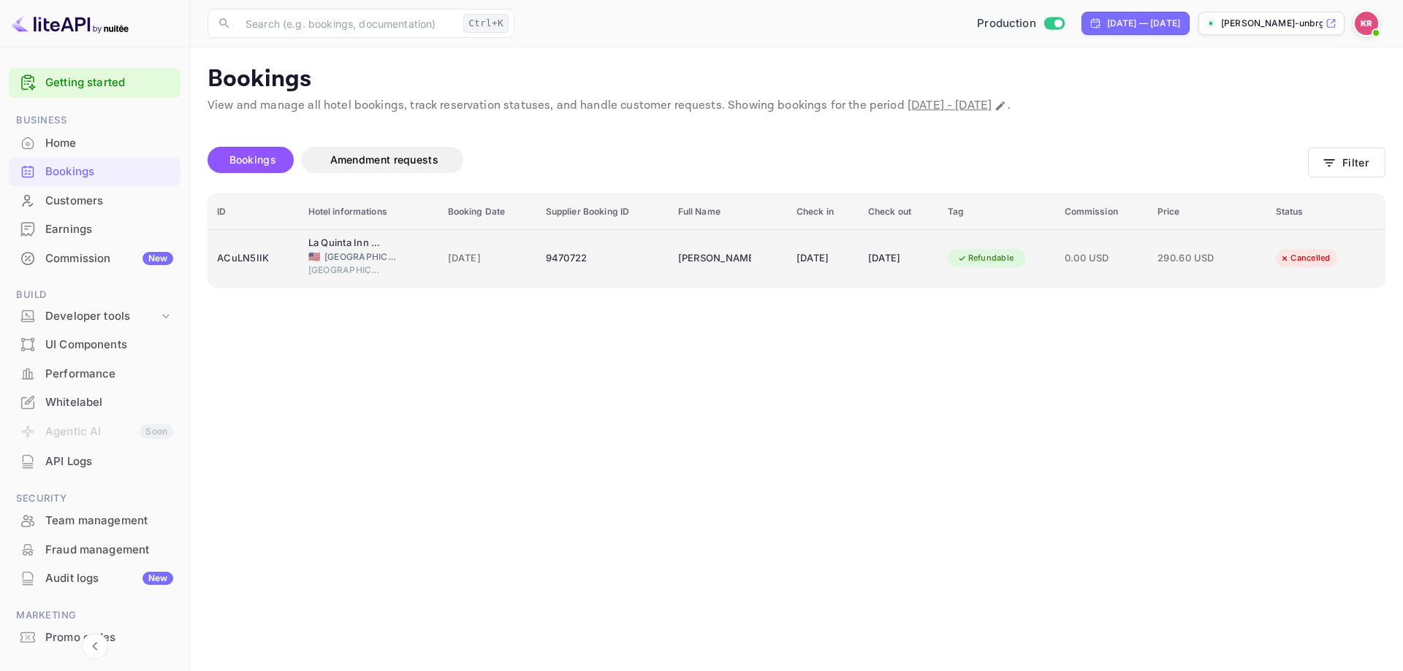
click at [679, 258] on div "Clifford Hathaway" at bounding box center [714, 258] width 73 height 23
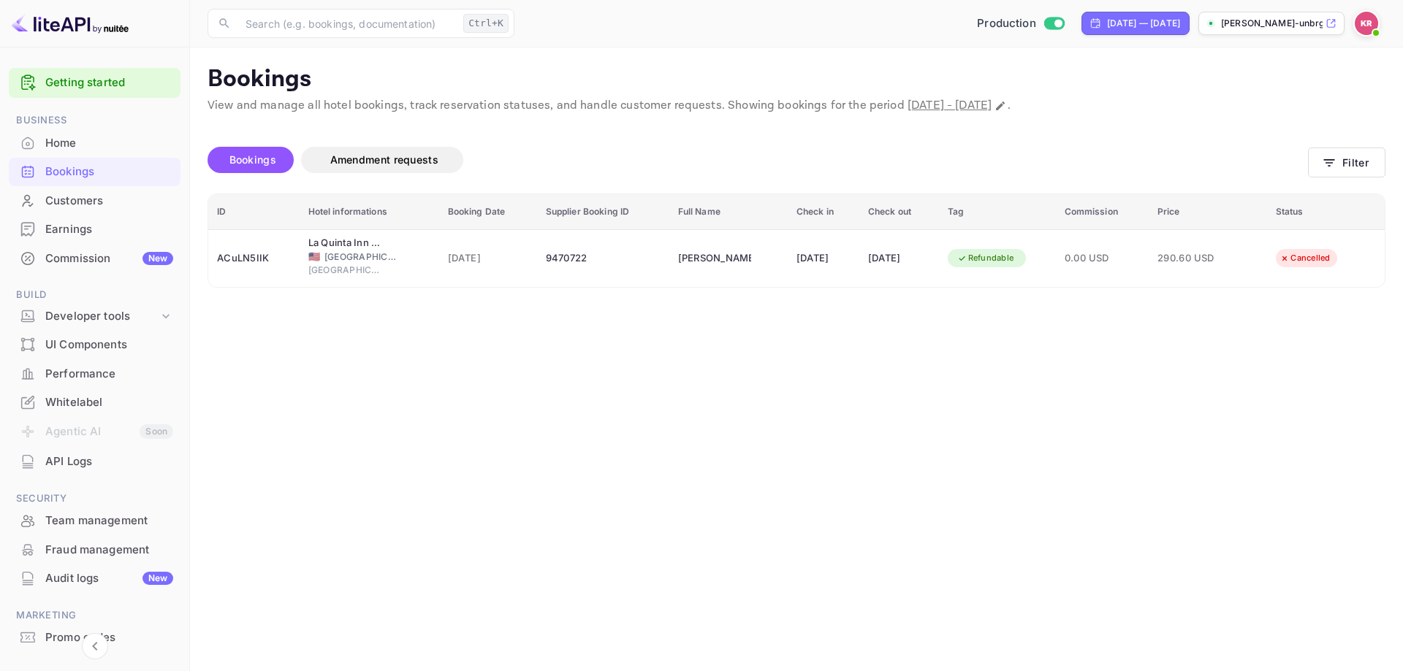
scroll to position [375, 0]
click at [305, 227] on div at bounding box center [701, 335] width 1403 height 671
click at [1198, 508] on main "Bookings View and manage all hotel bookings, track reservation statuses, and ha…" at bounding box center [796, 359] width 1213 height 624
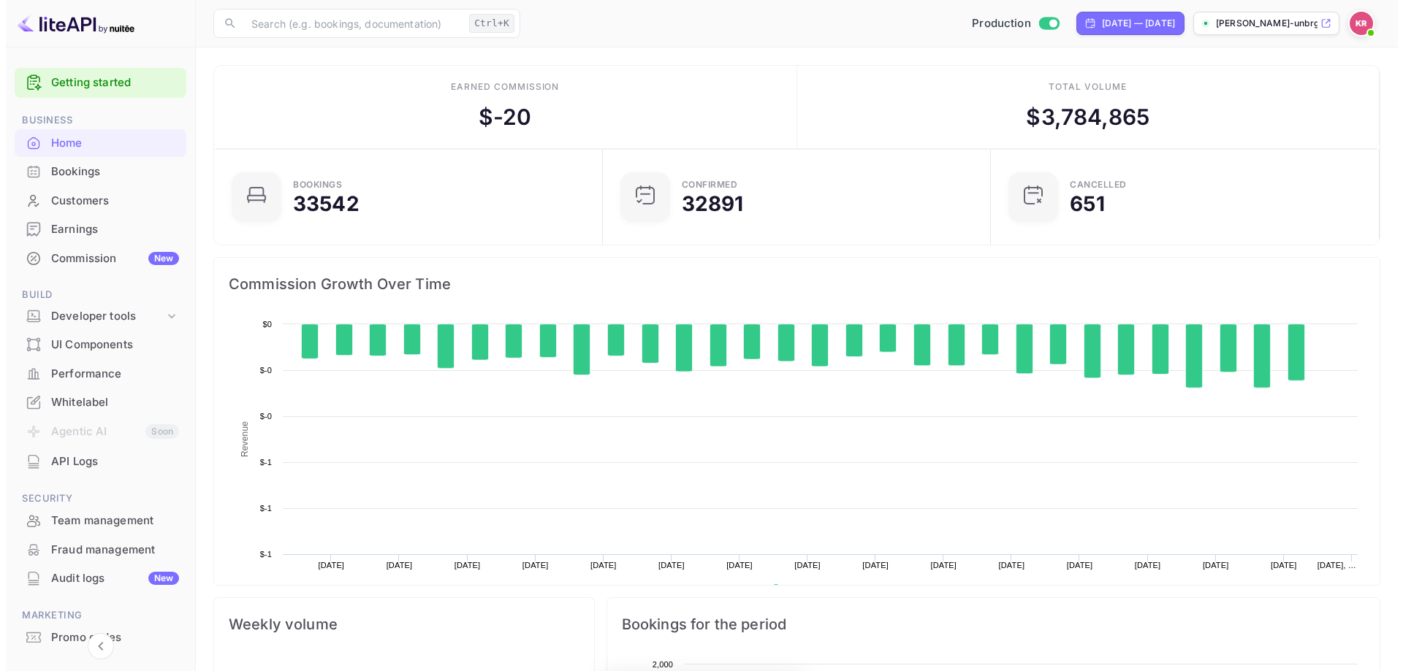
scroll to position [226, 368]
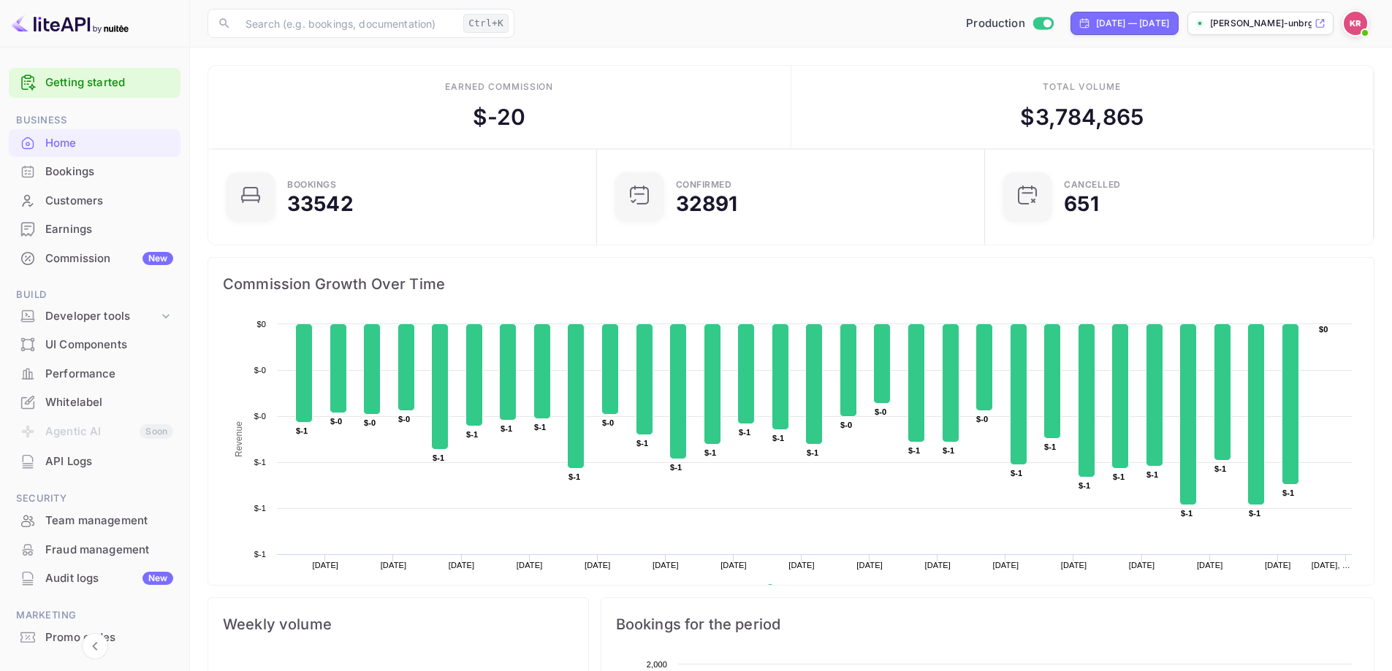
click at [83, 171] on div "Bookings" at bounding box center [109, 172] width 128 height 17
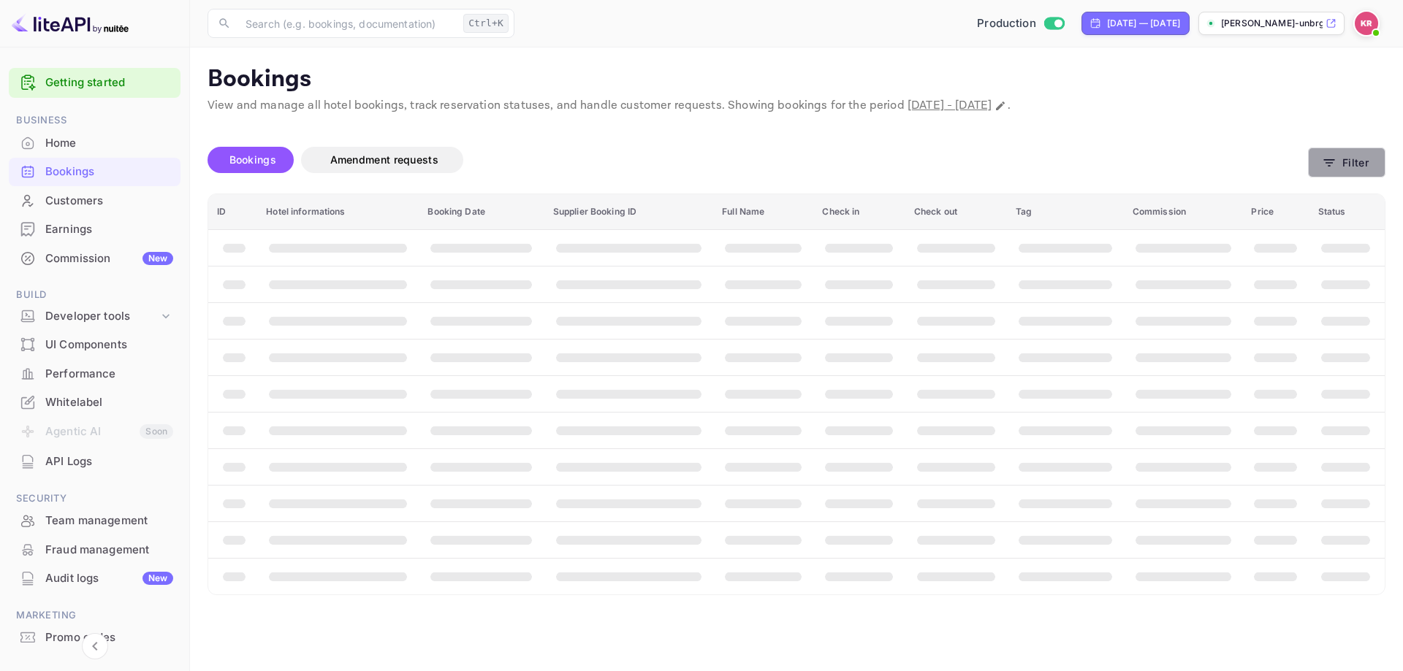
click at [1347, 156] on button "Filter" at bounding box center [1346, 163] width 77 height 30
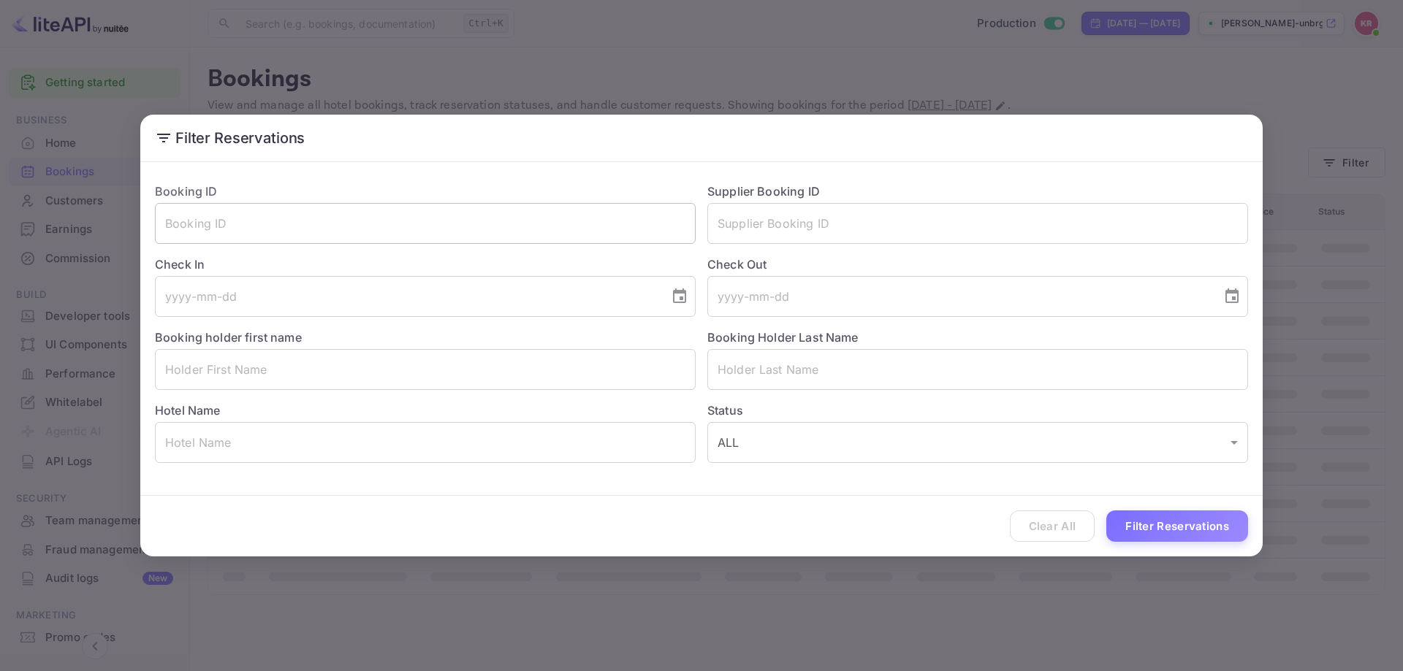
click at [351, 225] on input "text" at bounding box center [425, 223] width 541 height 41
paste input "gV_R3os9w"
type input "gV_R3os9w"
click at [1106, 511] on button "Filter Reservations" at bounding box center [1177, 526] width 142 height 31
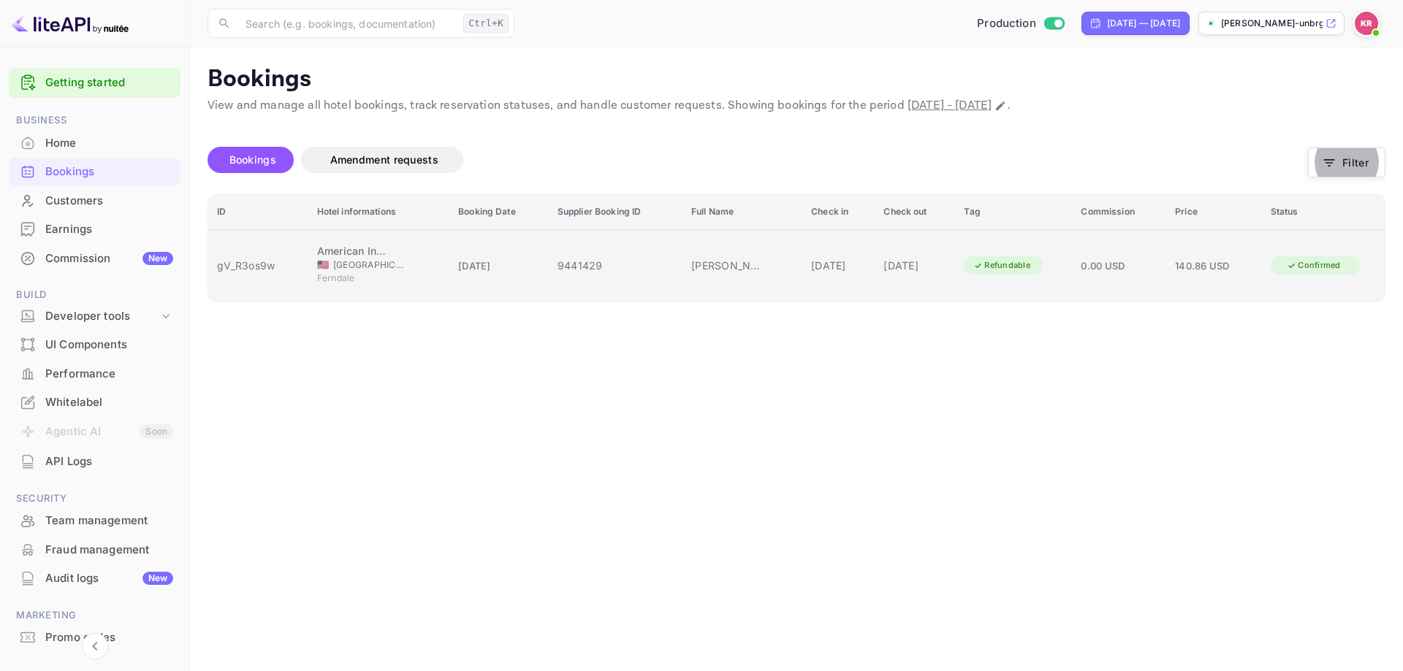
click at [748, 279] on td "Oscar Torres" at bounding box center [742, 265] width 120 height 72
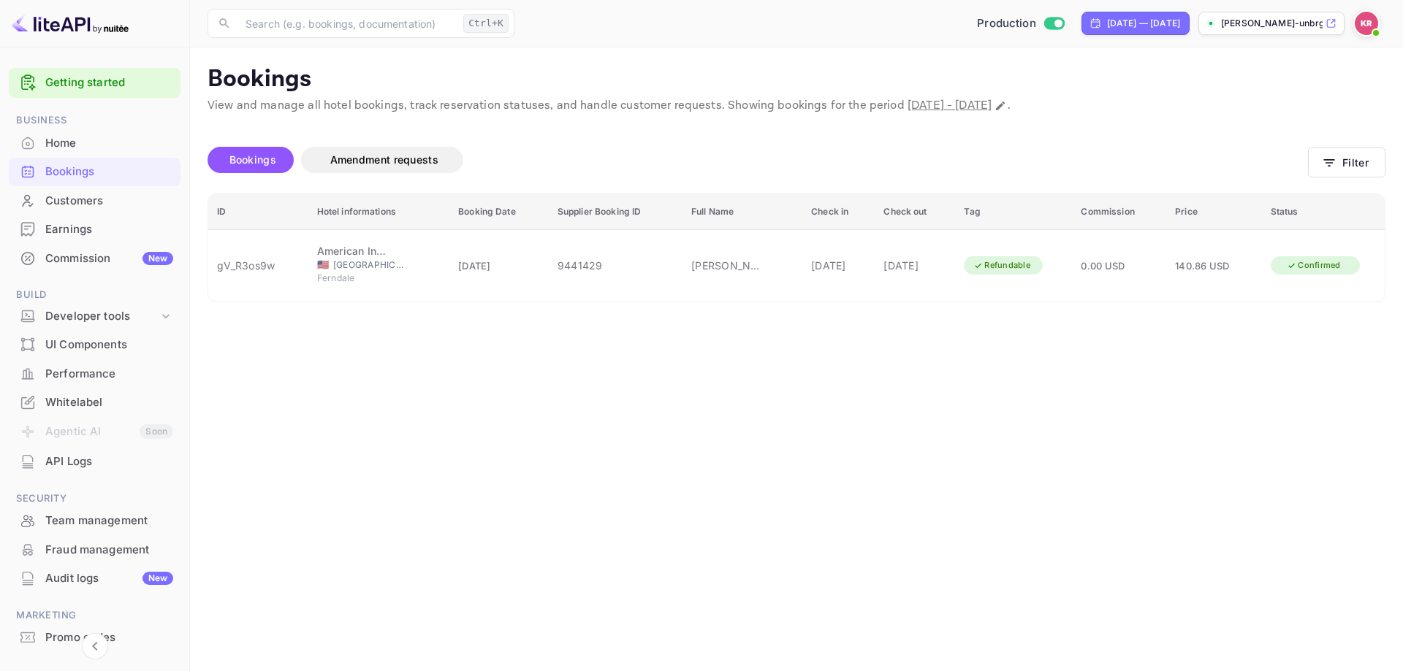
scroll to position [354, 0]
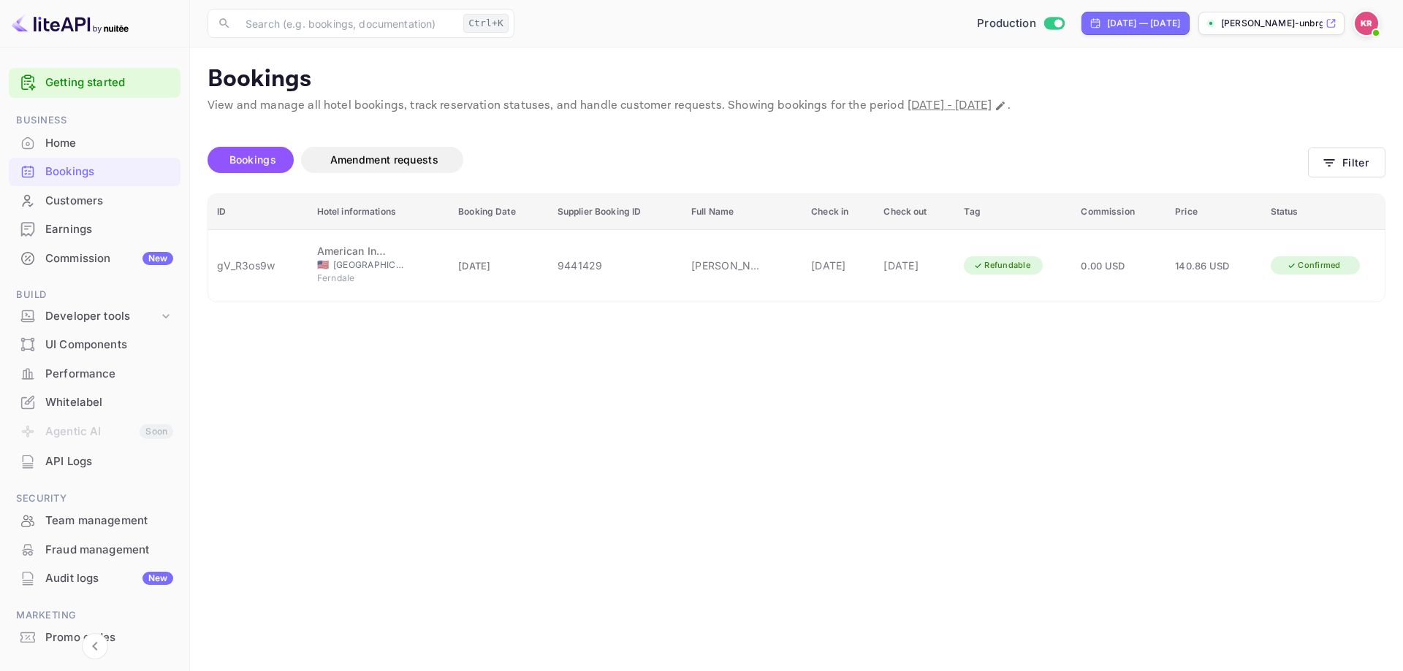
click at [1083, 121] on div at bounding box center [701, 335] width 1403 height 671
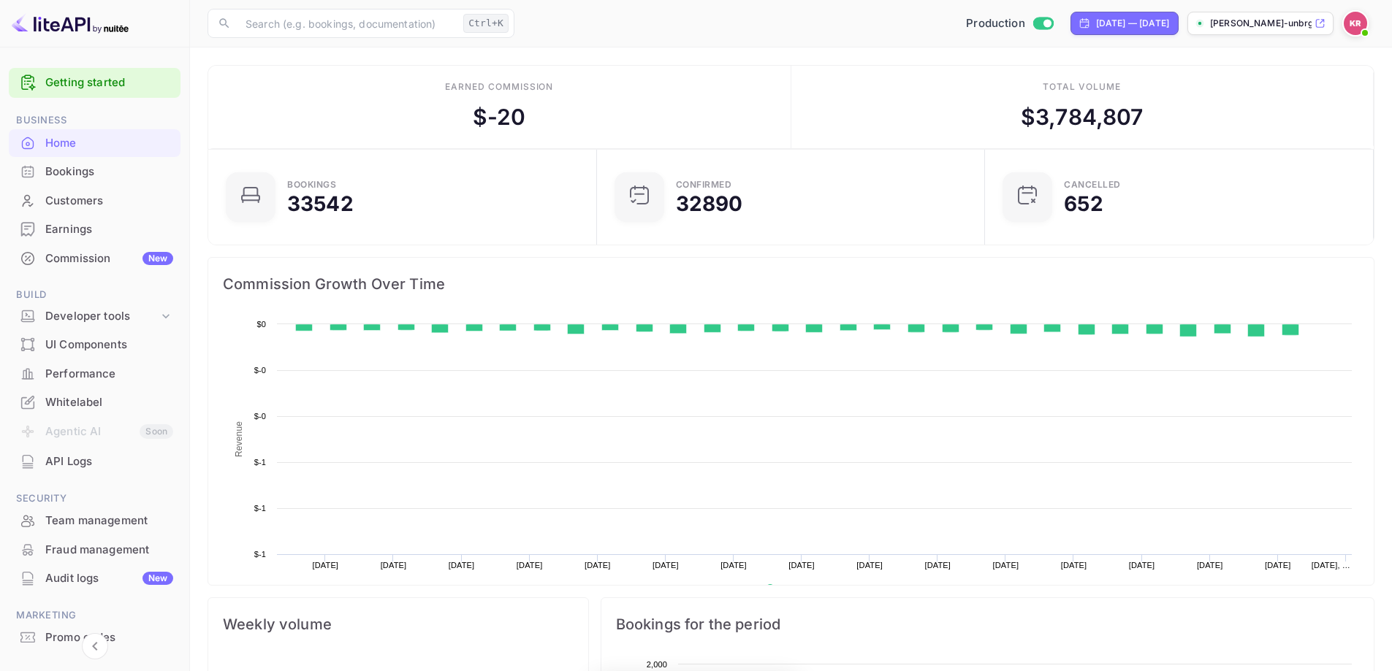
click at [98, 163] on div "Bookings" at bounding box center [95, 172] width 172 height 28
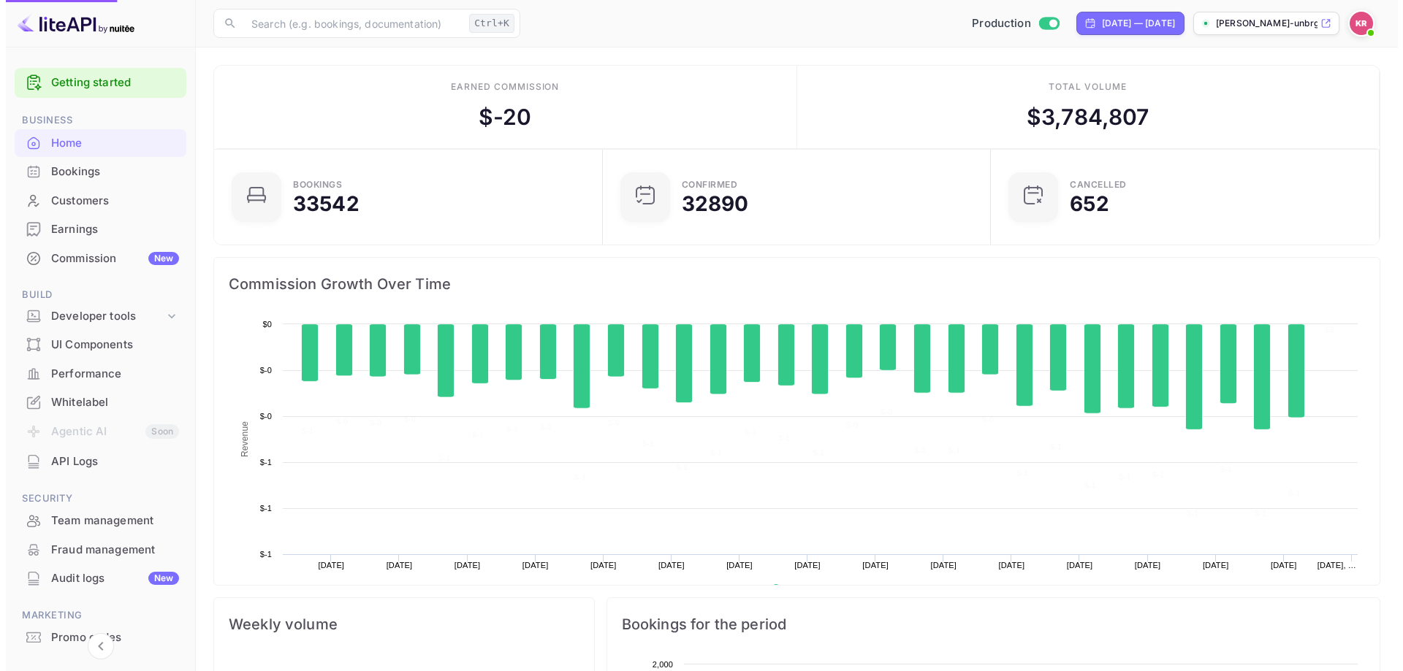
scroll to position [226, 368]
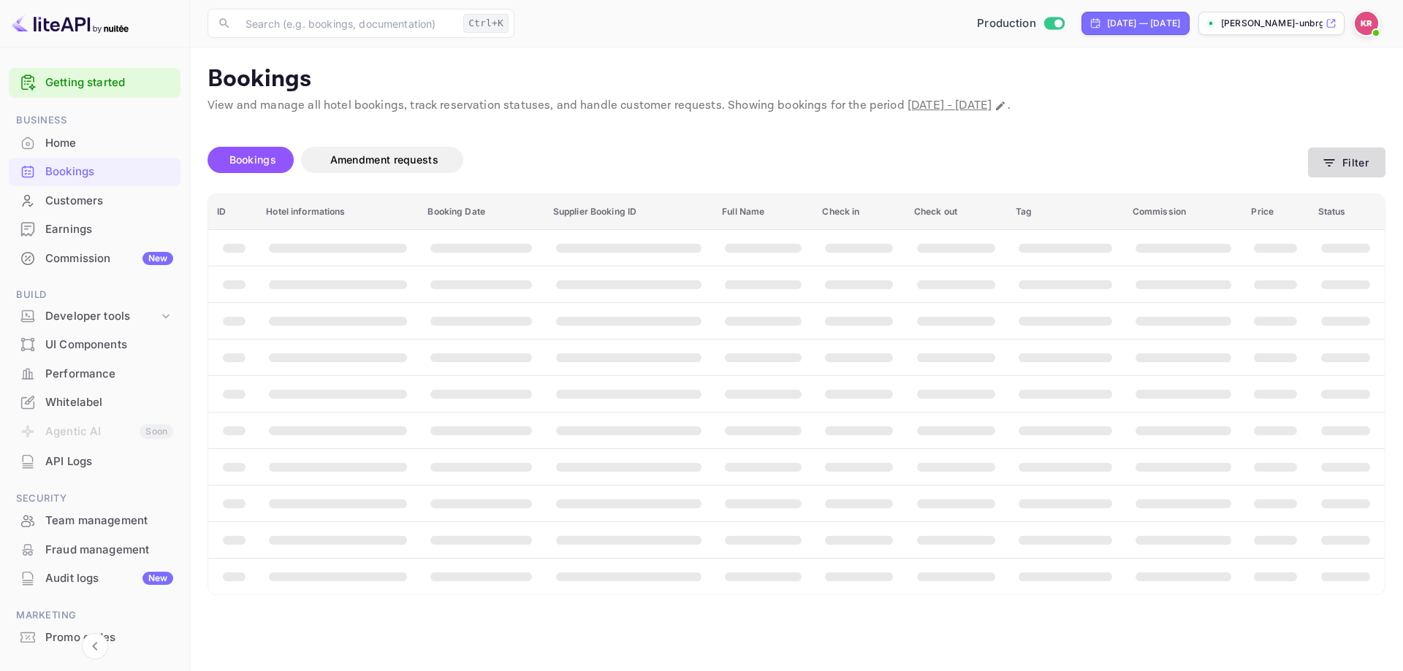
click at [1353, 167] on button "Filter" at bounding box center [1346, 163] width 77 height 30
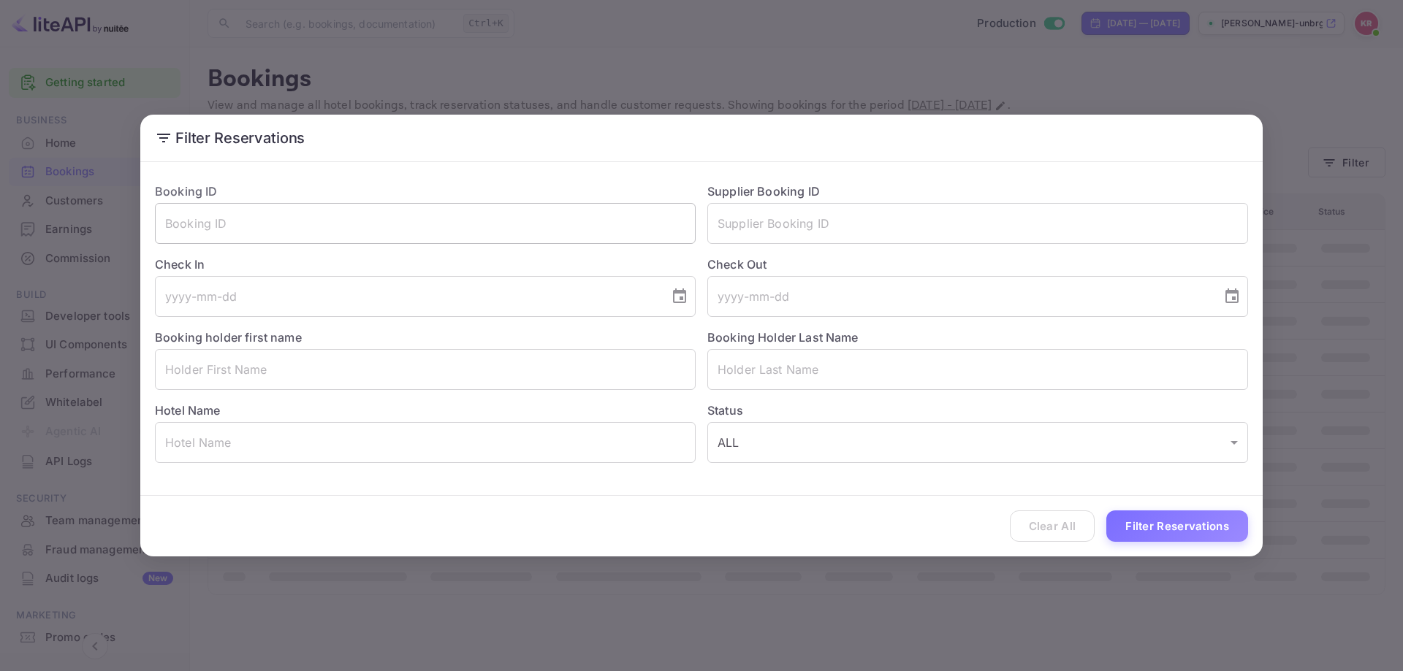
click at [385, 226] on input "text" at bounding box center [425, 223] width 541 height 41
paste input "4gfF2cJAM"
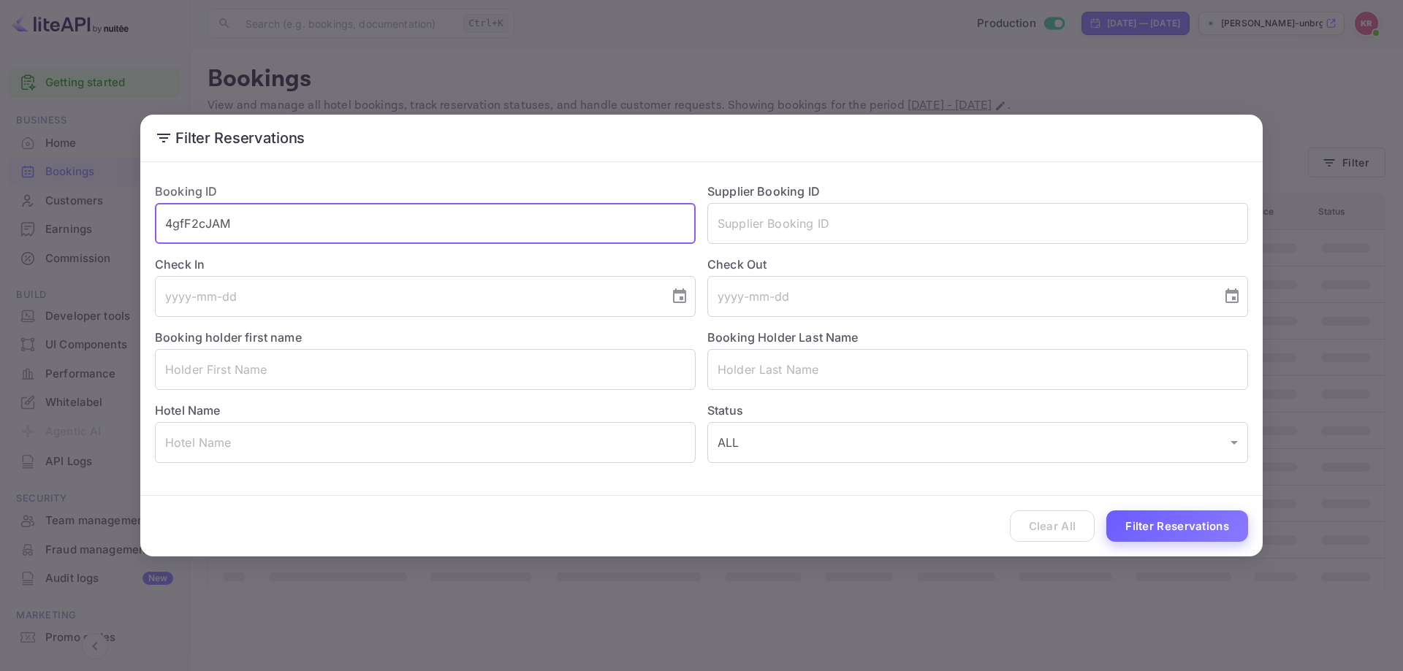
type input "4gfF2cJAM"
click at [1165, 520] on button "Filter Reservations" at bounding box center [1177, 526] width 142 height 31
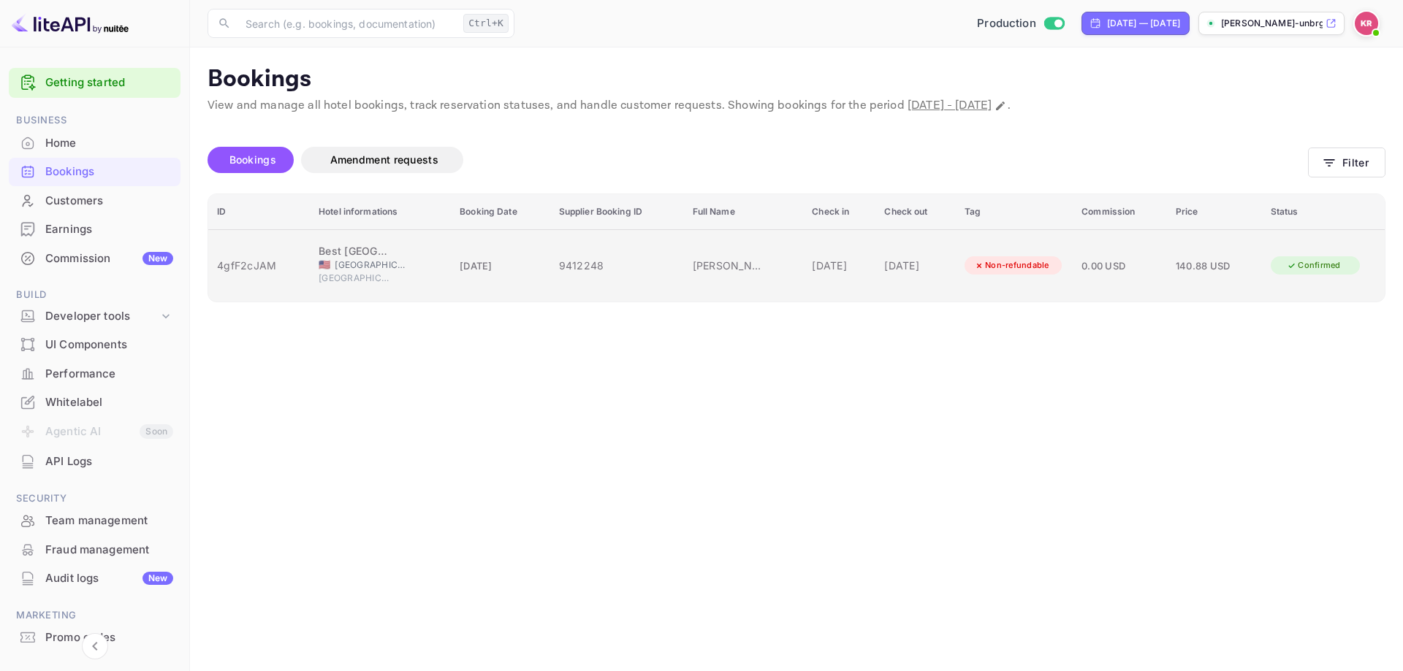
click at [833, 264] on div "[DATE]" at bounding box center [839, 265] width 55 height 15
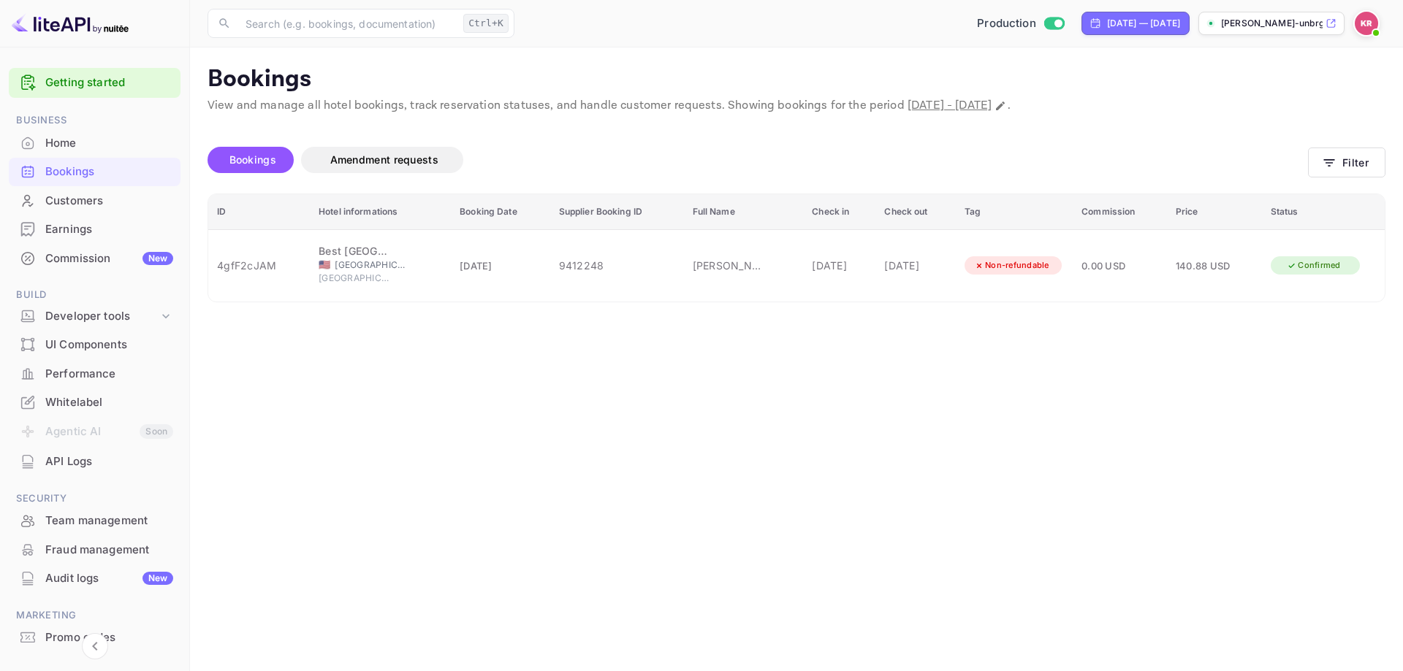
copy div "674664554"
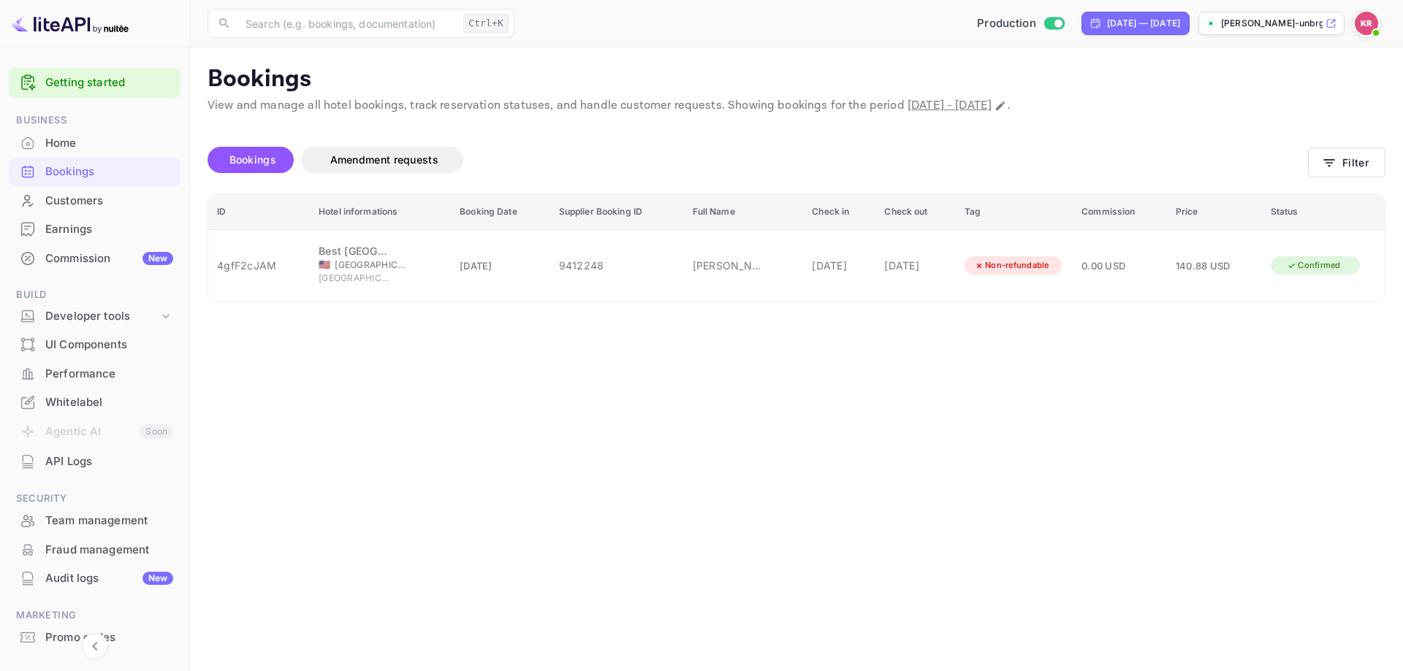
drag, startPoint x: 848, startPoint y: 337, endPoint x: 1035, endPoint y: 297, distance: 191.1
copy div "[PERSON_NAME]"
